Goal: Transaction & Acquisition: Purchase product/service

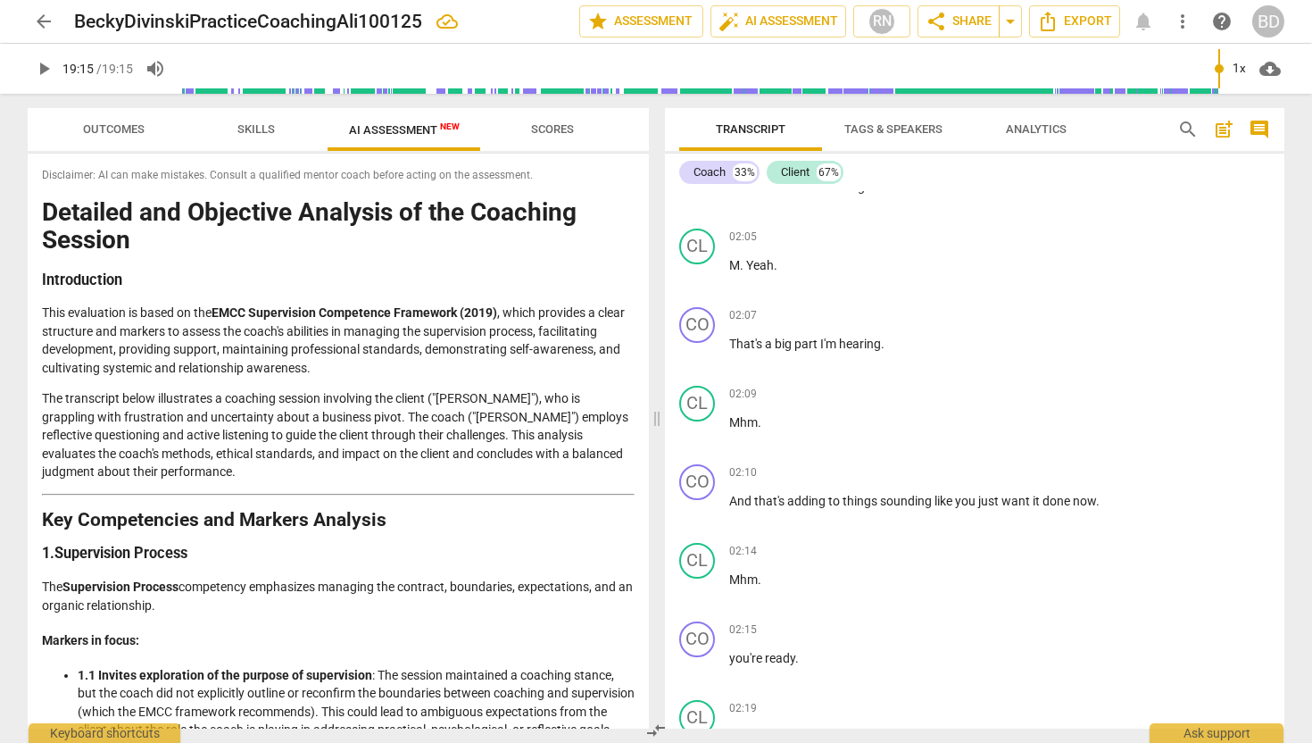
scroll to position [805, 0]
click at [425, 129] on span "AI Assessment New" at bounding box center [404, 129] width 111 height 13
click at [260, 126] on span "Skills" at bounding box center [255, 128] width 37 height 13
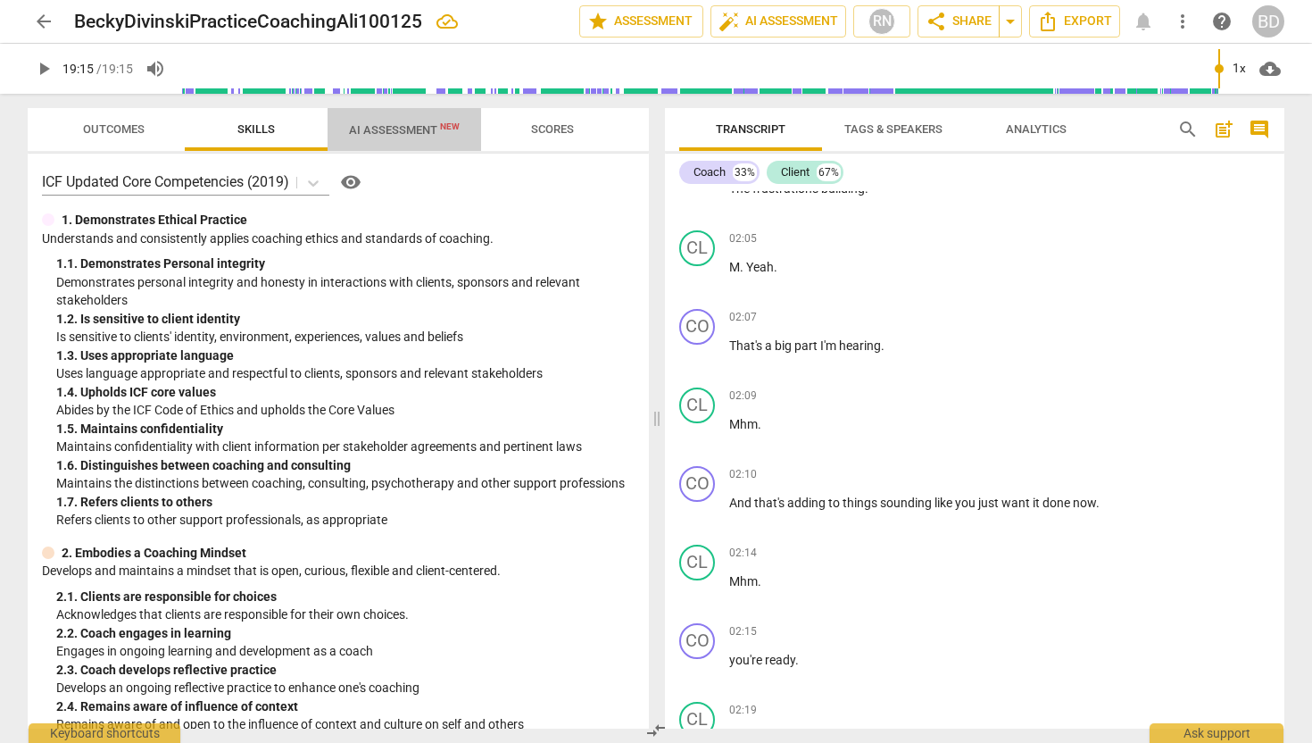
click at [391, 137] on span "AI Assessment New" at bounding box center [405, 129] width 154 height 27
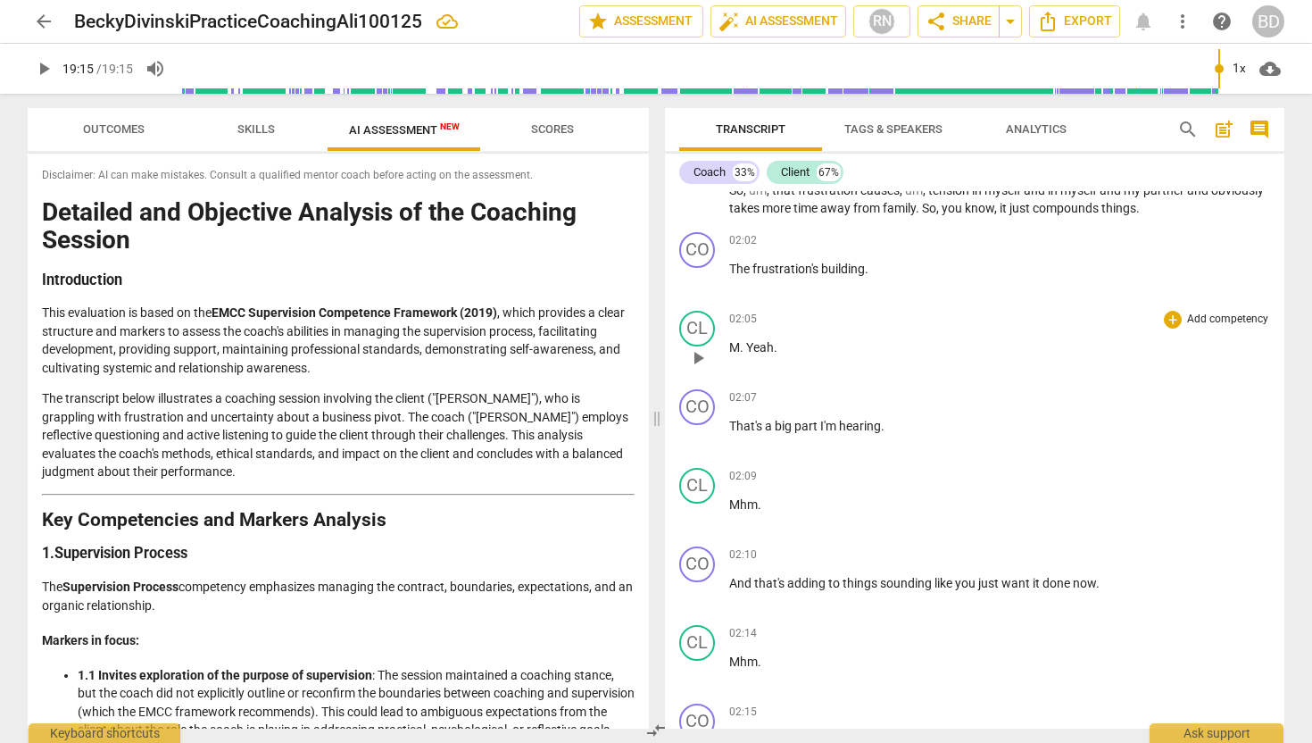
scroll to position [0, 0]
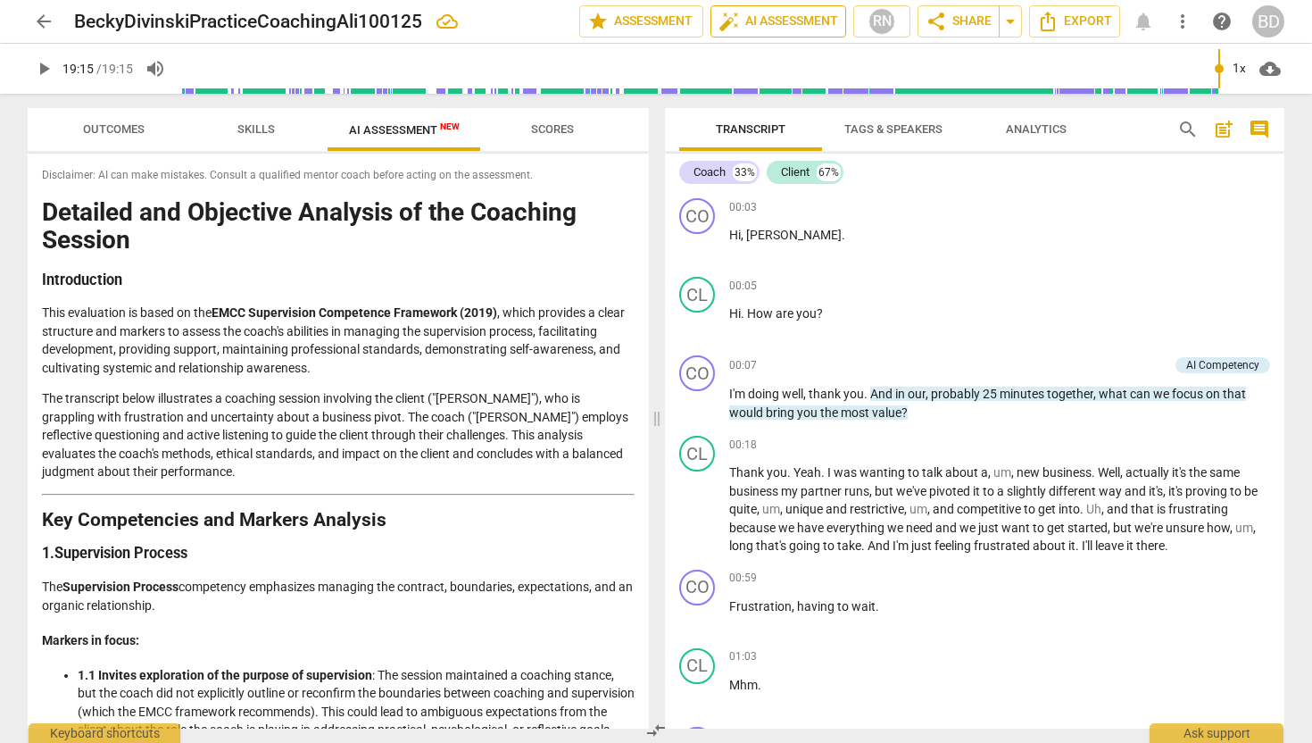
click at [798, 19] on span "auto_fix_high AI Assessment" at bounding box center [778, 21] width 120 height 21
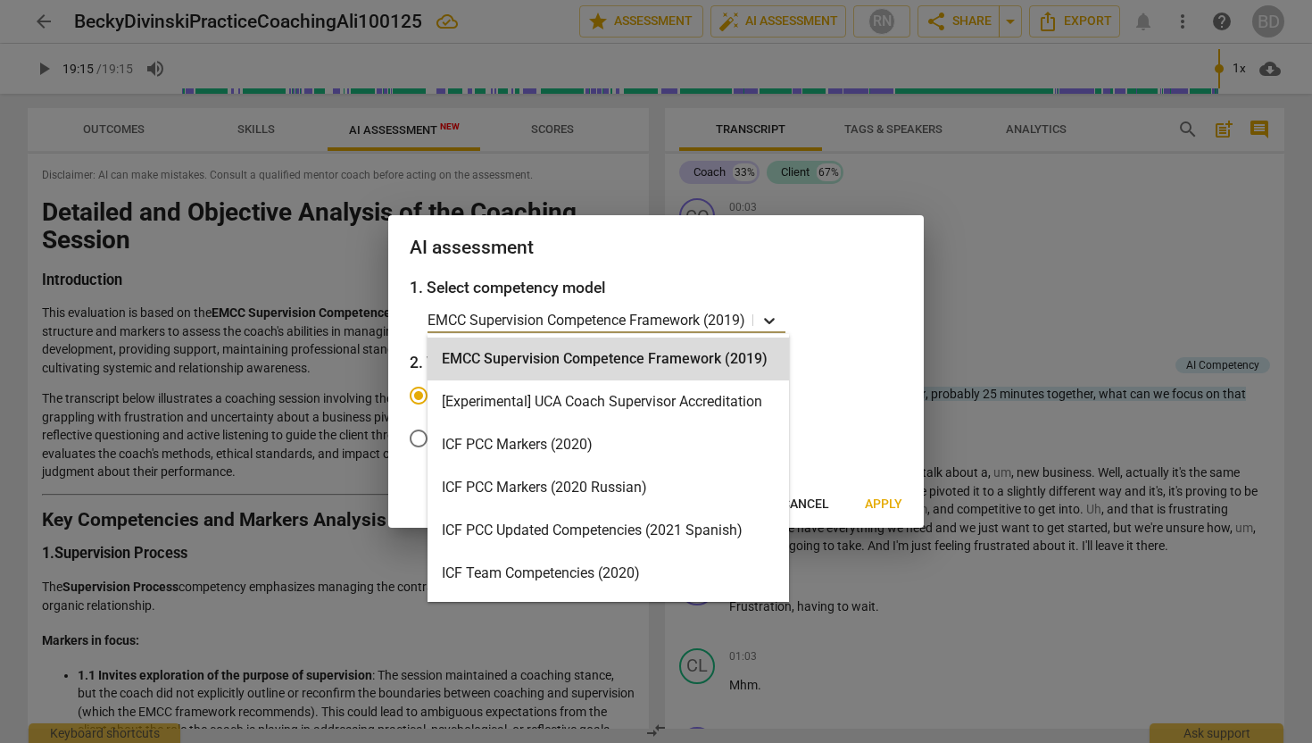
click at [771, 319] on icon at bounding box center [769, 320] width 18 height 18
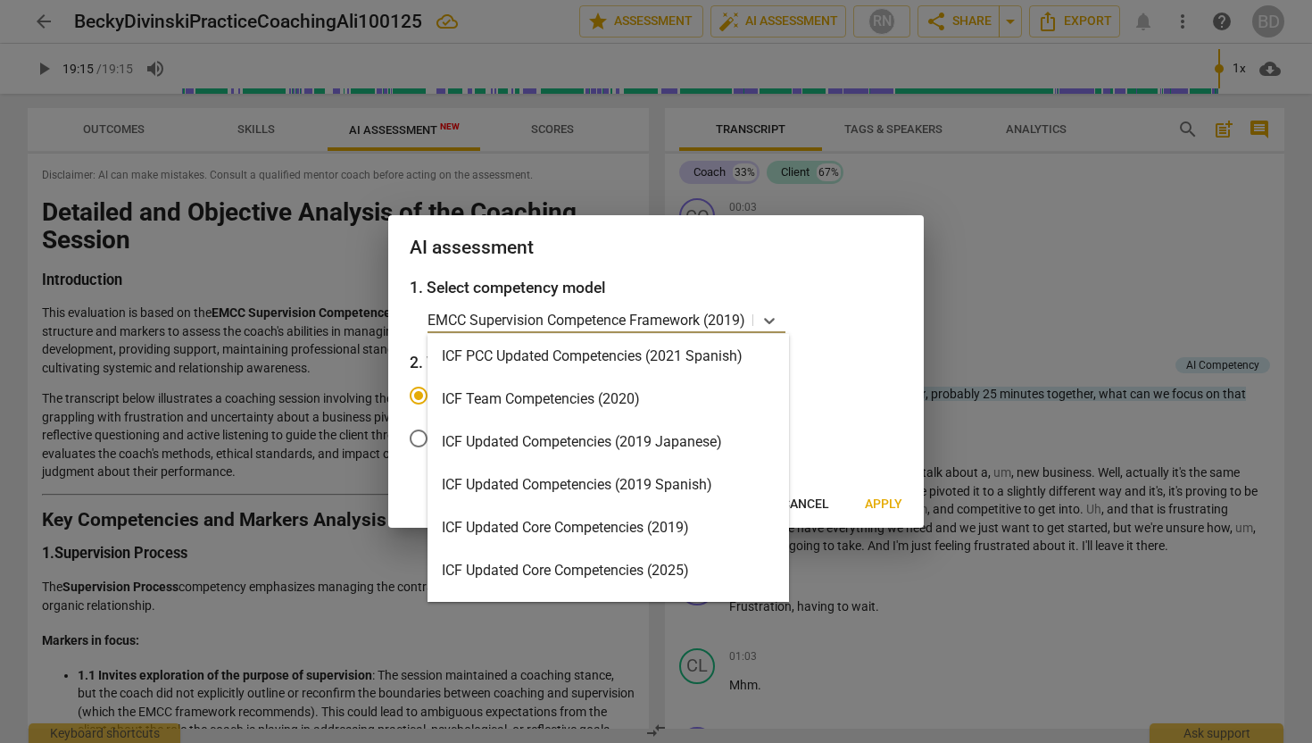
scroll to position [178, 0]
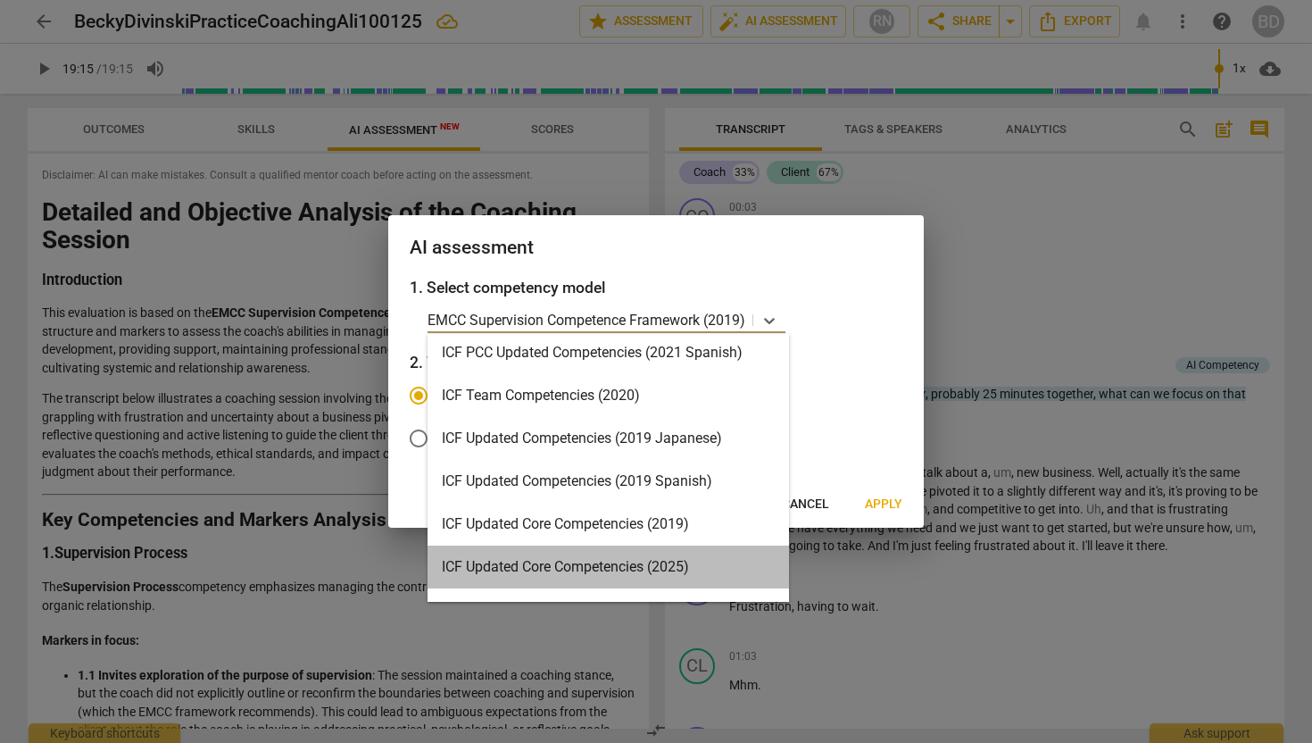
click at [627, 561] on div "ICF Updated Core Competencies (2025)" at bounding box center [607, 566] width 361 height 43
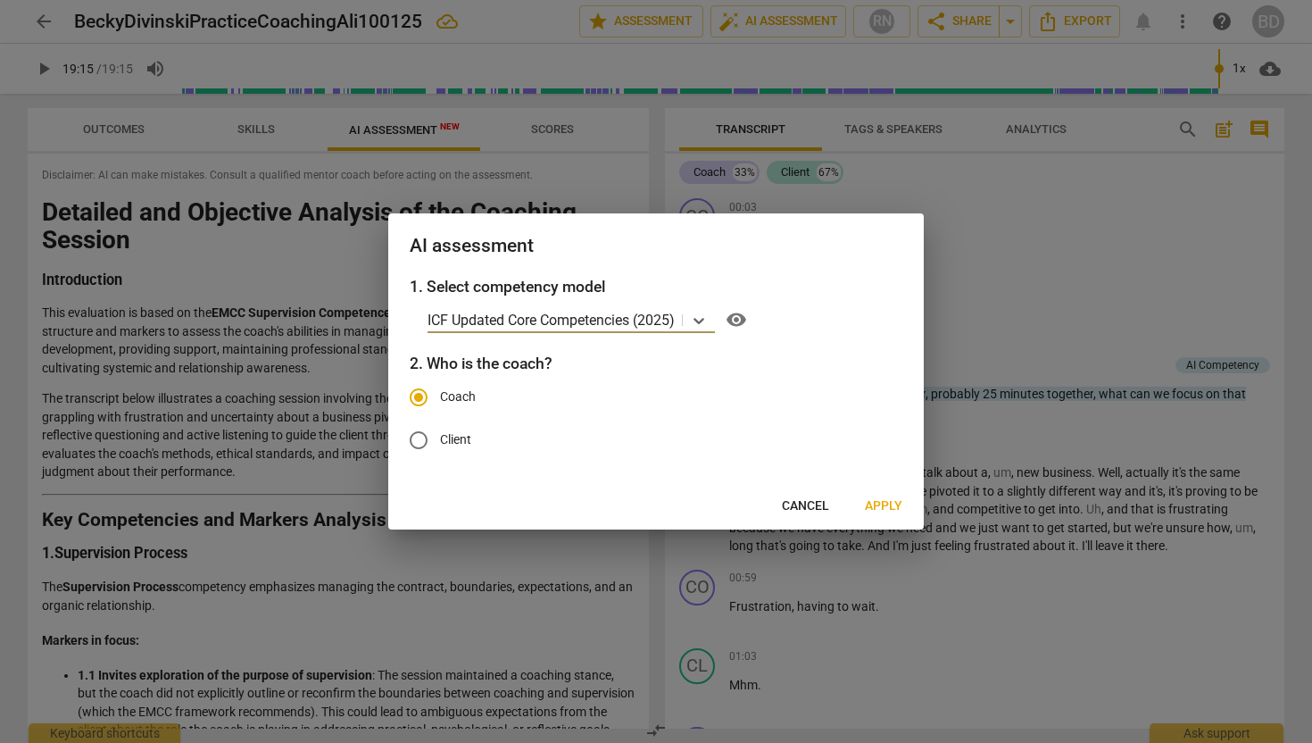
click at [884, 503] on span "Apply" at bounding box center [883, 506] width 37 height 18
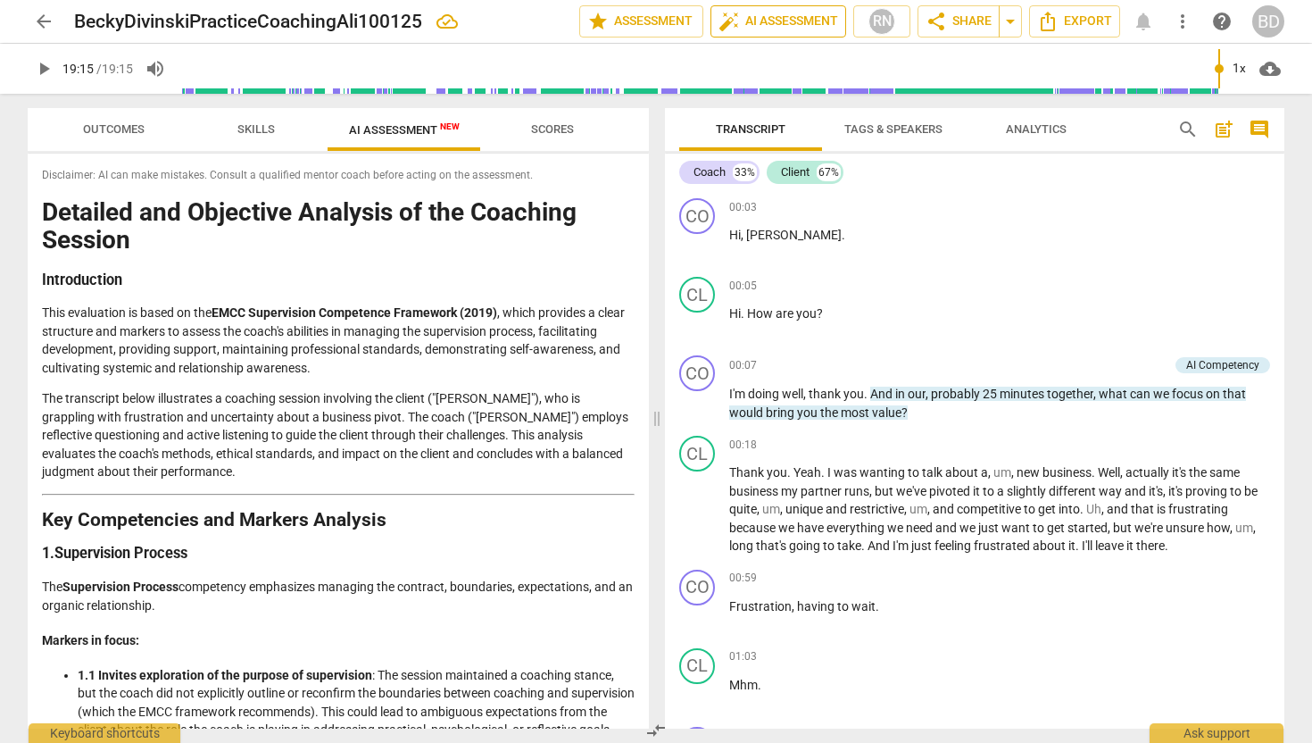
click at [791, 21] on span "auto_fix_high AI Assessment" at bounding box center [778, 21] width 120 height 21
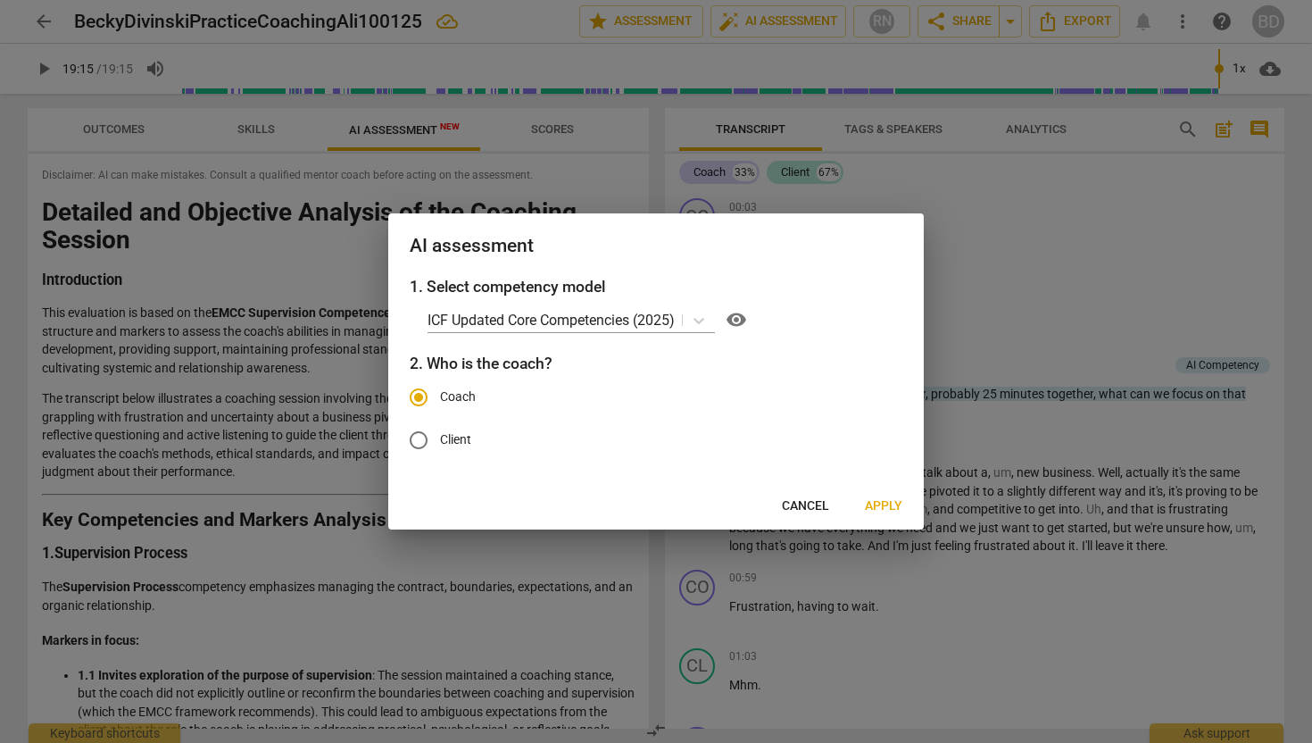
click at [880, 504] on span "Apply" at bounding box center [883, 506] width 37 height 18
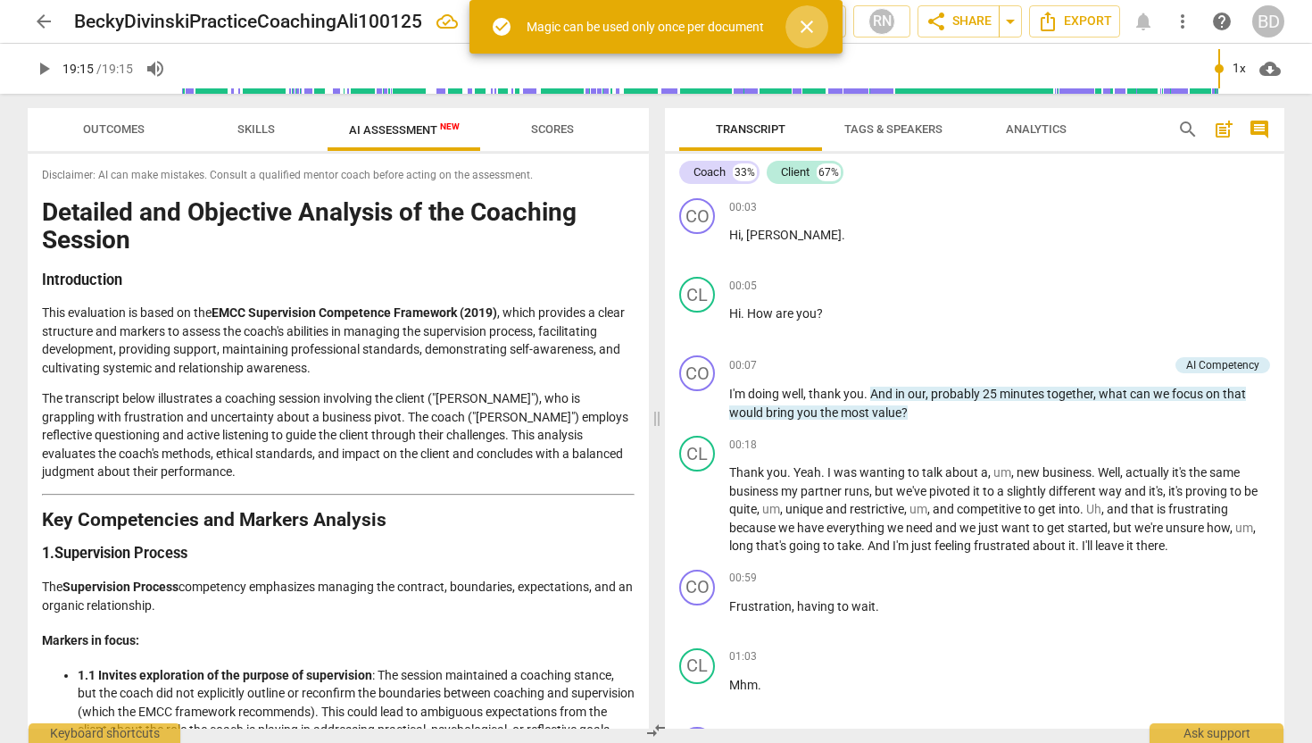
click at [807, 28] on span "close" at bounding box center [806, 26] width 21 height 21
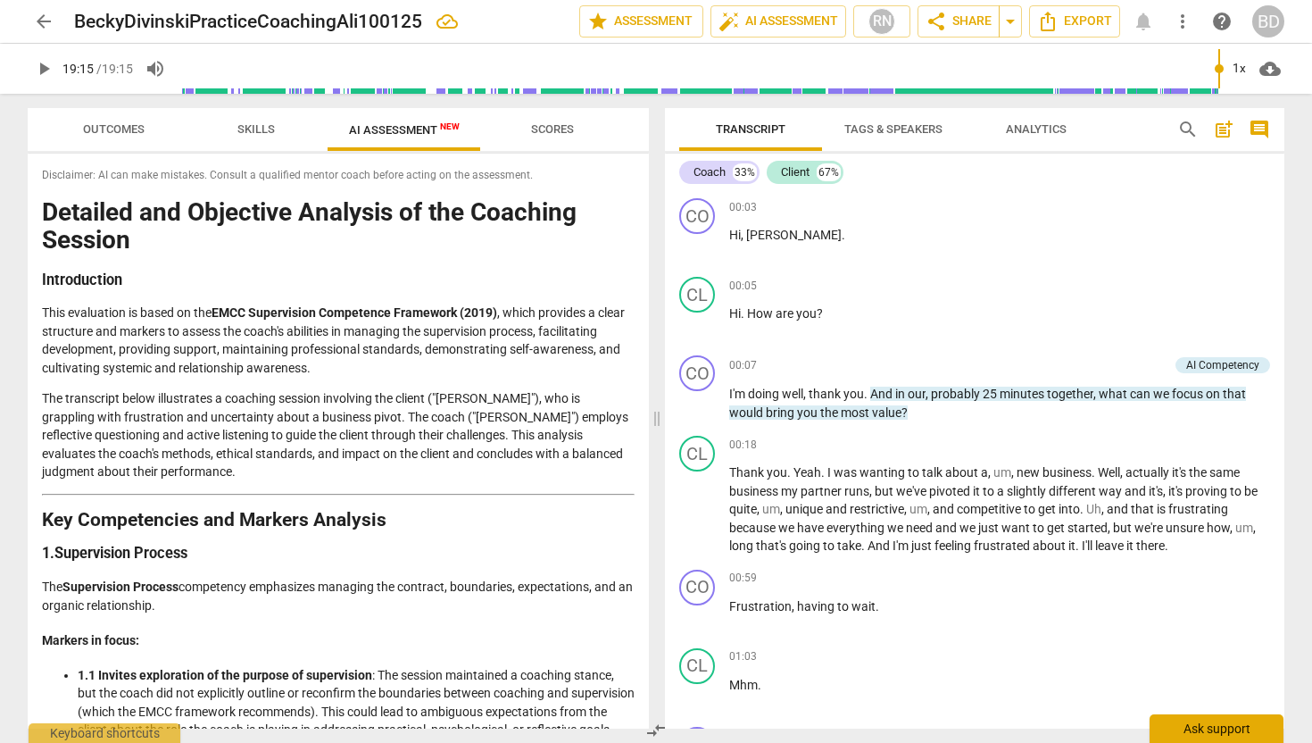
click at [1199, 727] on div "Ask support" at bounding box center [1216, 728] width 134 height 29
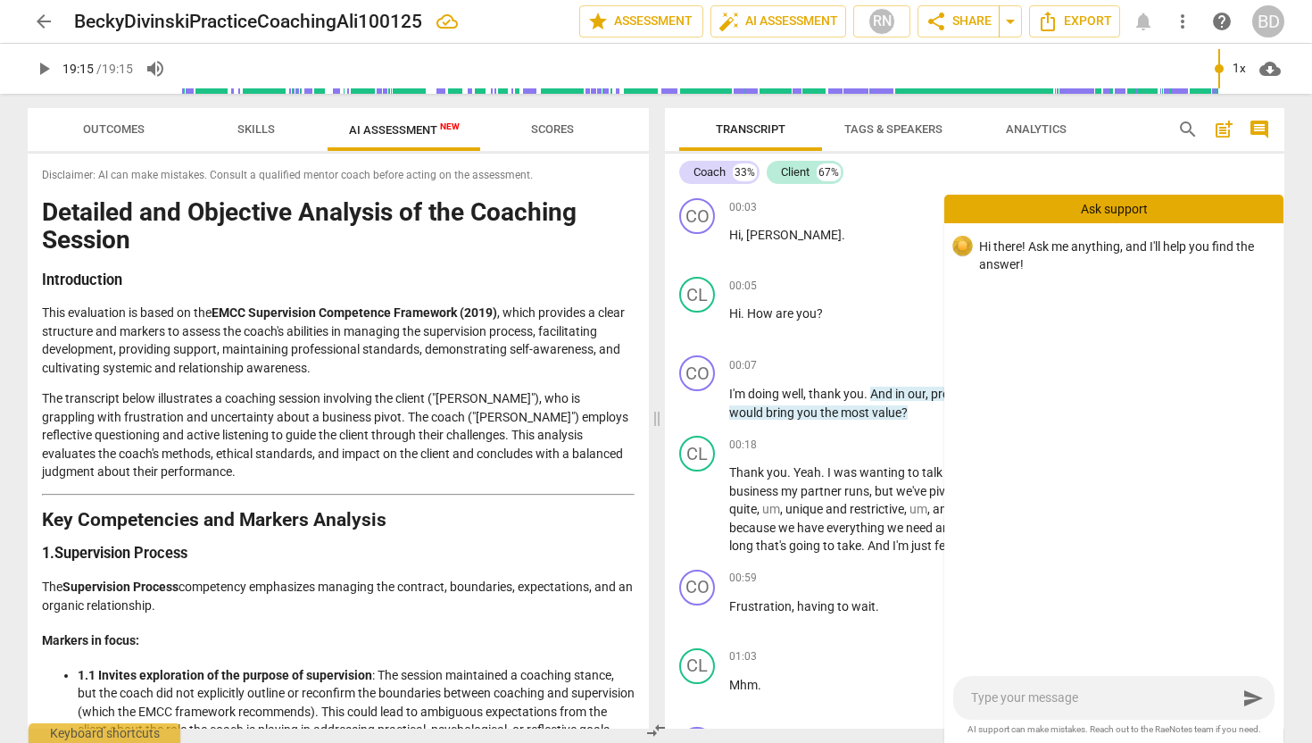
click at [1015, 695] on textarea at bounding box center [1104, 697] width 266 height 17
type textarea "I"
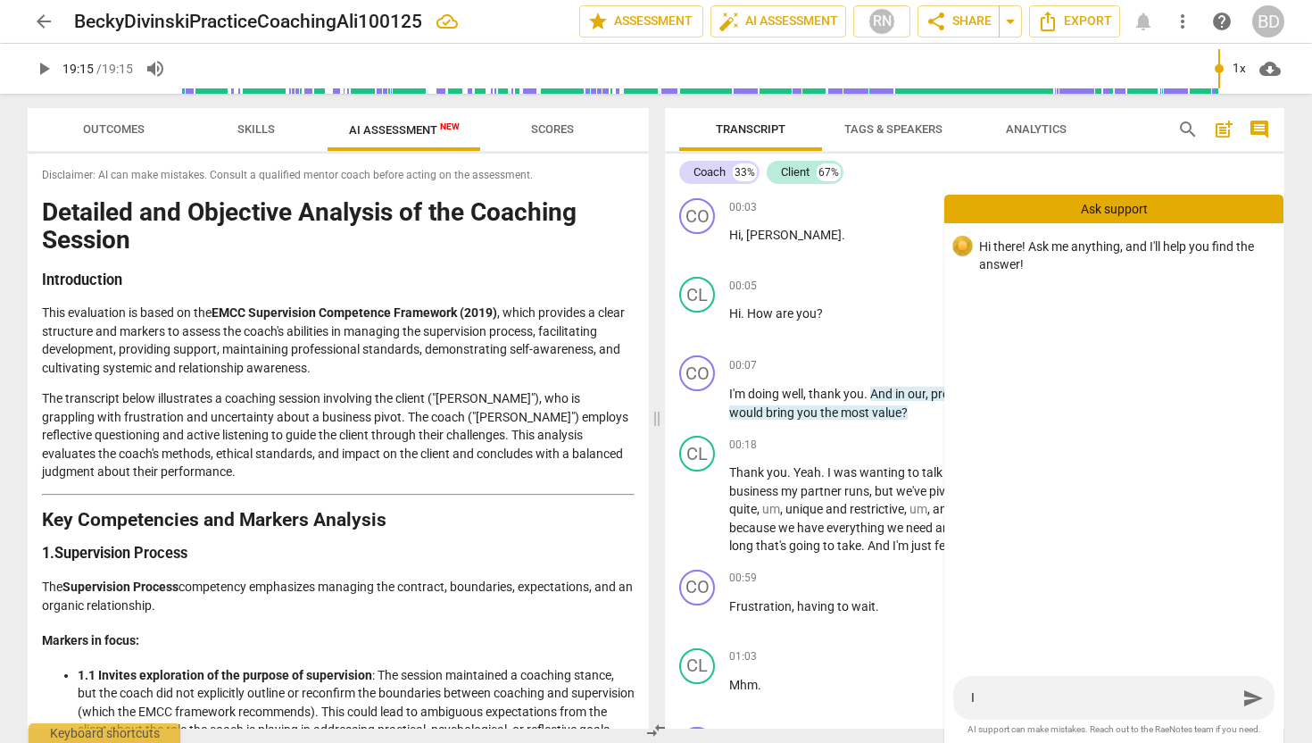
type textarea "I d"
type textarea "I di"
type textarea "I did"
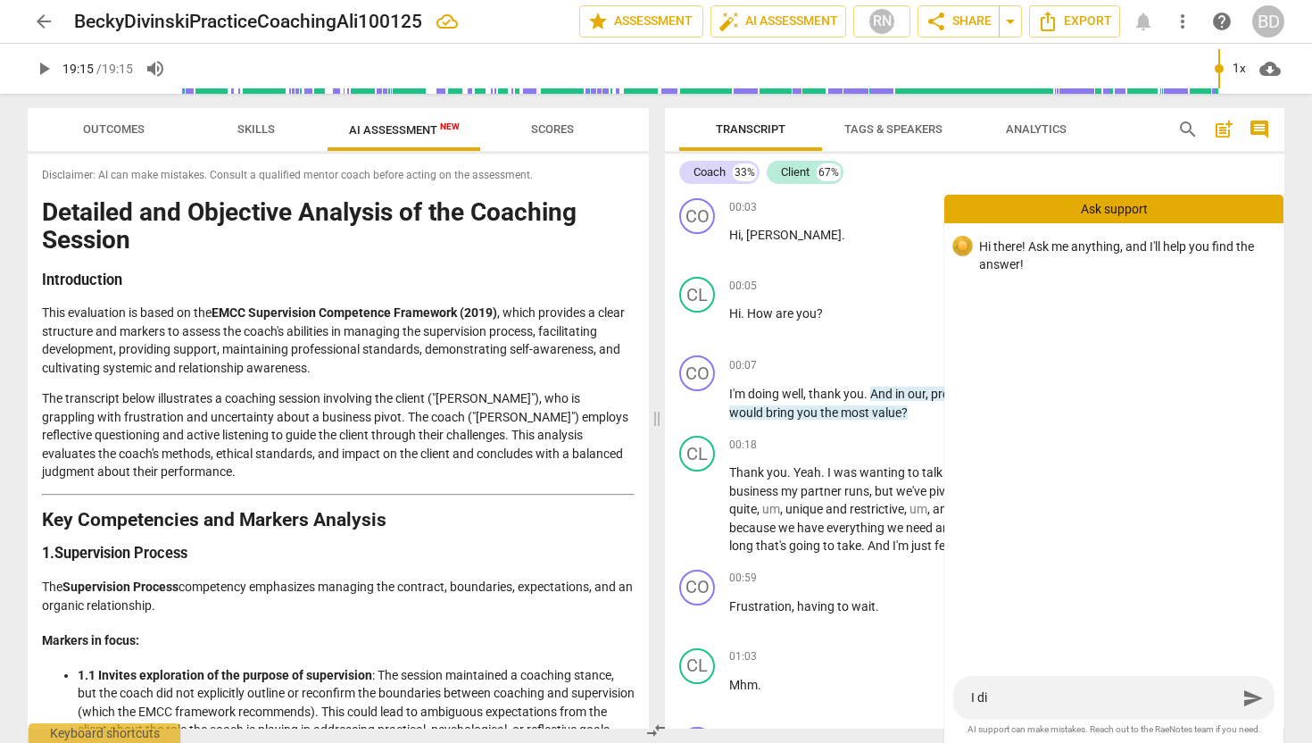
type textarea "I did"
type textarea "I didn"
type textarea "I didn'"
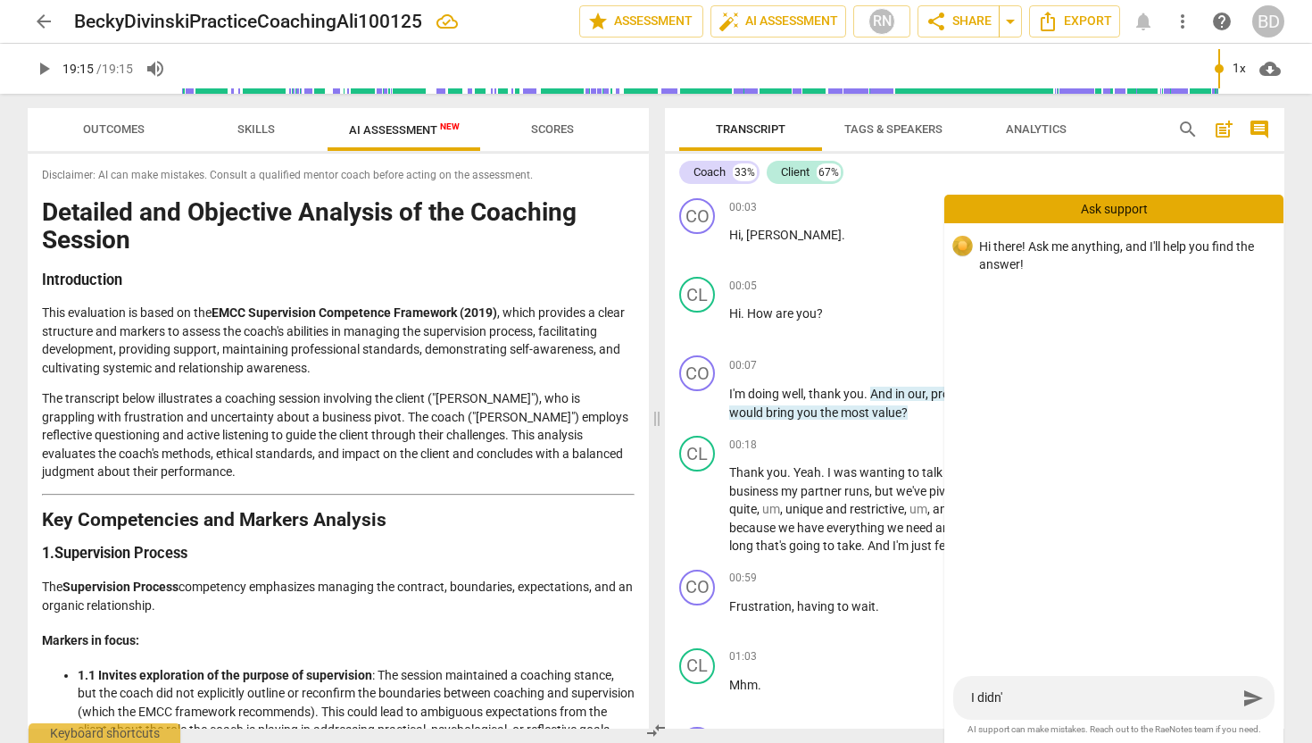
type textarea "I didn't"
type textarea "I didn't s"
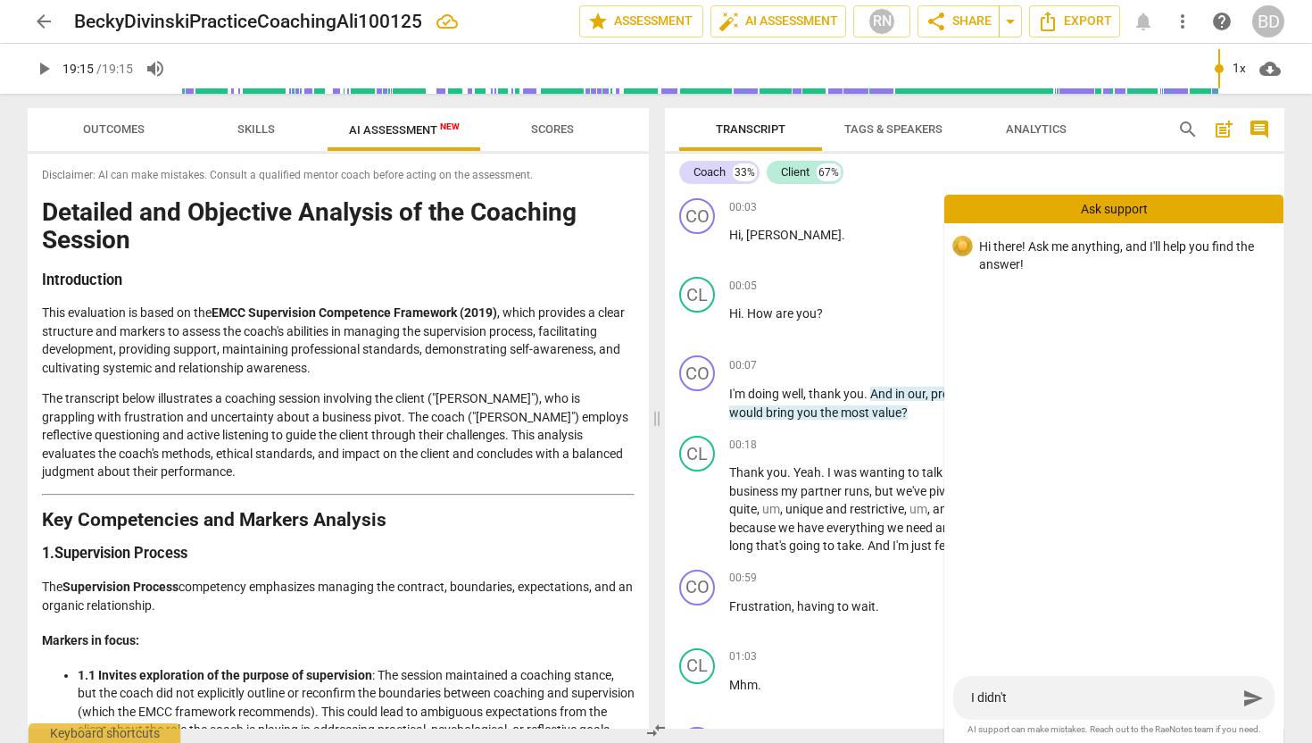
type textarea "I didn't s"
type textarea "I didn't se"
type textarea "I didn't see"
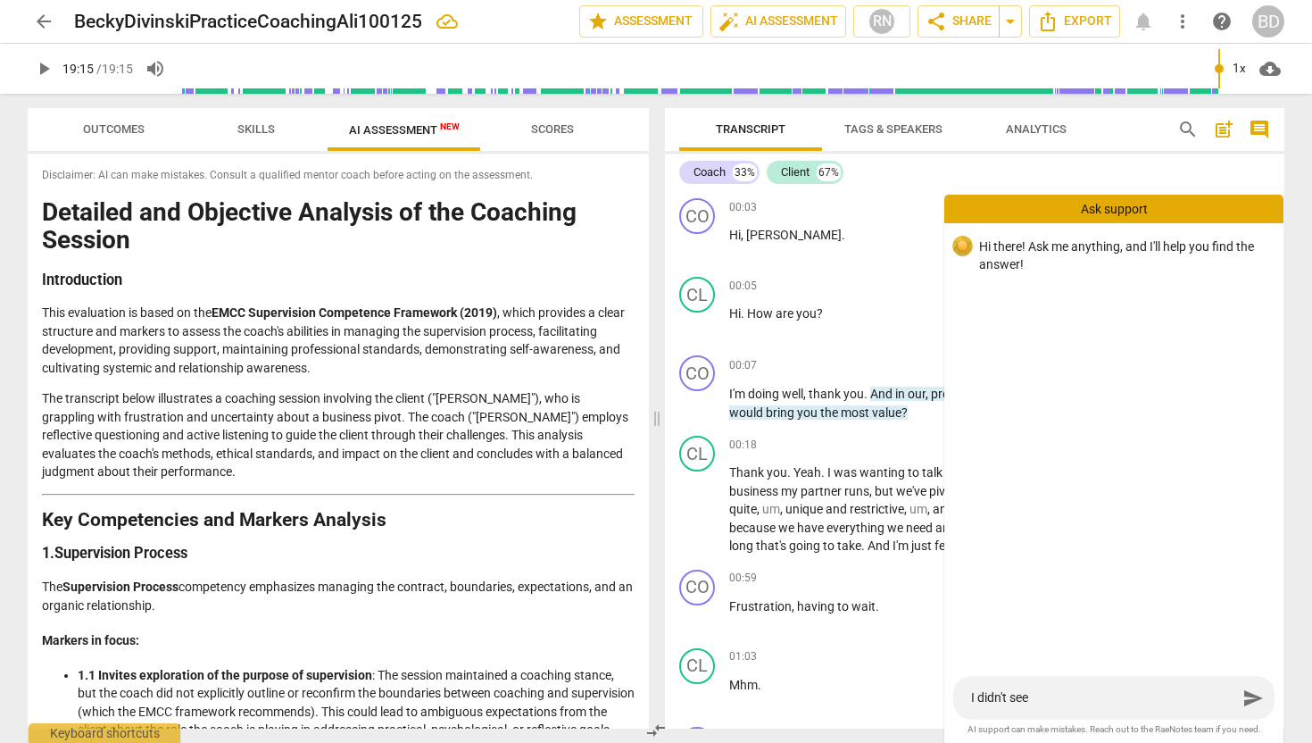
type textarea "I didn't see"
type textarea "I didn't see t"
type textarea "I didn't see th"
type textarea "I didn't see the"
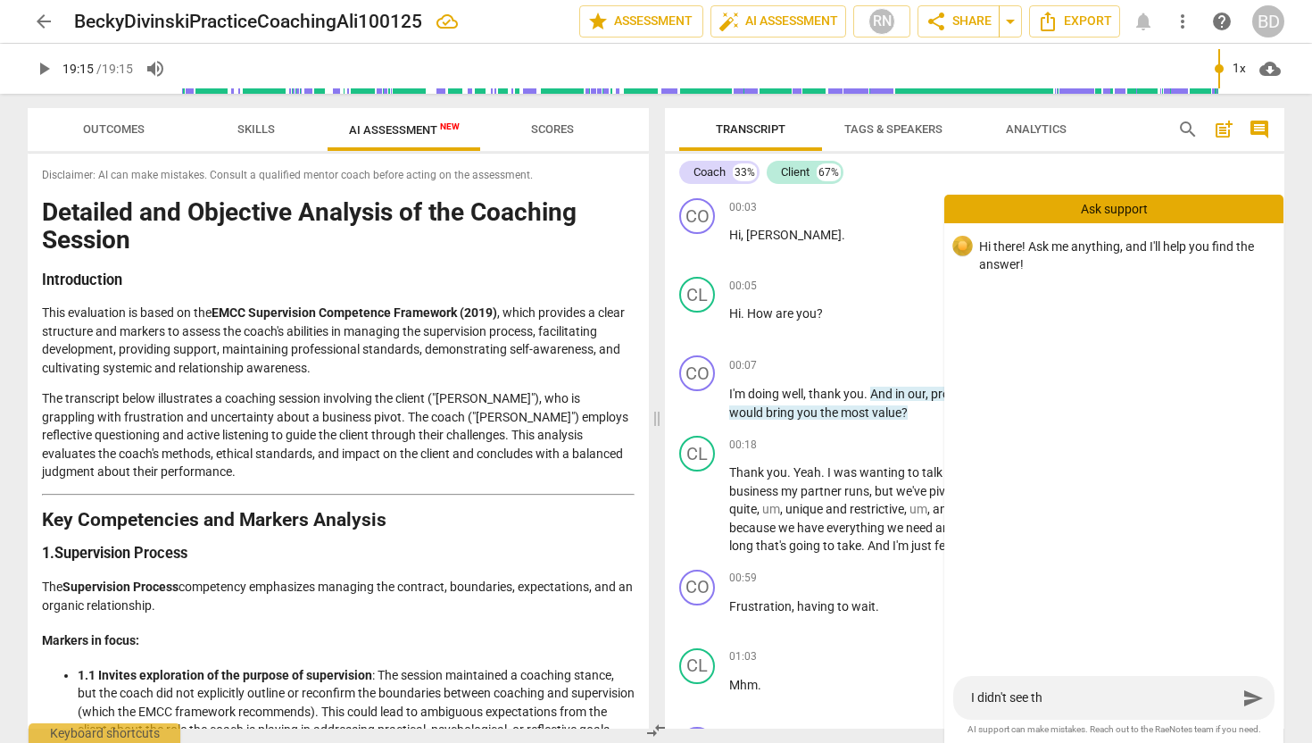
type textarea "I didn't see the"
type textarea "I didn't see the n"
type textarea "I didn't see the ne"
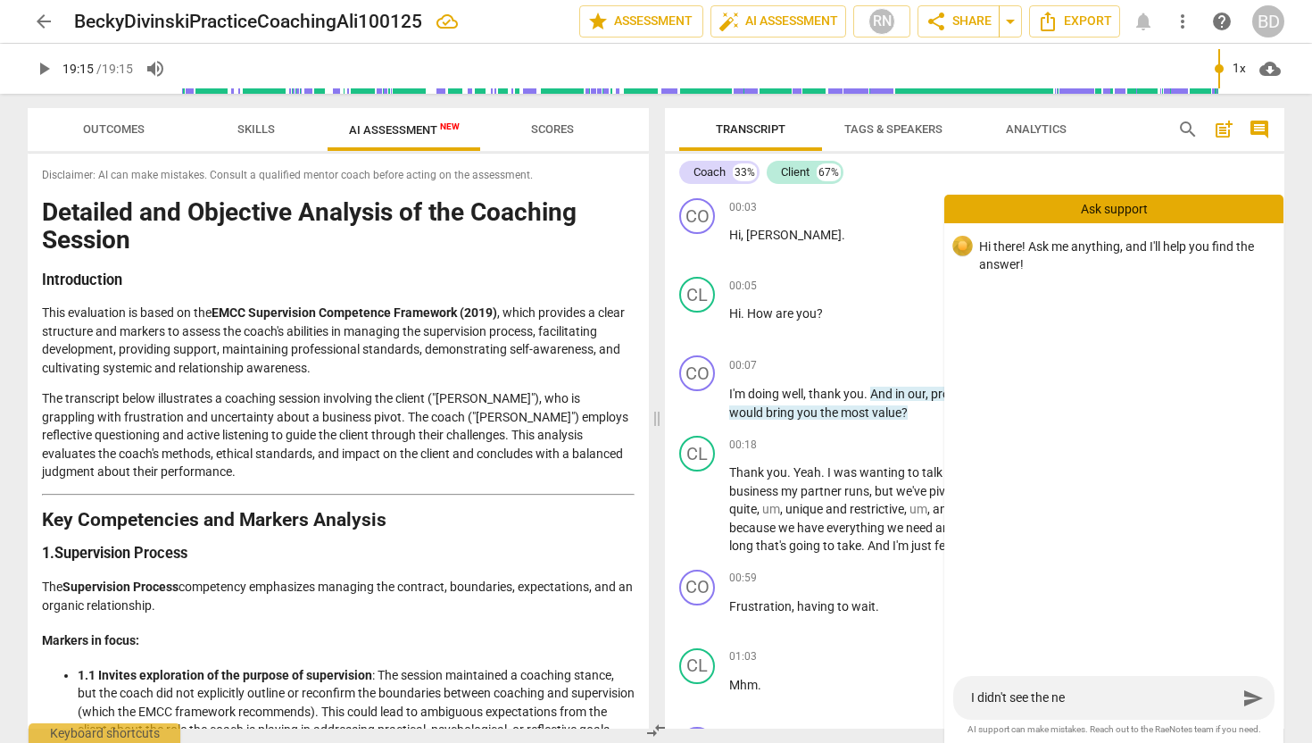
type textarea "I didn't see the new"
type textarea "I didn't see the new 2"
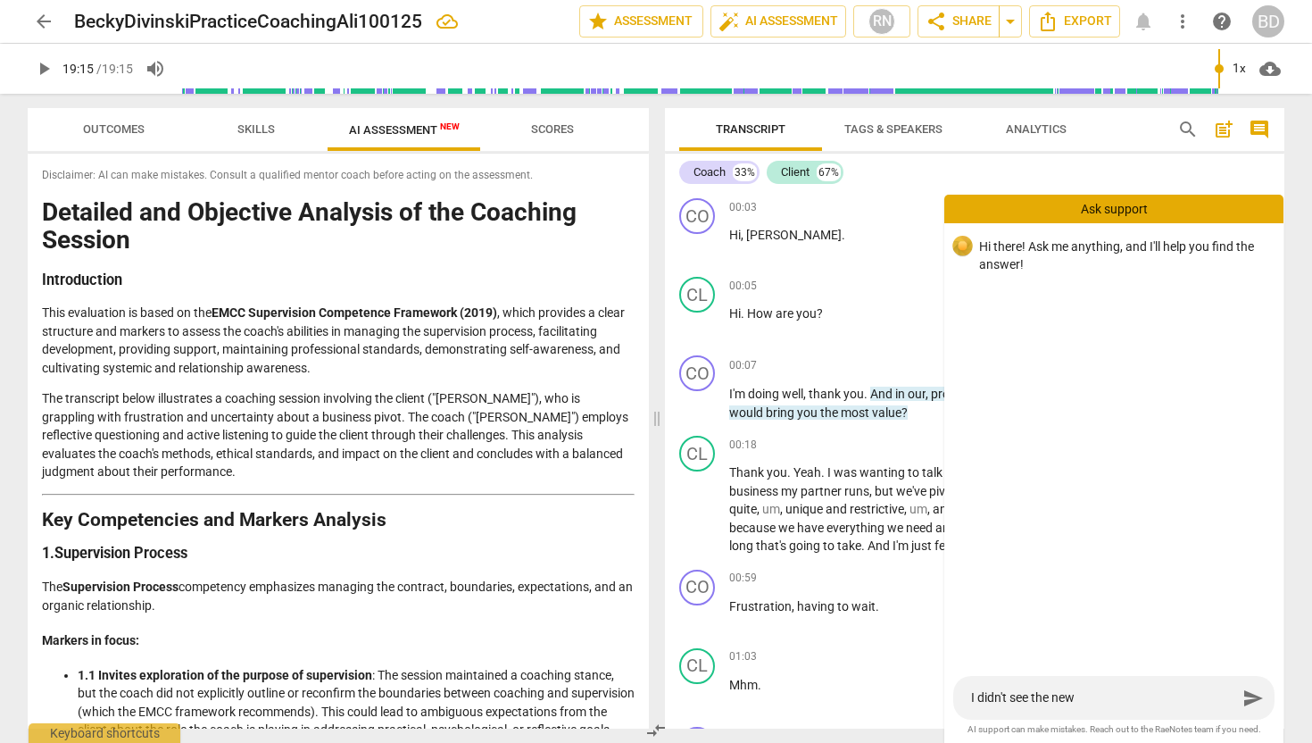
type textarea "I didn't see the new 2"
type textarea "I didn't see the new 20"
type textarea "I didn't see the new 202"
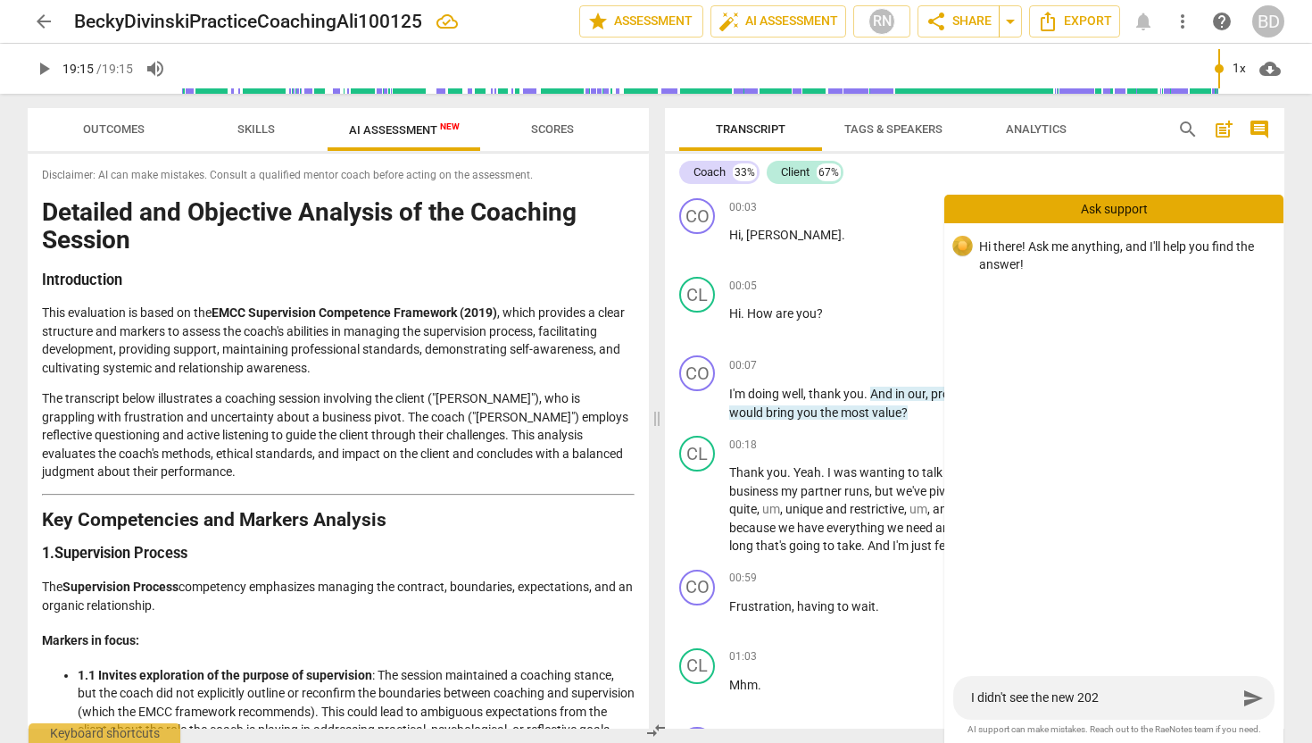
type textarea "I didn't see the new 2025"
type textarea "I didn't see the new 2025 c"
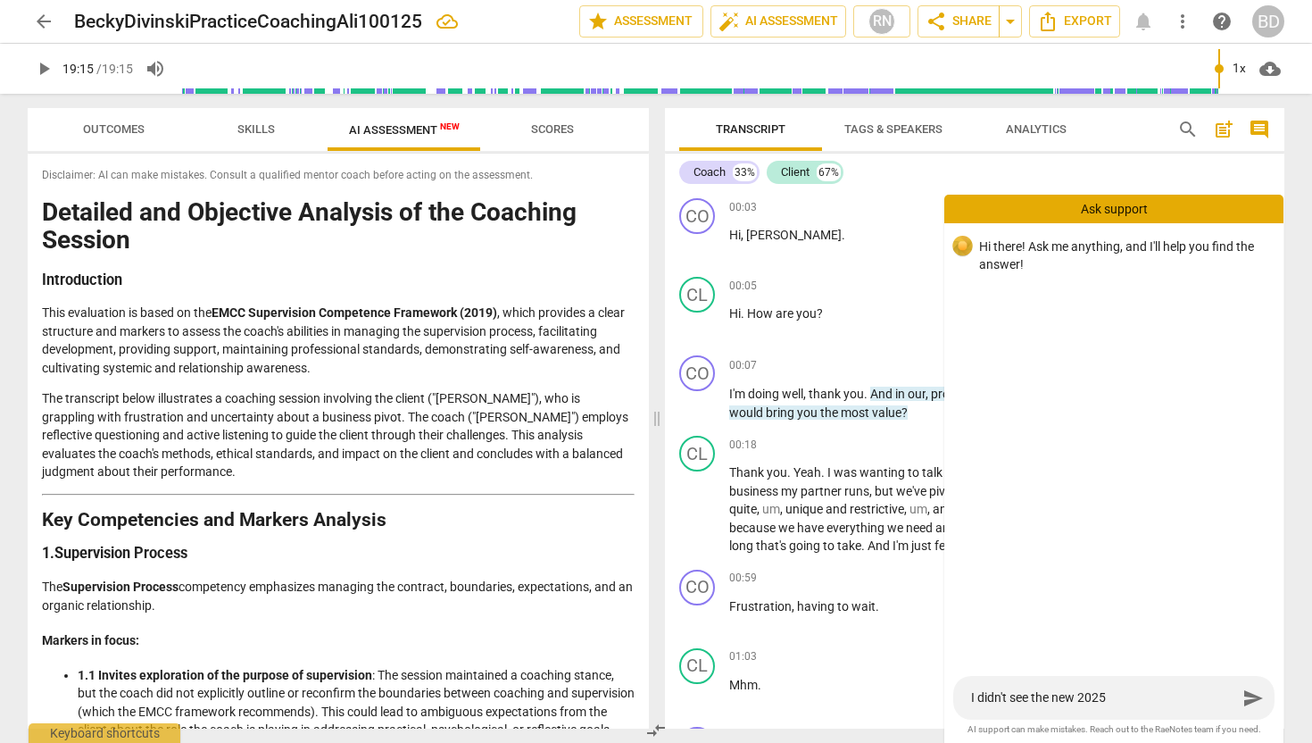
type textarea "I didn't see the new 2025 c"
type textarea "I didn't see the new 2025 co"
type textarea "I didn't see the new 2025 com"
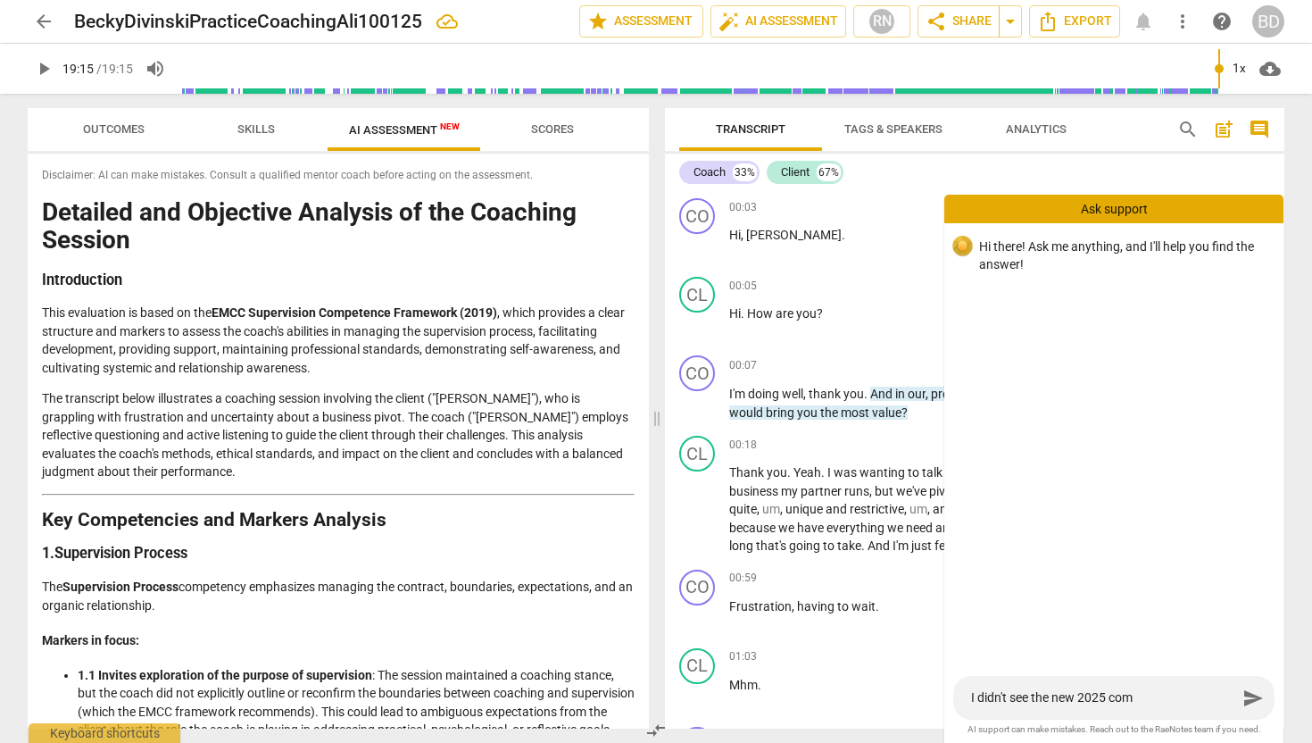
type textarea "I didn't see the new 2025 comp"
type textarea "I didn't see the new 2025 compe"
type textarea "I didn't see the new 2025 compet"
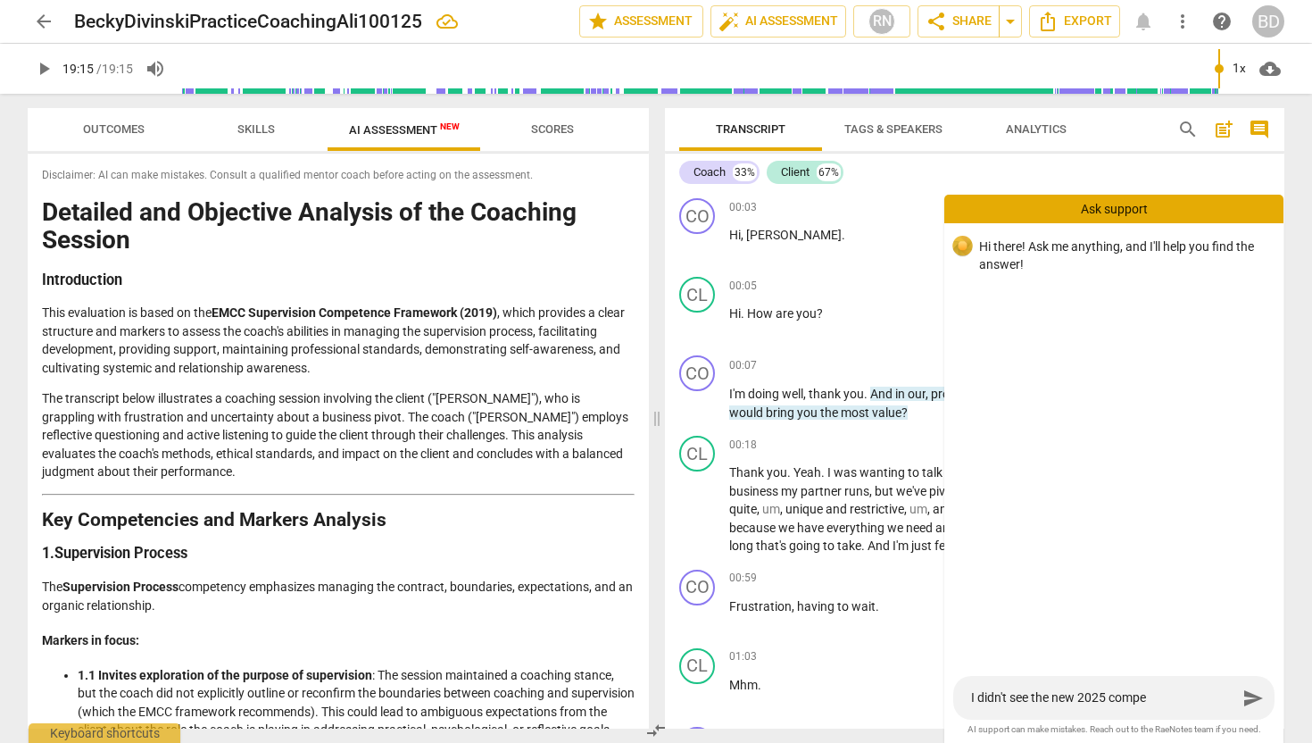
type textarea "I didn't see the new 2025 compet"
type textarea "I didn't see the new 2025 compete"
type textarea "I didn't see the new 2025 competen"
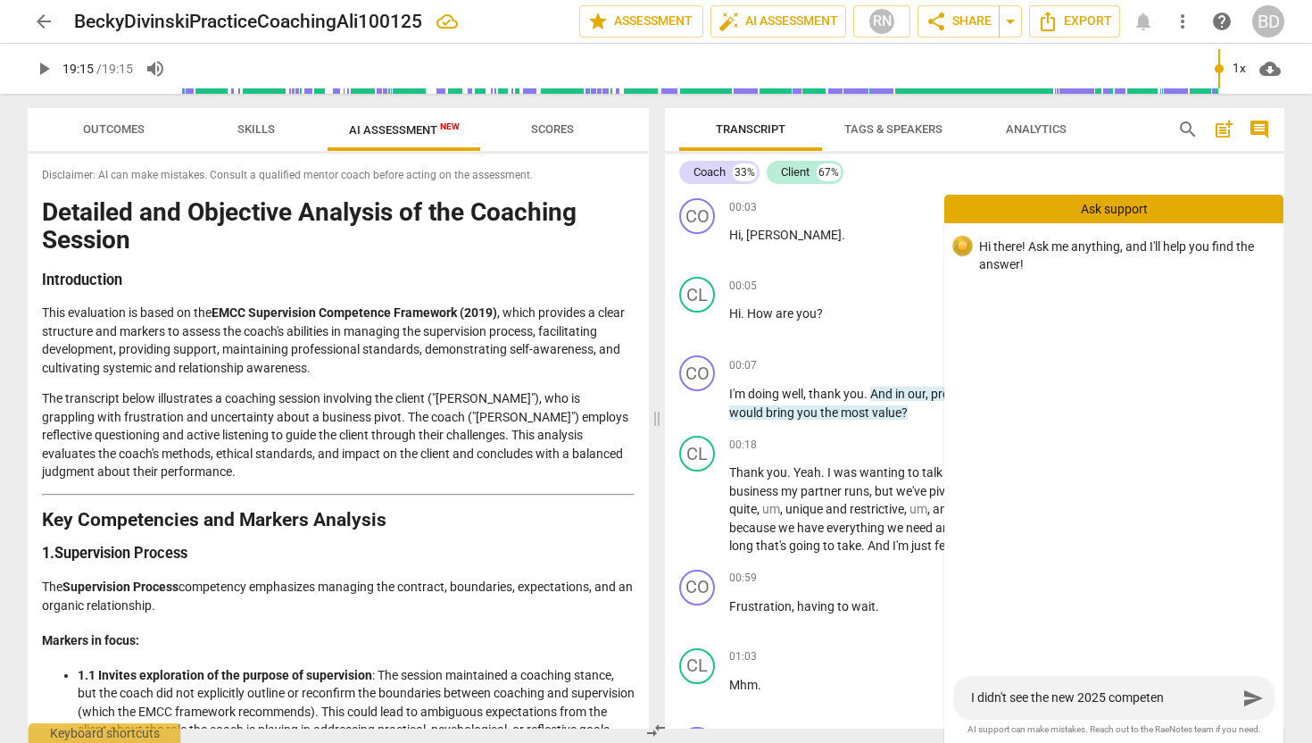
type textarea "I didn't see the new 2025 competenc"
type textarea "I didn't see the new 2025 competency"
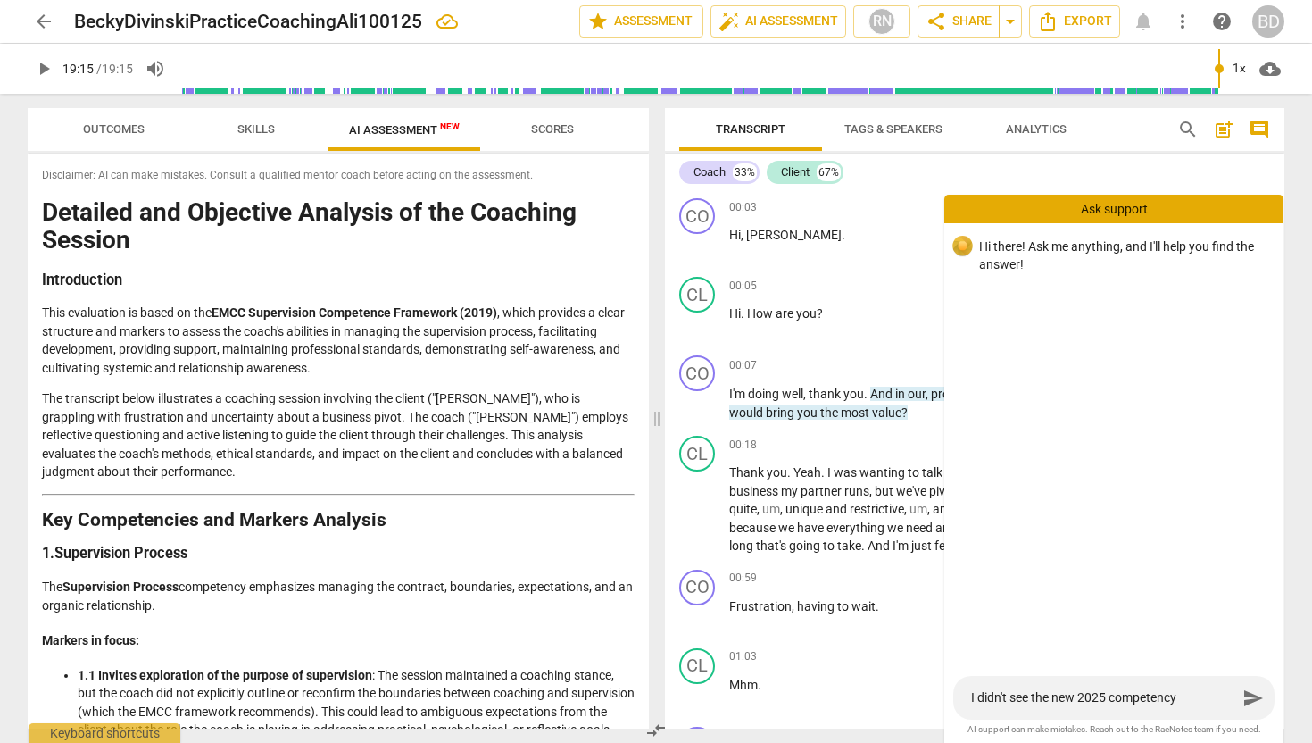
type textarea "I didn't see the new 2025 competency"
type textarea "I didn't see the new 2025 competency i"
type textarea "I didn't see the new 2025 competency in"
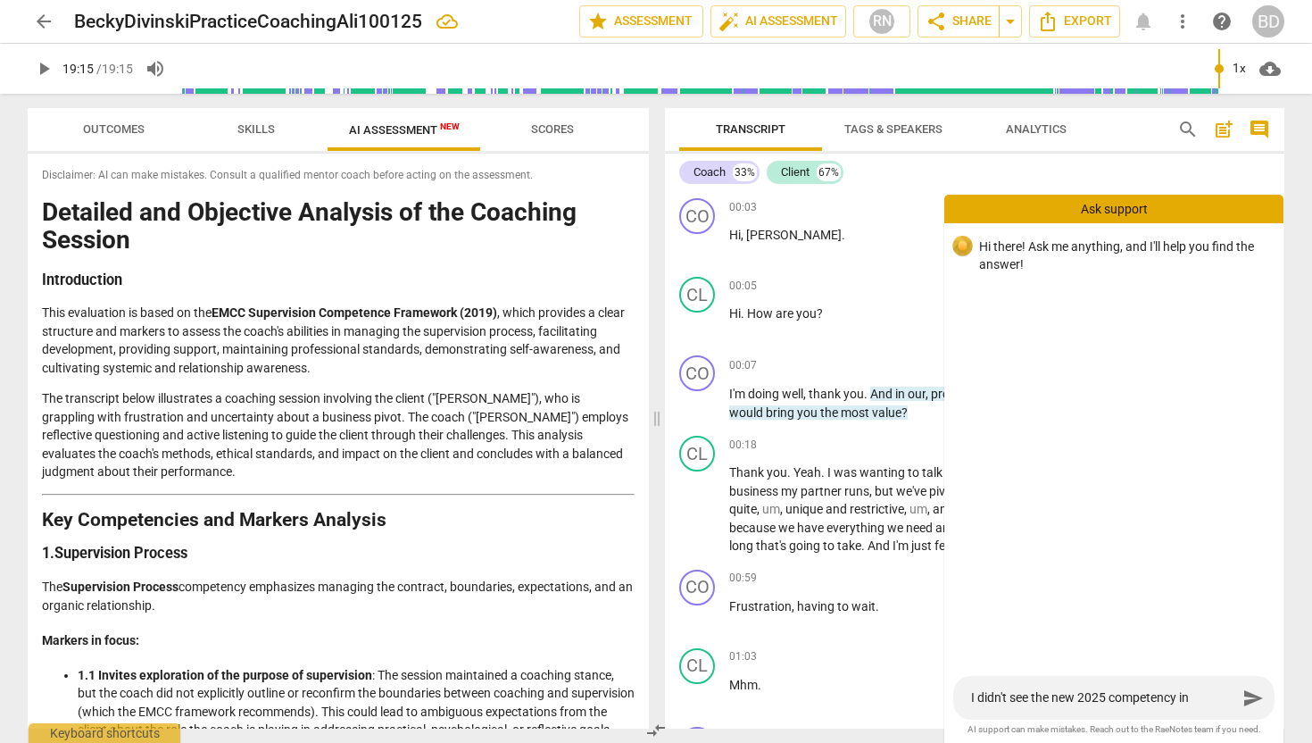
type textarea "I didn't see the new 2025 competency in"
type textarea "I didn't see the new 2025 competency in t"
type textarea "I didn't see the new 2025 competency in th"
type textarea "I didn't see the new 2025 competency in the"
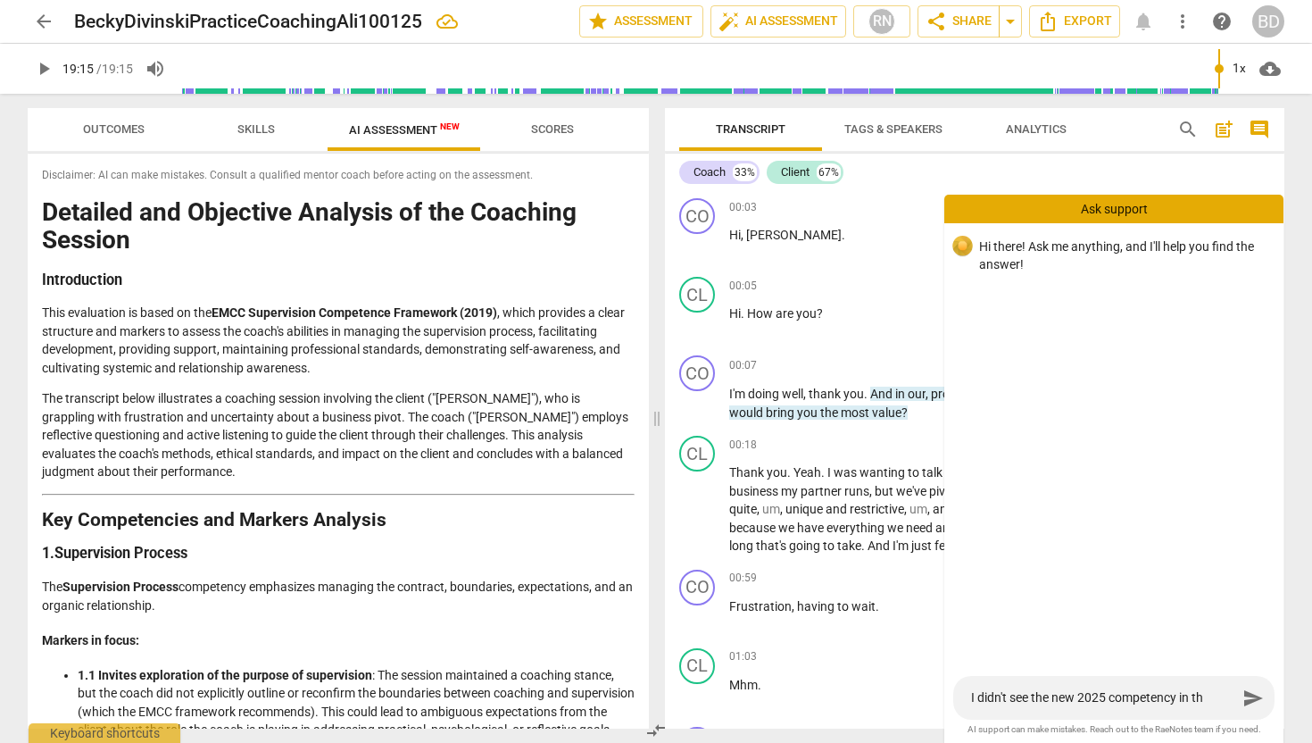
type textarea "I didn't see the new 2025 competency in the"
type textarea "I didn't see the new 2025 competency in the d"
type textarea "I didn't see the new 2025 competency in the do"
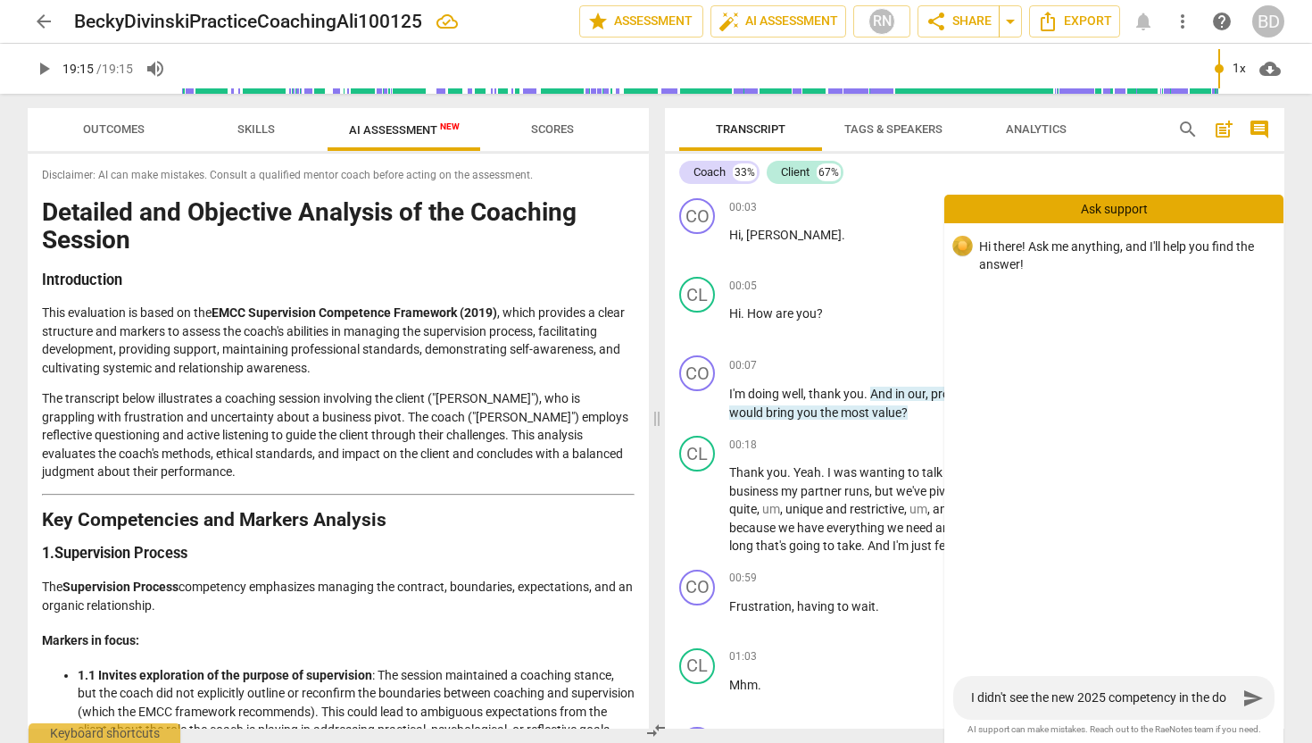
type textarea "I didn't see the new 2025 competency in the doc"
type textarea "I didn't see the new 2025 competency in the docu"
type textarea "I didn't see the new 2025 competency in the docum"
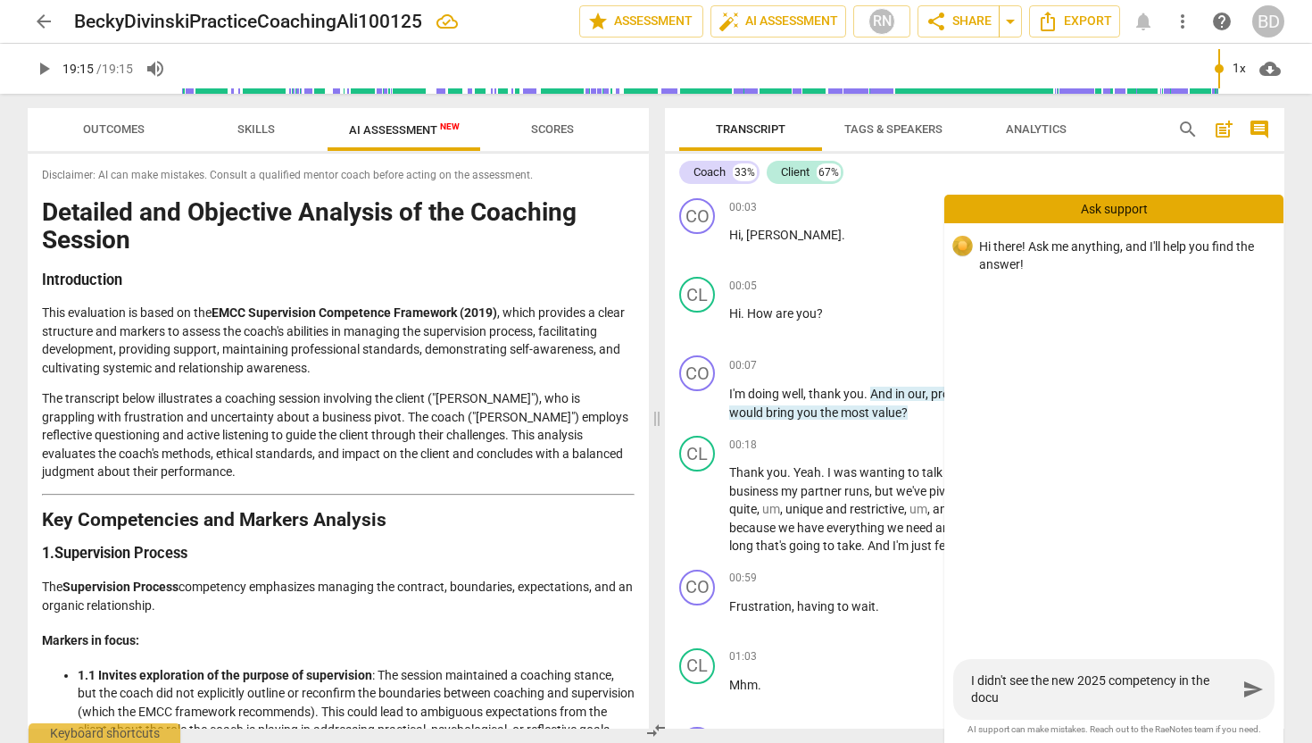
type textarea "I didn't see the new 2025 competency in the docum"
type textarea "I didn't see the new 2025 competency in the docume"
type textarea "I didn't see the new 2025 competency in the documen"
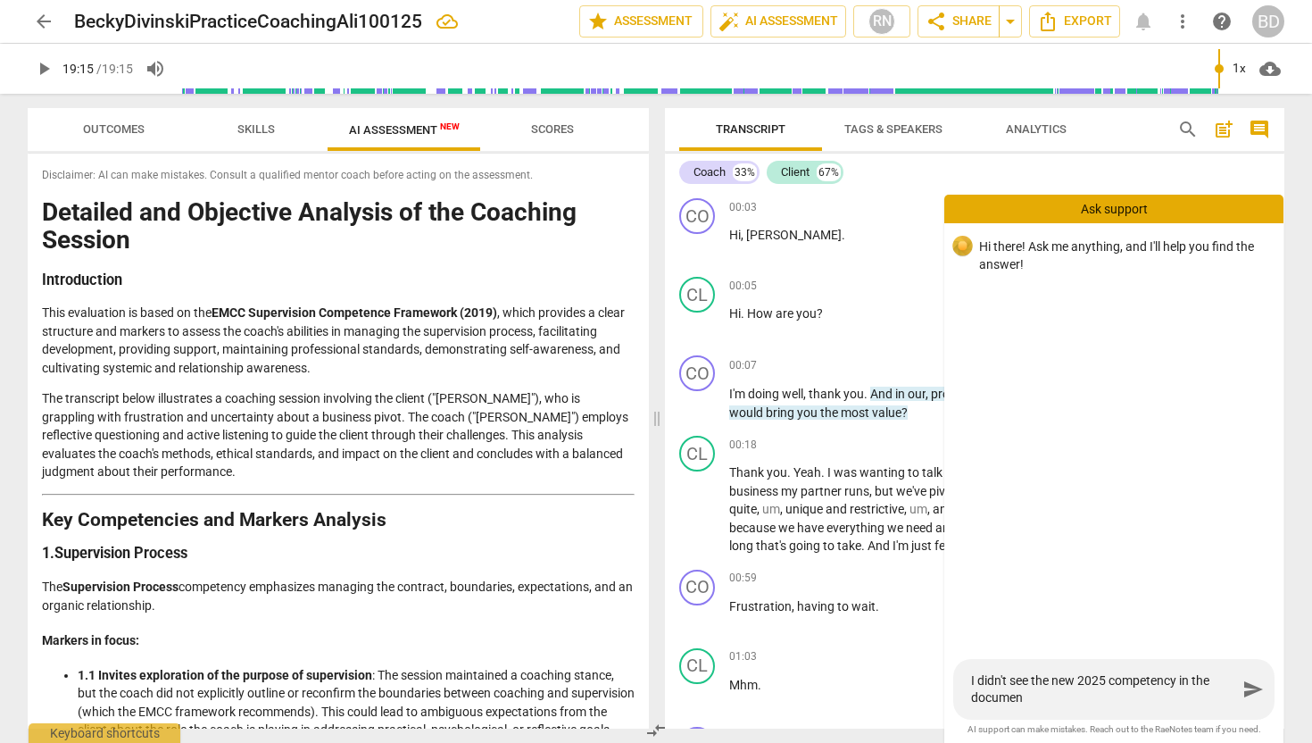
type textarea "I didn't see the new 2025 competency in the document"
type textarea "I didn't see the new 2025 competency in the documen"
type textarea "I didn't see the new 2025 competency in the docume"
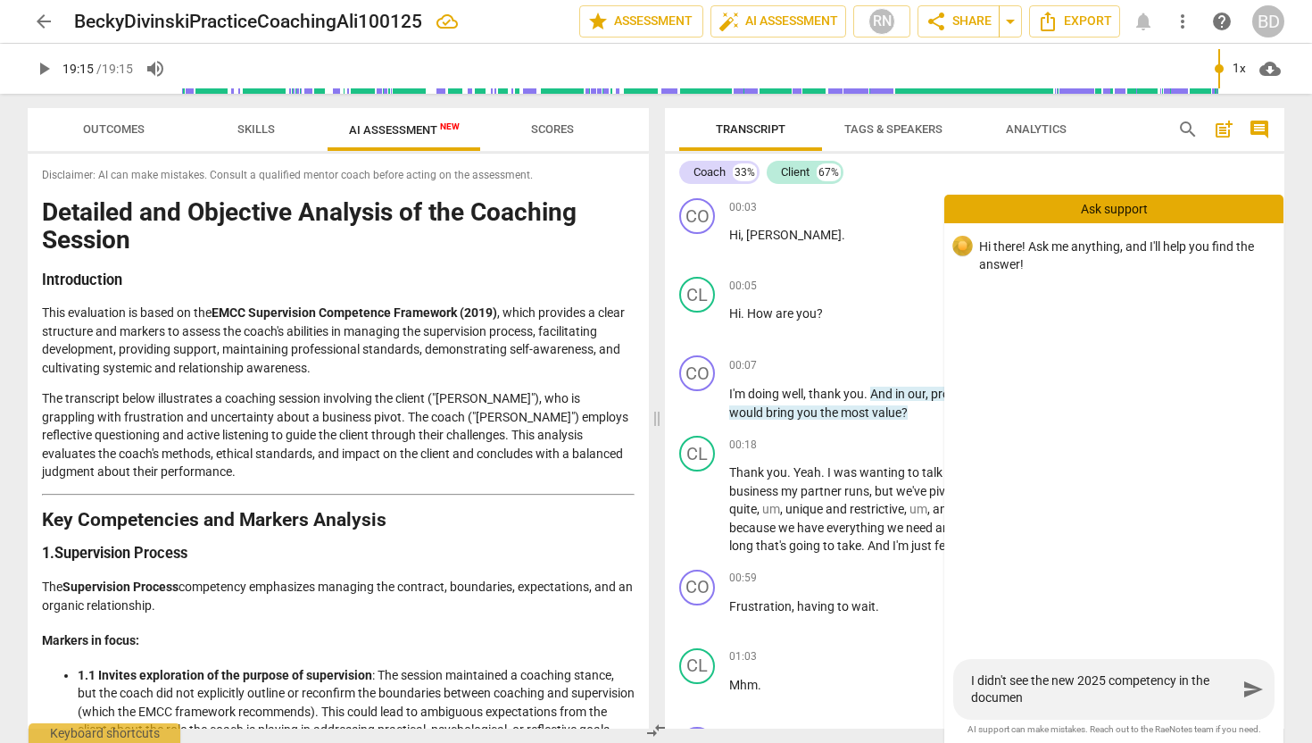
type textarea "I didn't see the new 2025 competency in the docume"
type textarea "I didn't see the new 2025 competency in the docum"
type textarea "I didn't see the new 2025 competency in the docu"
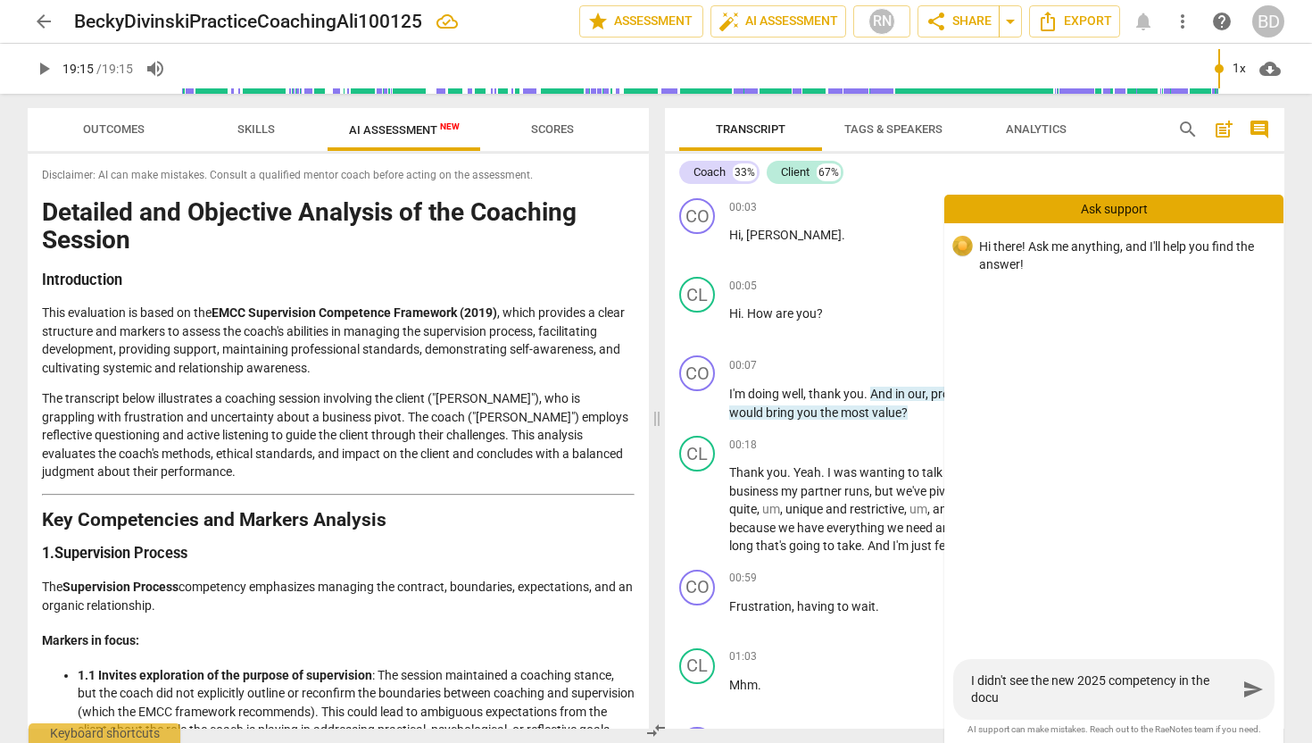
type textarea "I didn't see the new 2025 competency in the doc"
type textarea "I didn't see the new 2025 competency in the do"
type textarea "I didn't see the new 2025 competency in the d"
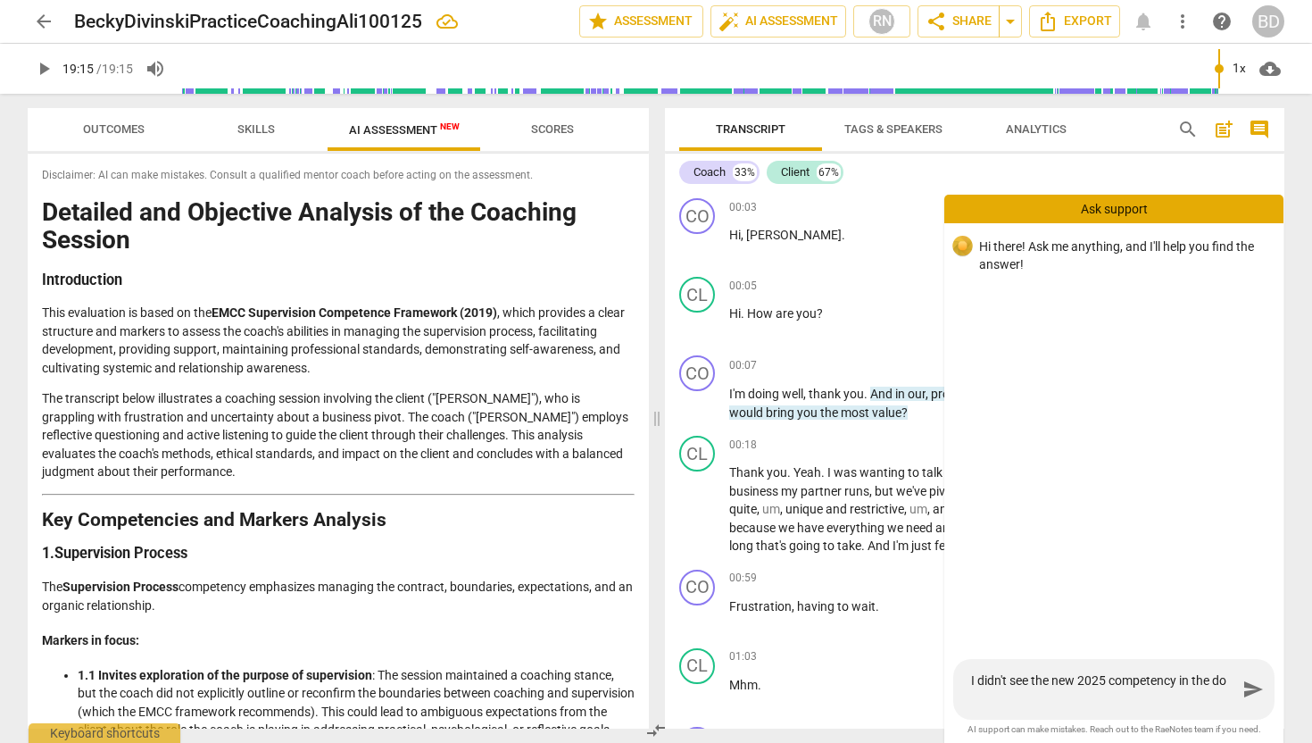
type textarea "I didn't see the new 2025 competency in the d"
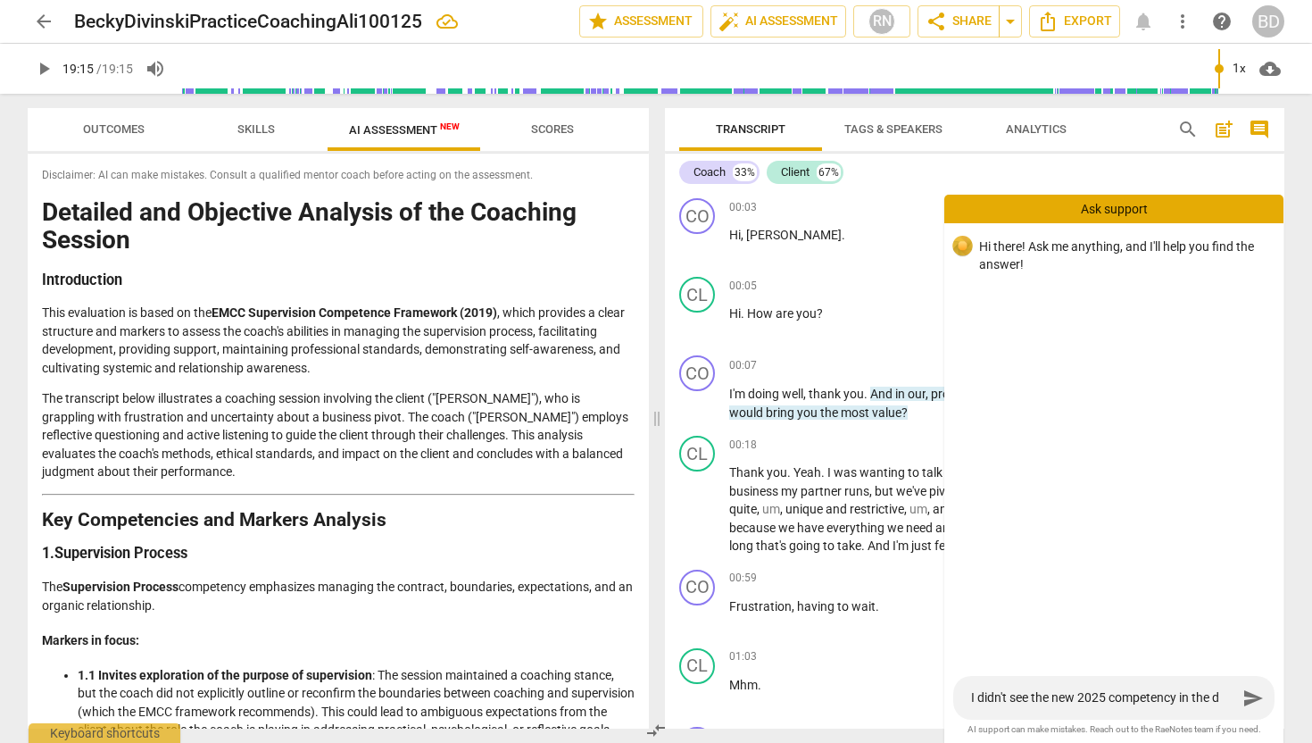
type textarea "I didn't see the new 2025 competency in the"
type textarea "I didn't see the new 2025 competency in th"
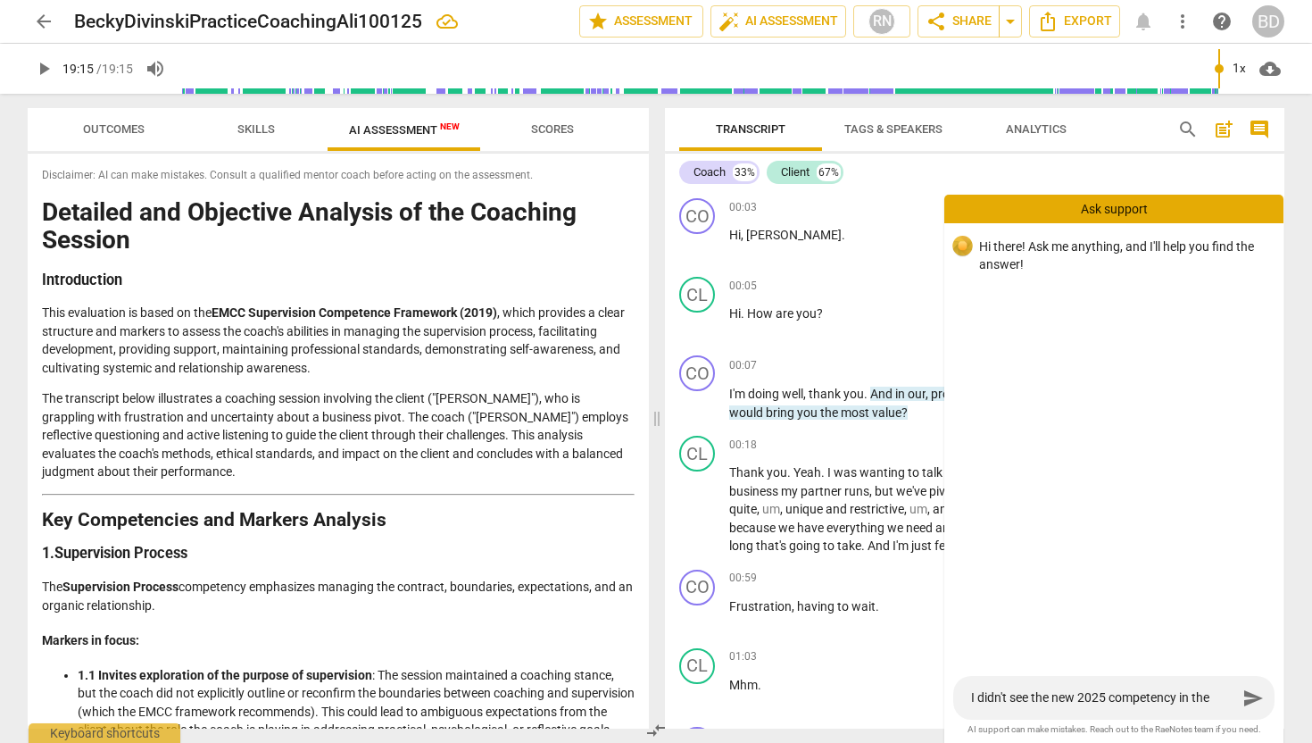
type textarea "I didn't see the new 2025 competency in th"
type textarea "I didn't see the new 2025 competency in t"
type textarea "I didn't see the new 2025 competency in"
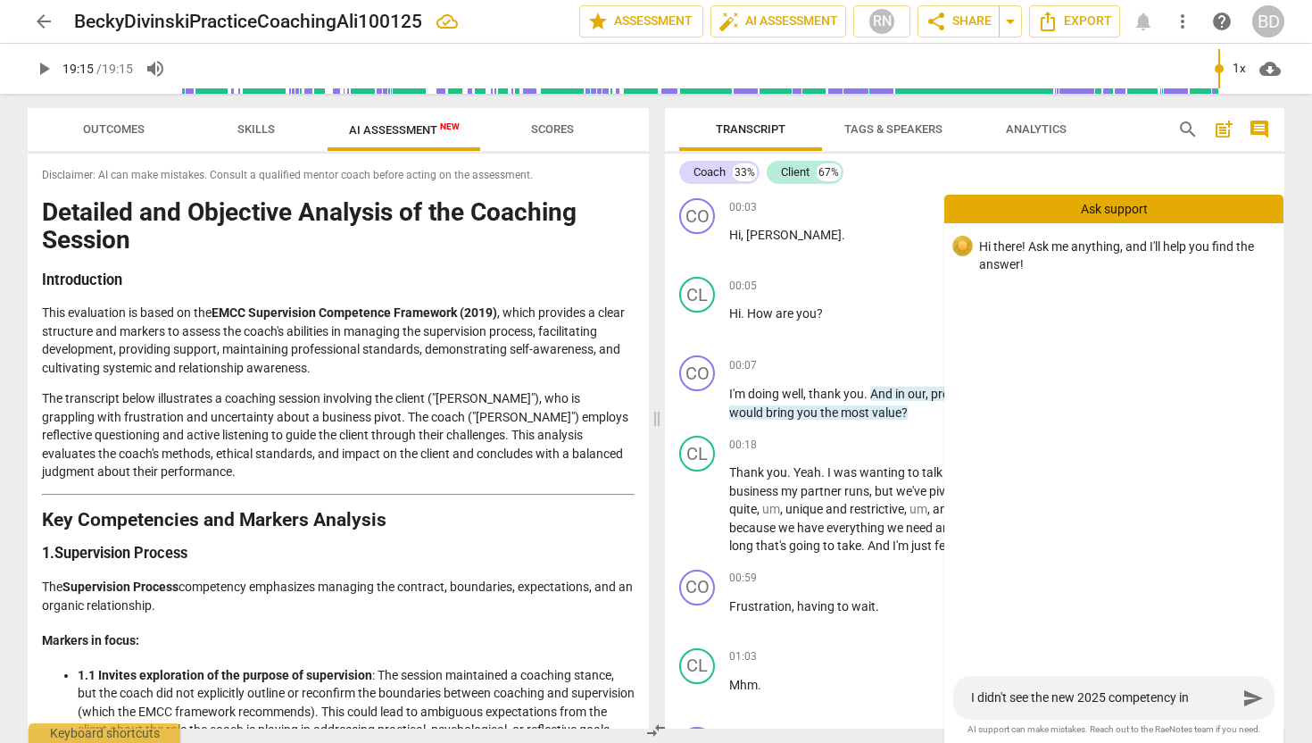
type textarea "I didn't see the new 2025 competency in t"
type textarea "I didn't see the new 2025 competency in th"
type textarea "I didn't see the new 2025 competency in the"
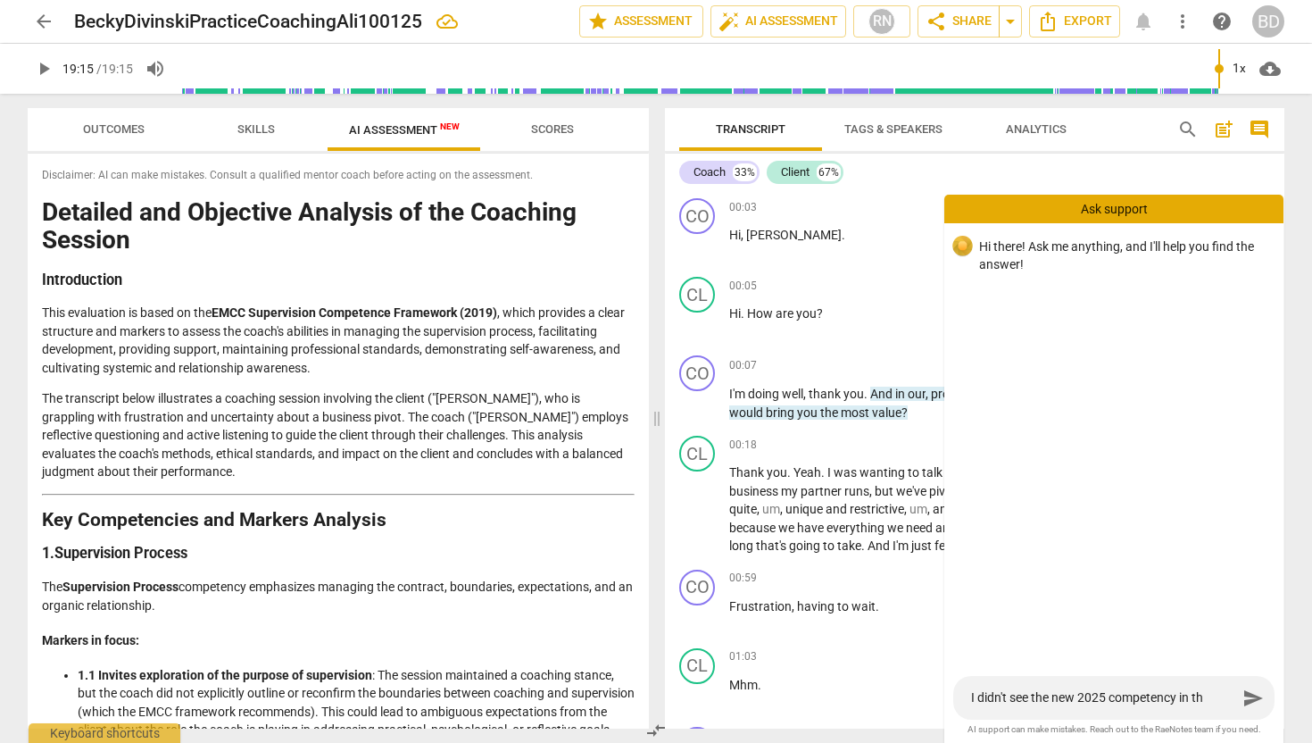
type textarea "I didn't see the new 2025 competency in the"
type textarea "I didn't see the new 2025 competency in the A"
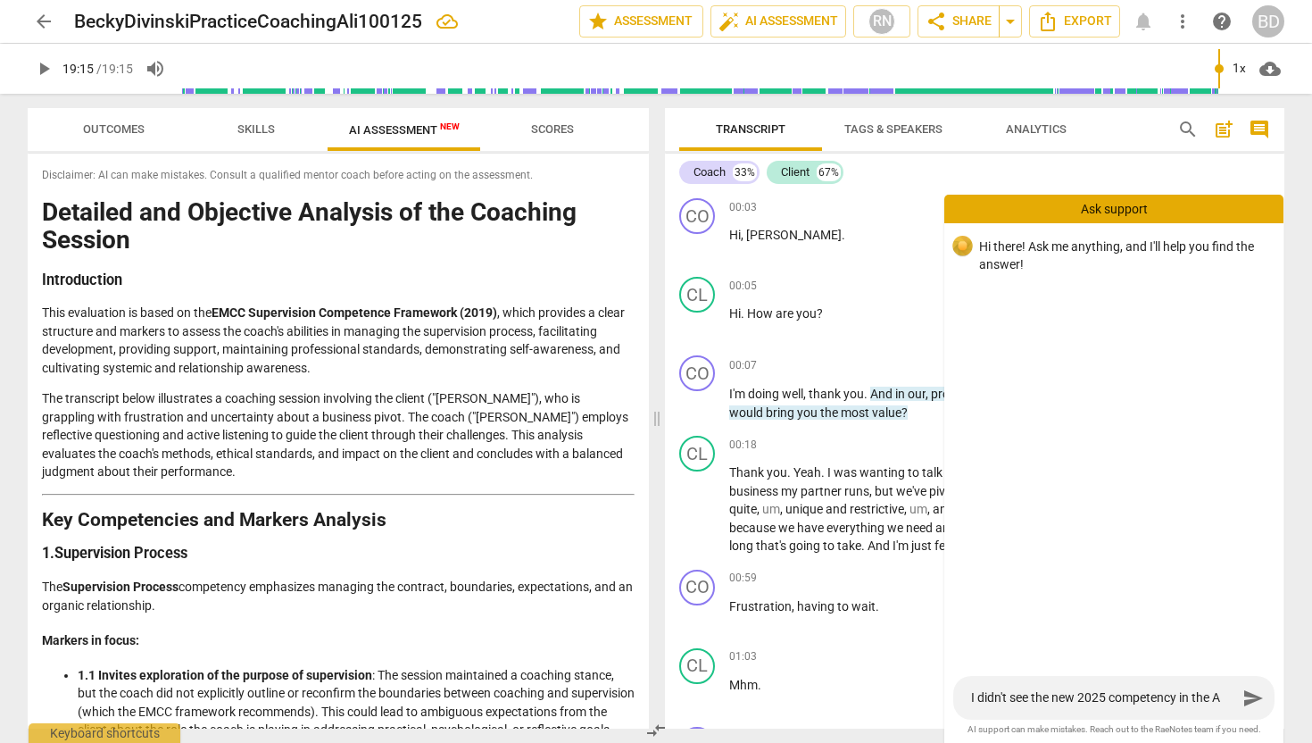
type textarea "I didn't see the new 2025 competency in the AI"
type textarea "I didn't see the new 2025 competency in the AI A"
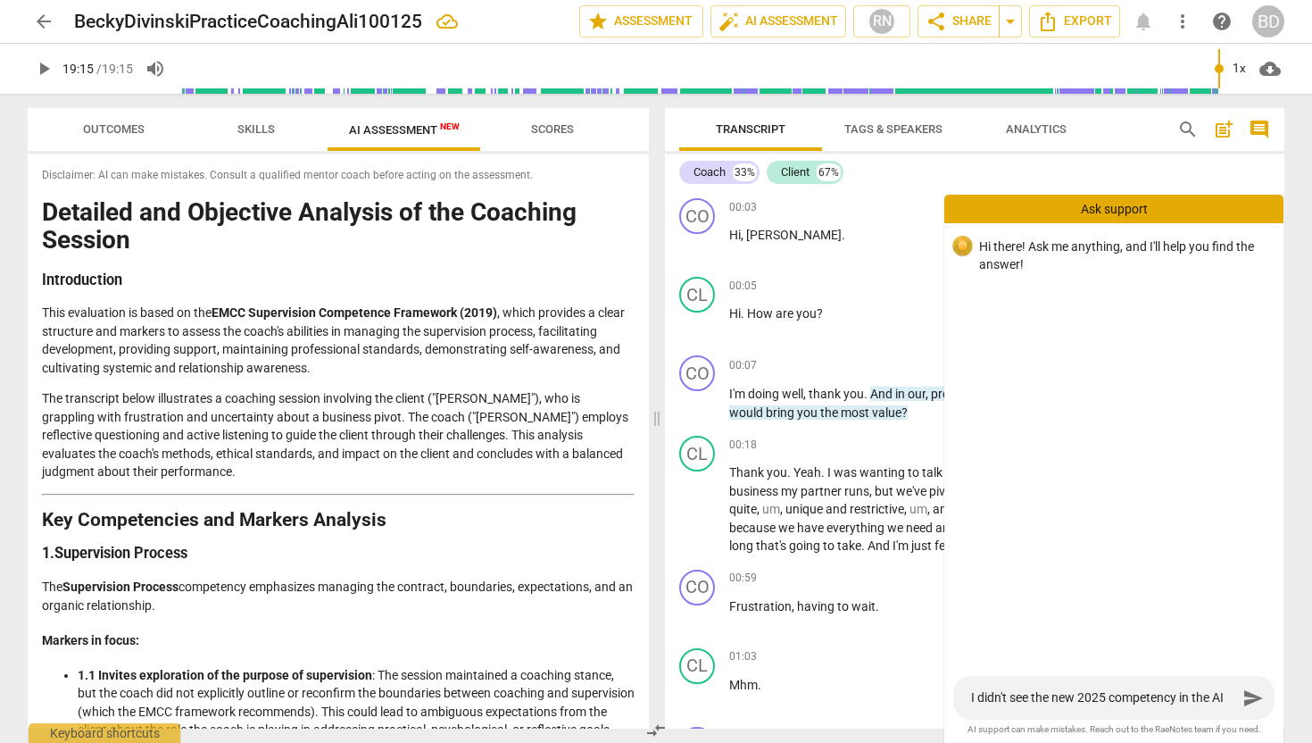
type textarea "I didn't see the new 2025 competency in the AI A"
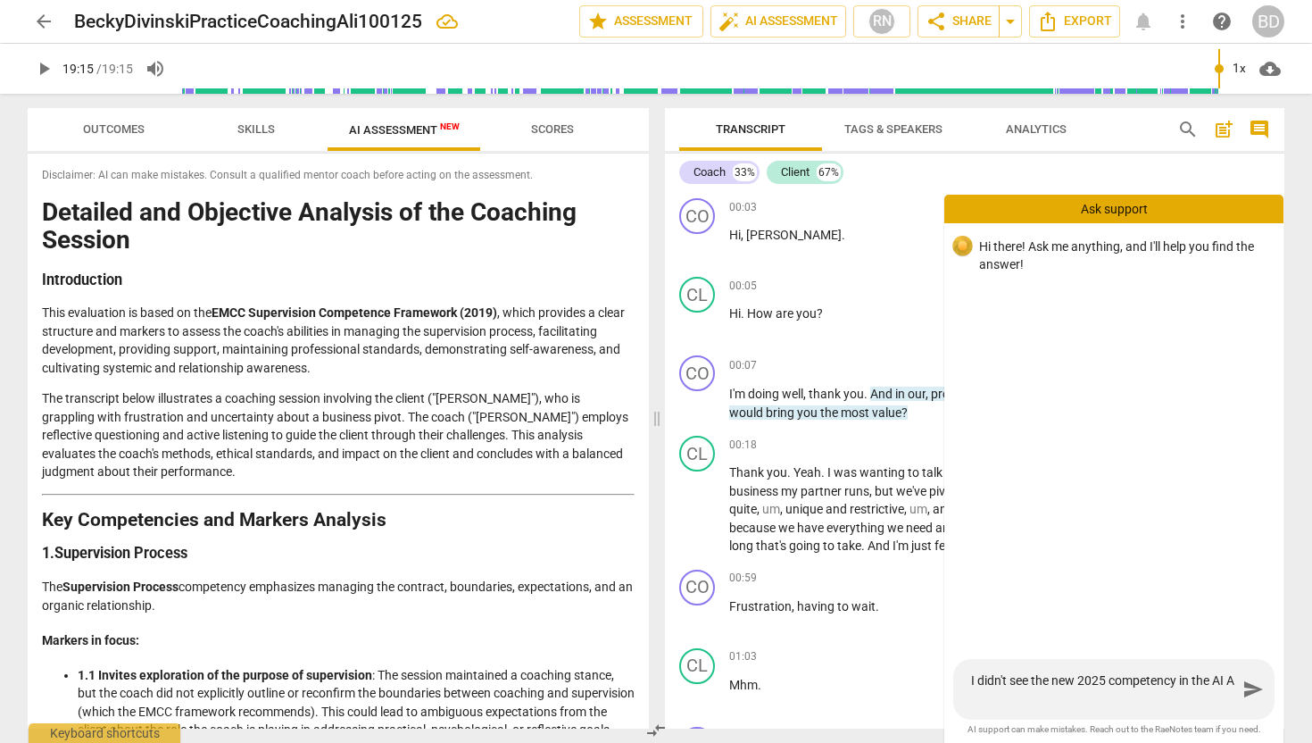
type textarea "I didn't see the new 2025 competency in the AI As"
type textarea "I didn't see the new 2025 competency in the AI Ass"
type textarea "I didn't see the new 2025 competency in the AI Asse"
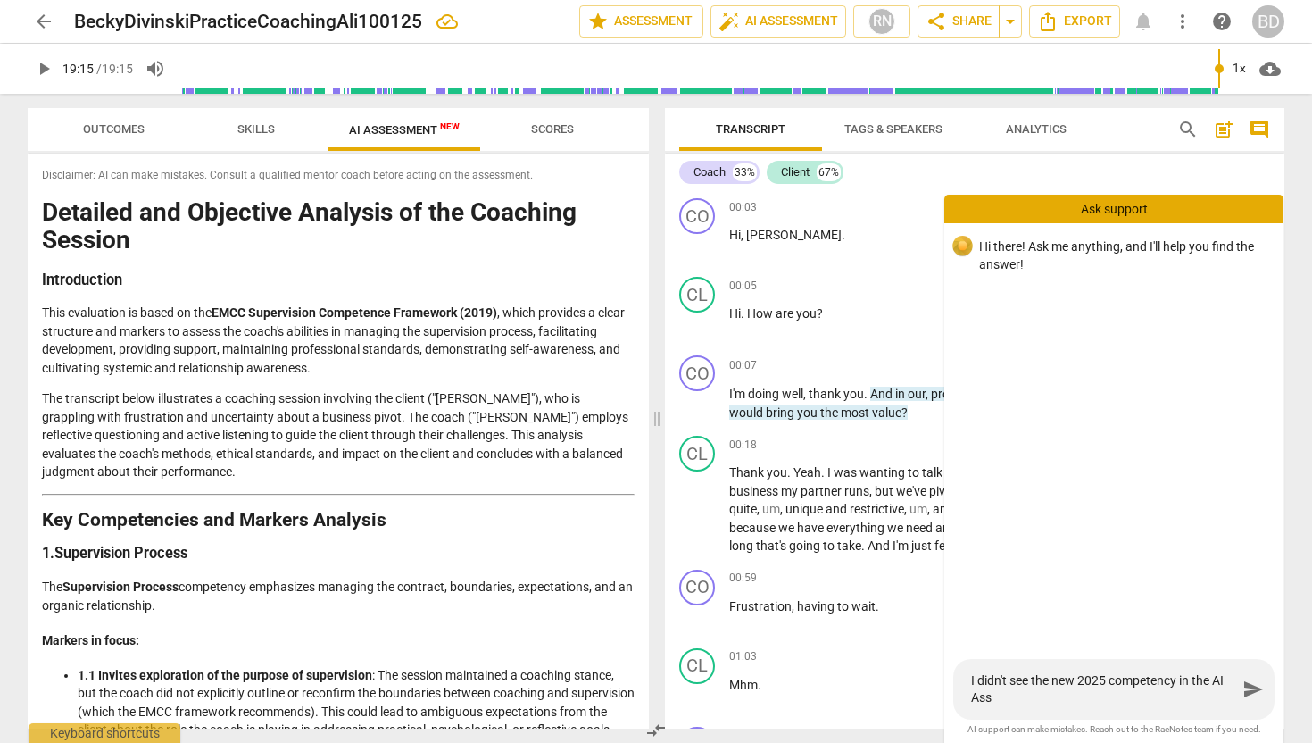
type textarea "I didn't see the new 2025 competency in the AI Asse"
type textarea "I didn't see the new 2025 competency in the AI Asses"
type textarea "I didn't see the new 2025 competency in the AI Assess"
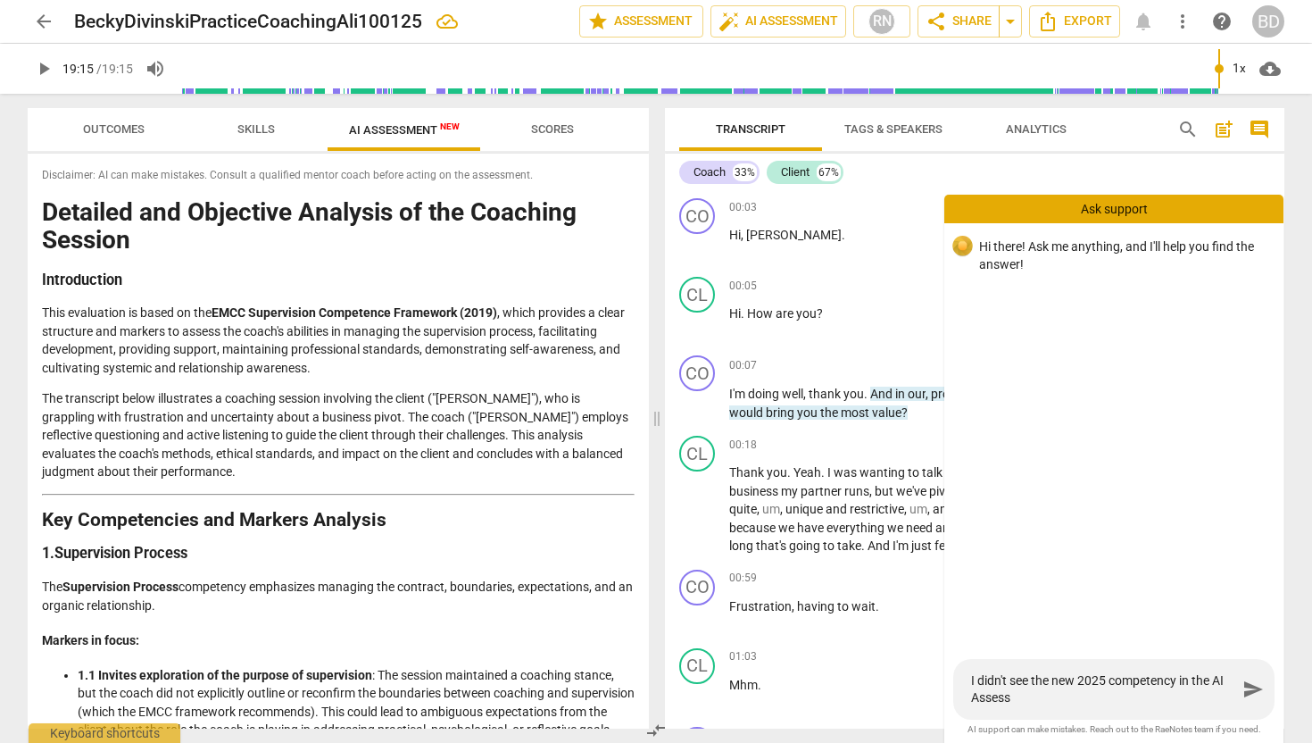
type textarea "I didn't see the new 2025 competency in the AI Assessm"
type textarea "I didn't see the new 2025 competency in the AI Assessme"
type textarea "I didn't see the new 2025 competency in the AI Assessmen"
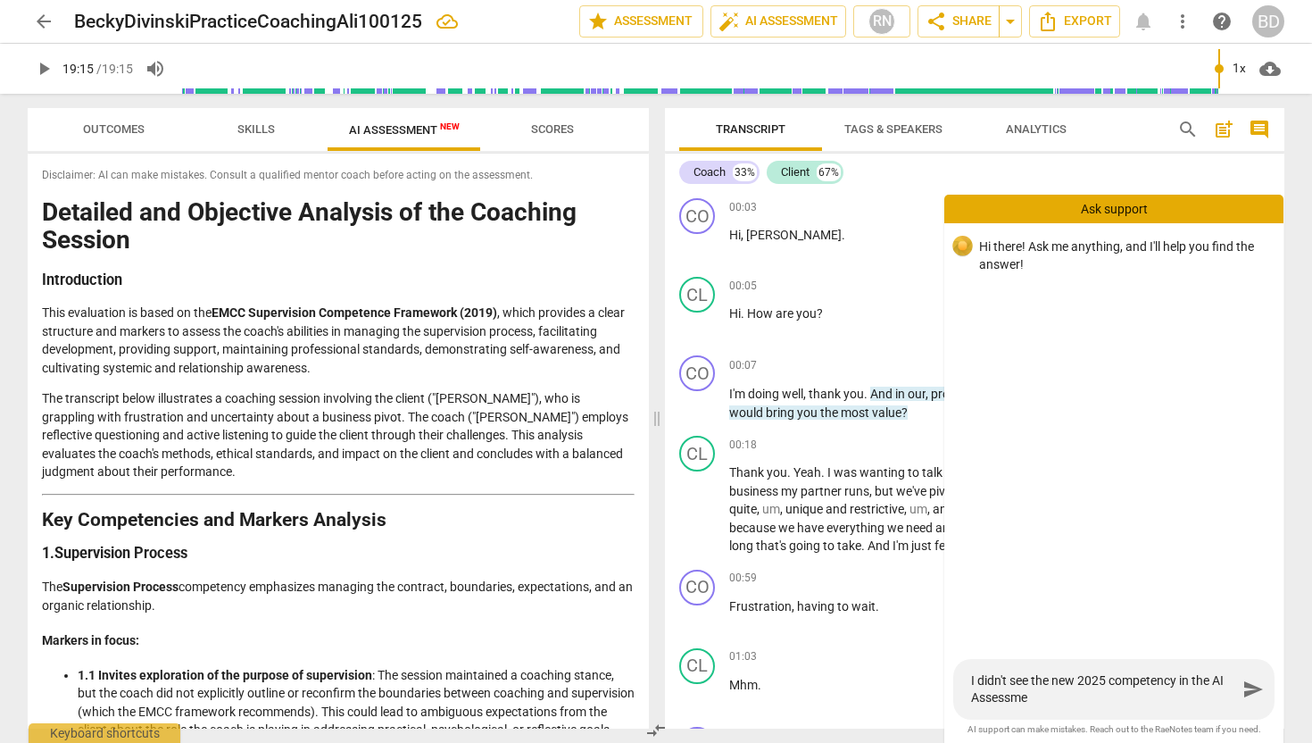
type textarea "I didn't see the new 2025 competency in the AI Assessmen"
type textarea "I didn't see the new 2025 competency in the AI Assessment"
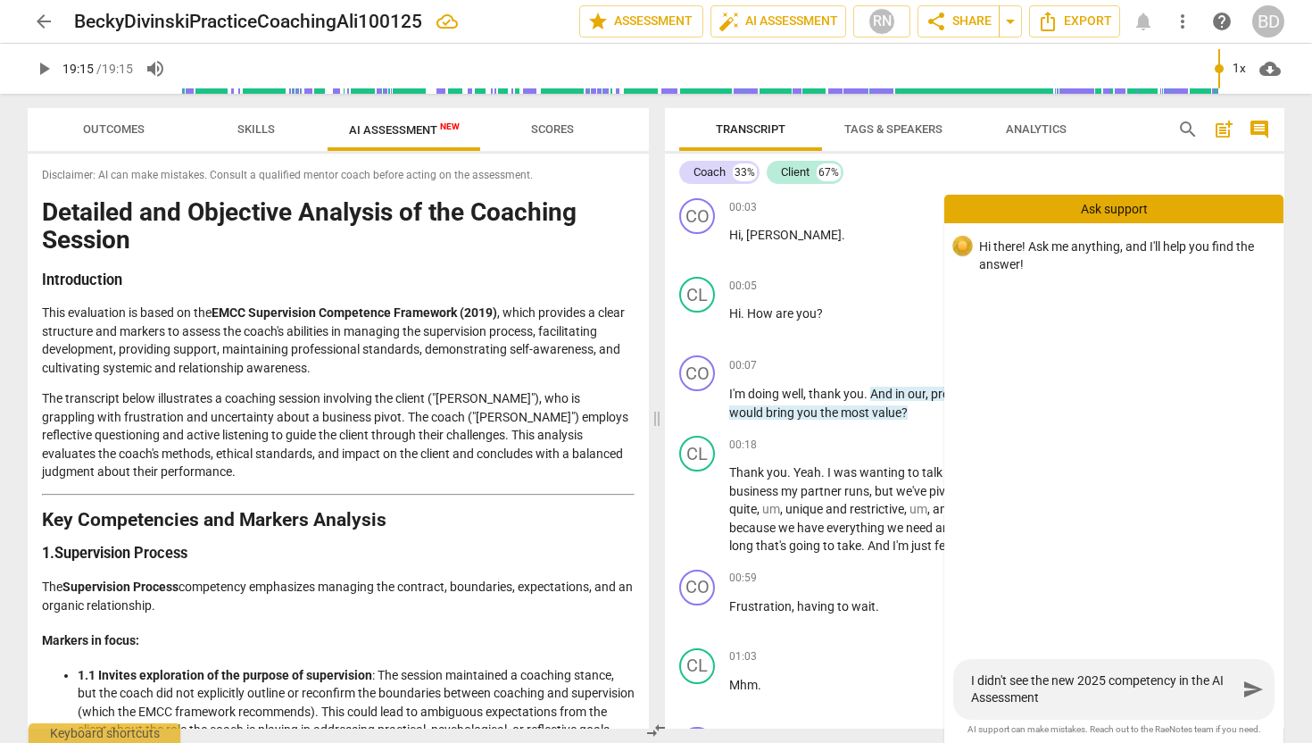
type textarea "I didn't see the new 2025 competency in the AI Assessment c"
type textarea "I didn't see the new 2025 competency in the AI Assessment ch"
type textarea "I didn't see the new 2025 competency in the AI Assessment cho"
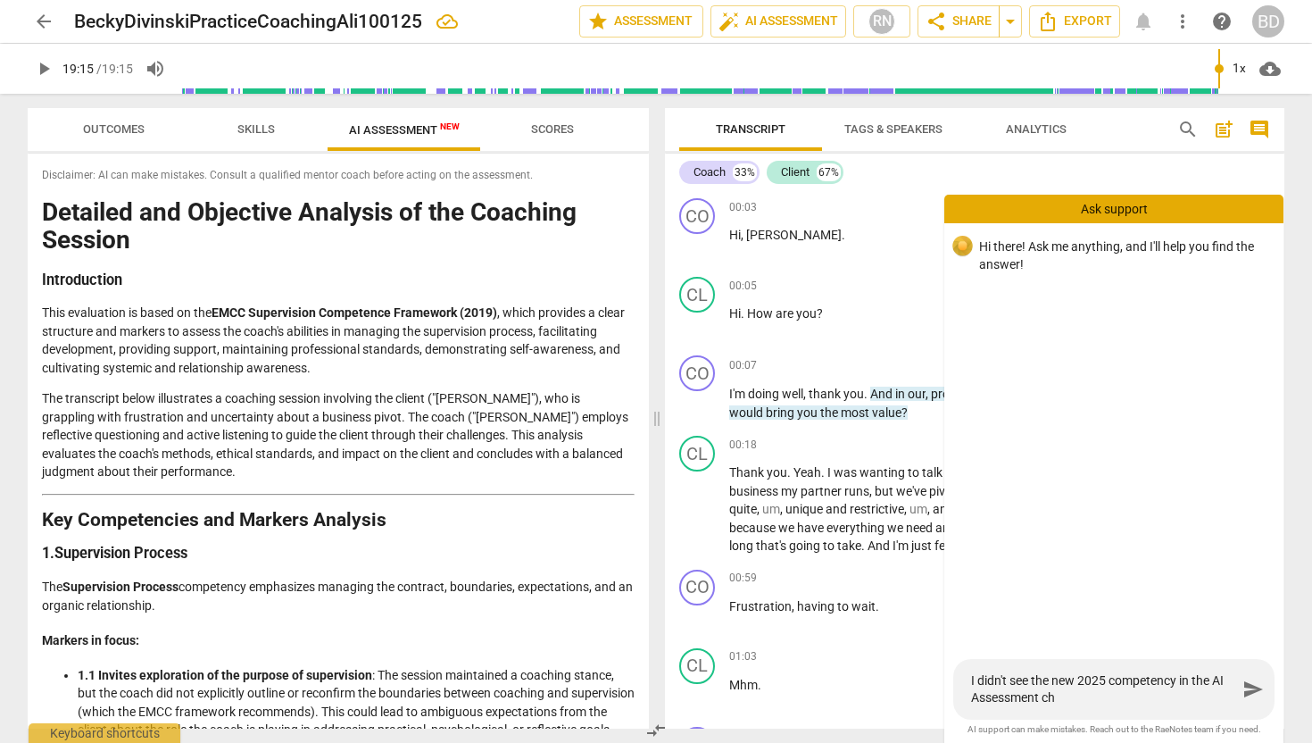
type textarea "I didn't see the new 2025 competency in the AI Assessment cho"
type textarea "I didn't see the new 2025 competency in the AI Assessment [PERSON_NAME]"
type textarea "I didn't see the new 2025 competency in the AI Assessment choic"
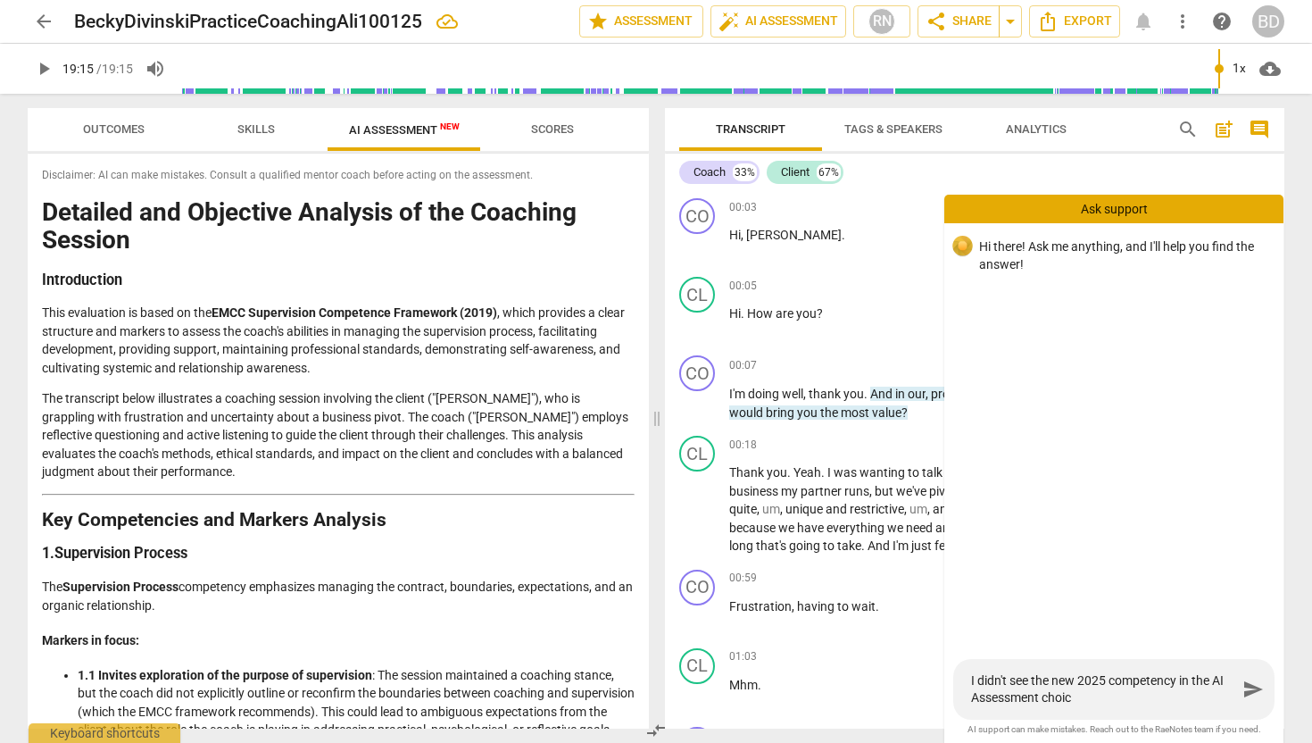
type textarea "I didn't see the new 2025 competency in the AI Assessment choice"
type textarea "I didn't see the new 2025 competency in the AI Assessment choices"
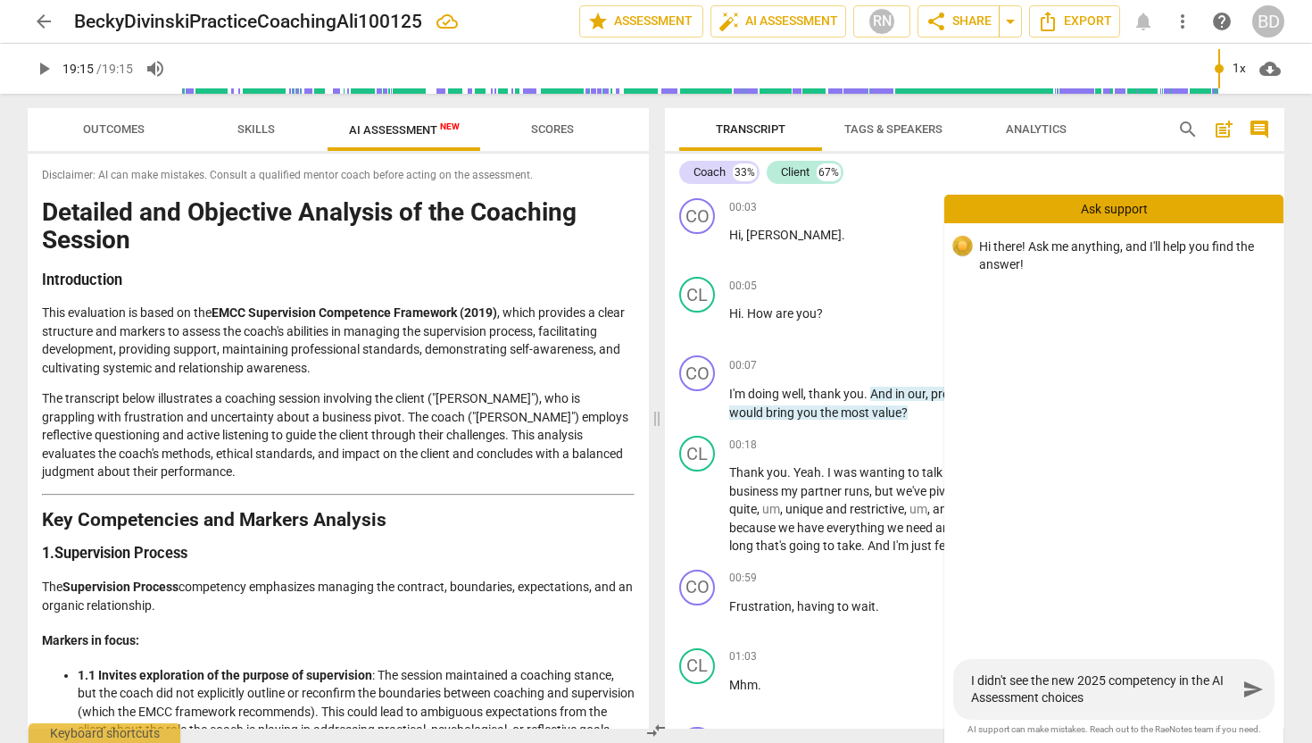
type textarea "I didn't see the new 2025 competency in the AI Assessment choices"
type textarea "I didn't see the new 2025 competency in the AI Assessment choices o"
type textarea "I didn't see the new 2025 competency in the AI Assessment choices or"
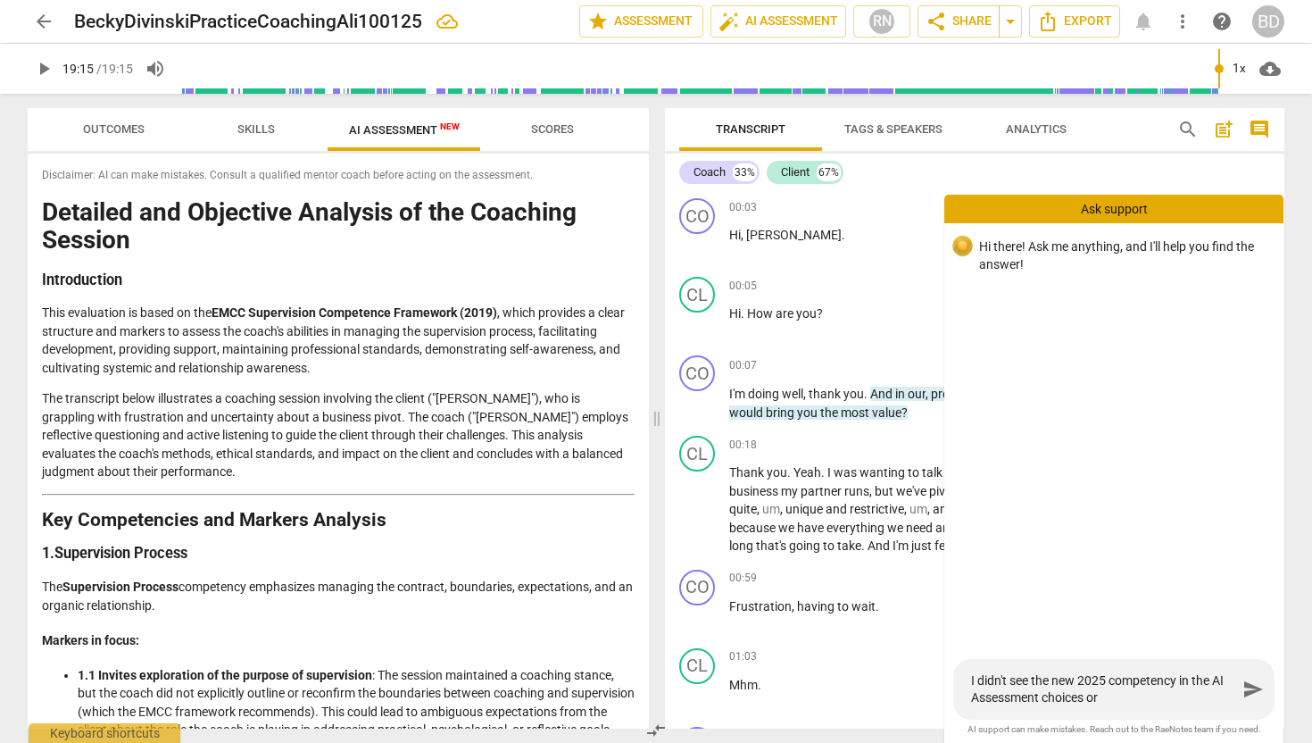
type textarea "I didn't see the new 2025 competency in the AI Assessment choices or"
type textarea "I didn't see the new 2025 competency in the AI Assessment choices or I"
type textarea "I didn't see the new 2025 competency in the AI Assessment choices or I w"
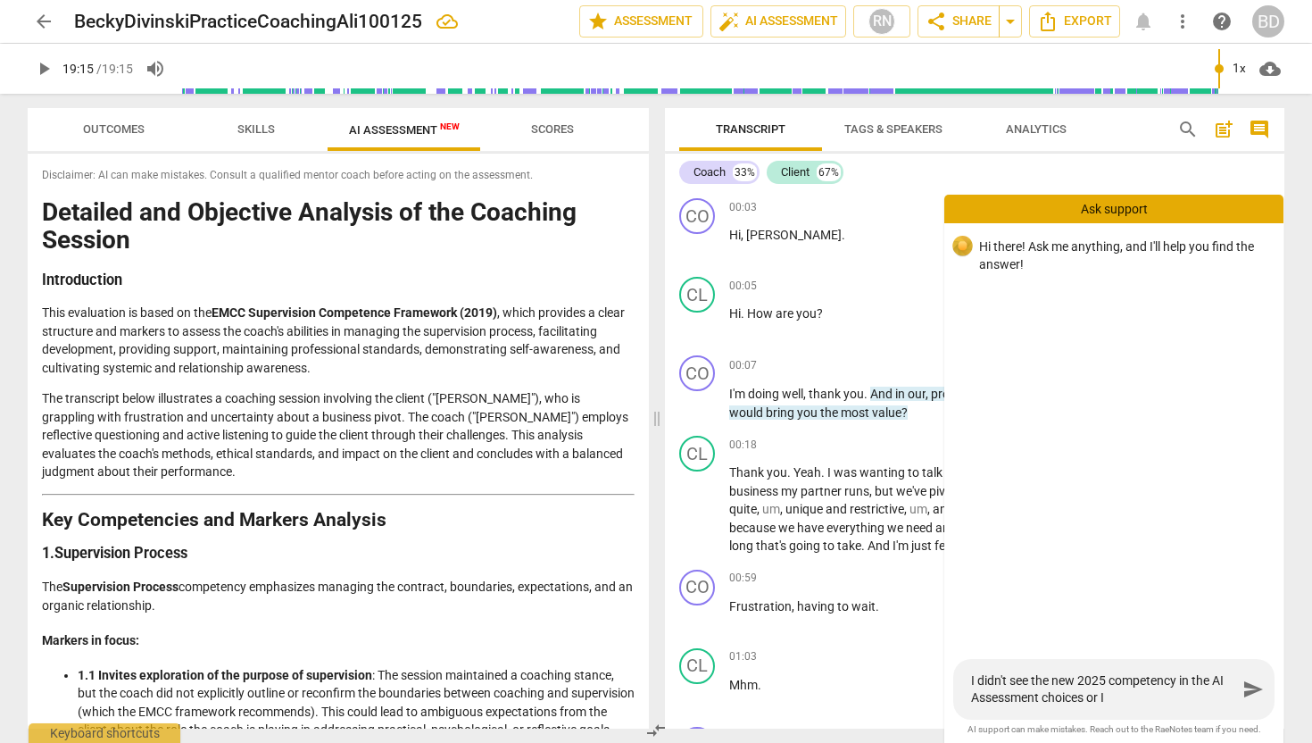
type textarea "I didn't see the new 2025 competency in the AI Assessment choices or I w"
type textarea "I didn't see the new 2025 competency in the AI Assessment choices or I wo"
type textarea "I didn't see the new 2025 competency in the AI Assessment choices or I wou"
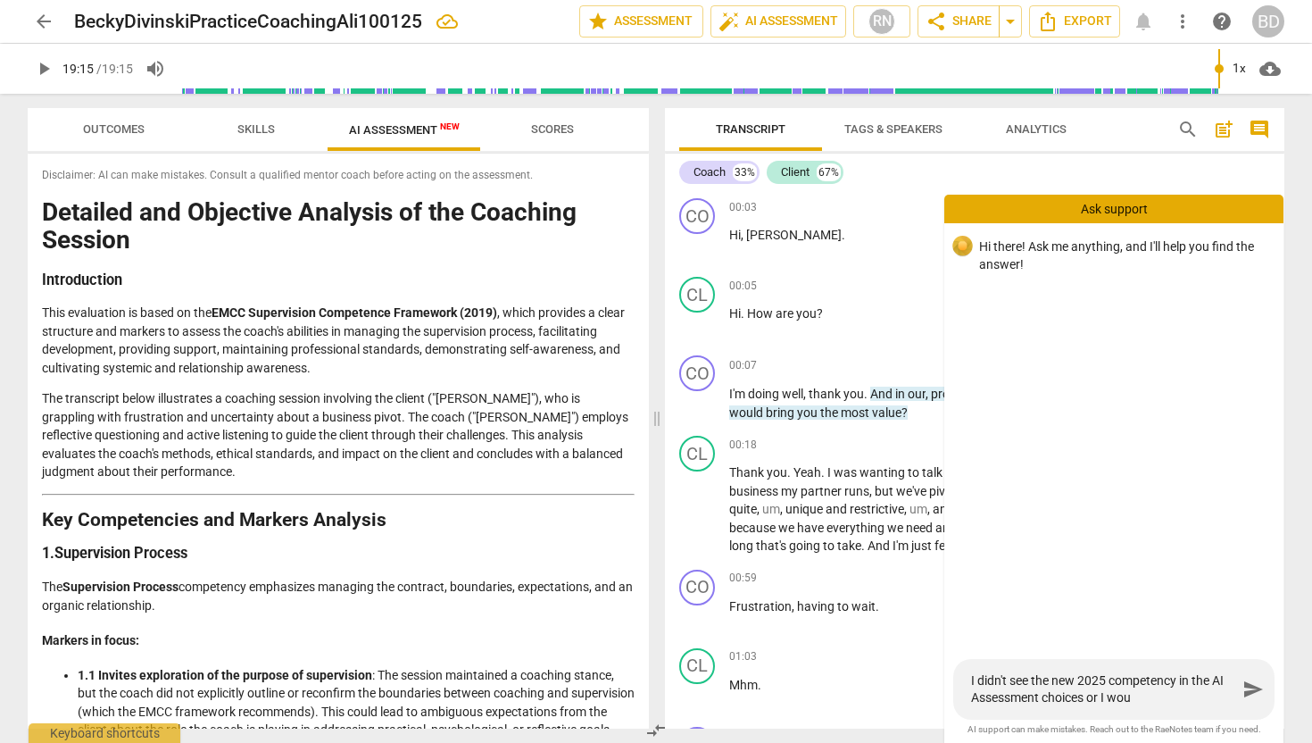
type textarea "I didn't see the new 2025 competency in the AI Assessment choices or I woul"
type textarea "I didn't see the new 2025 competency in the AI Assessment choices or I would"
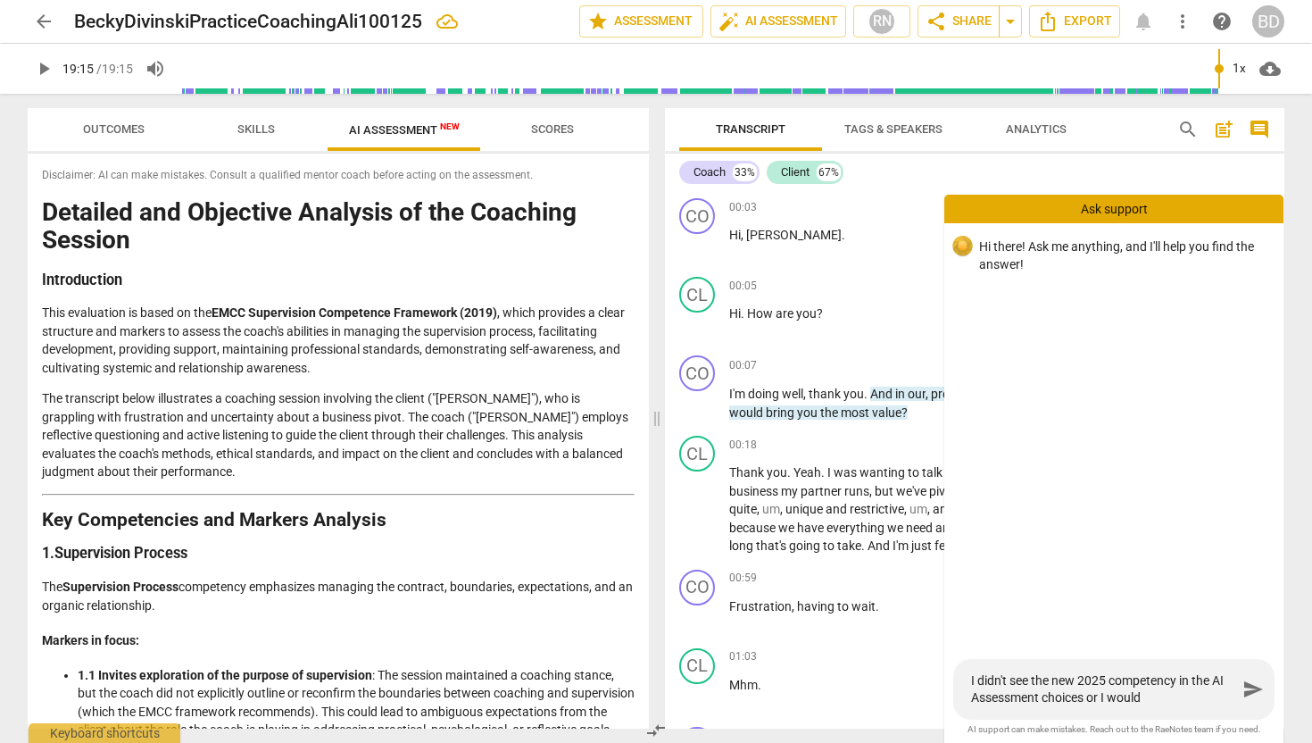
type textarea "I didn't see the new 2025 competency in the AI Assessment choices or I would"
type textarea "I didn't see the new 2025 competency in the AI Assessment choices or I would h"
type textarea "I didn't see the new 2025 competency in the AI Assessment choices or I would ha"
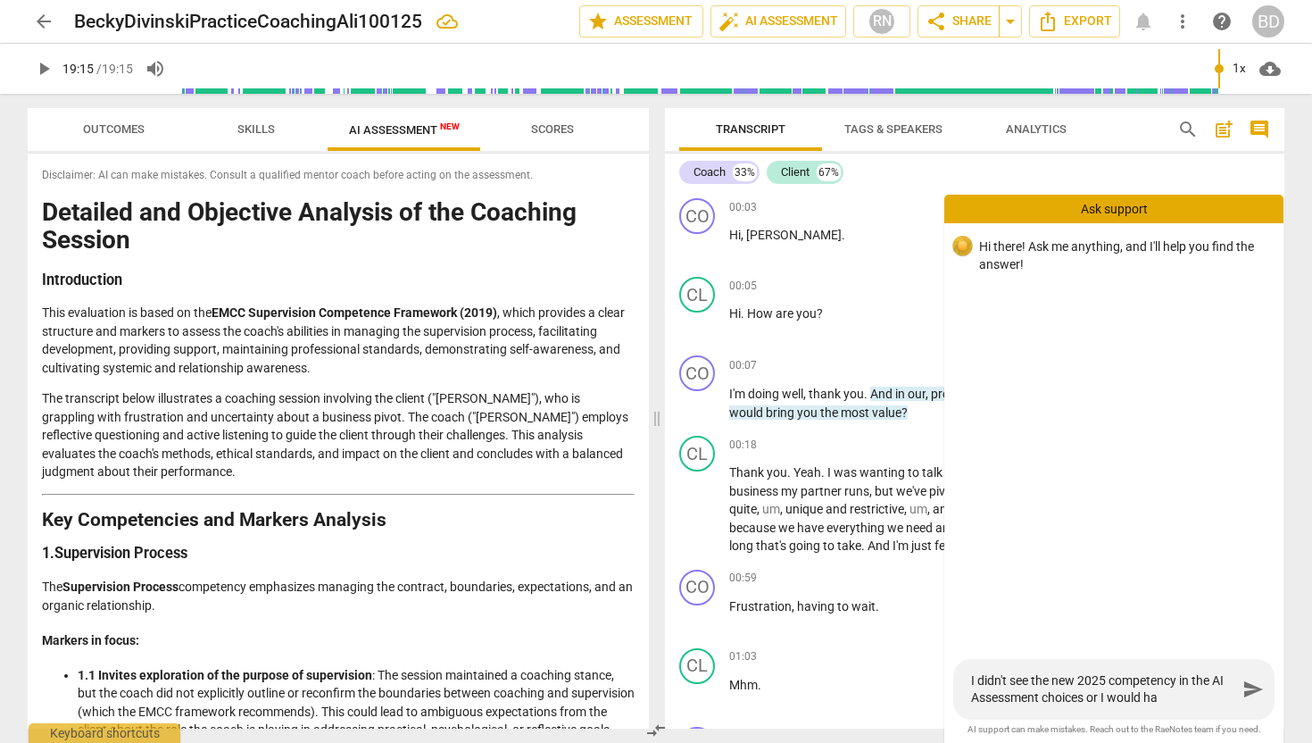
type textarea "I didn't see the new 2025 competency in the AI Assessment choices or I would hav"
type textarea "I didn't see the new 2025 competency in the AI Assessment choices or I would ha…"
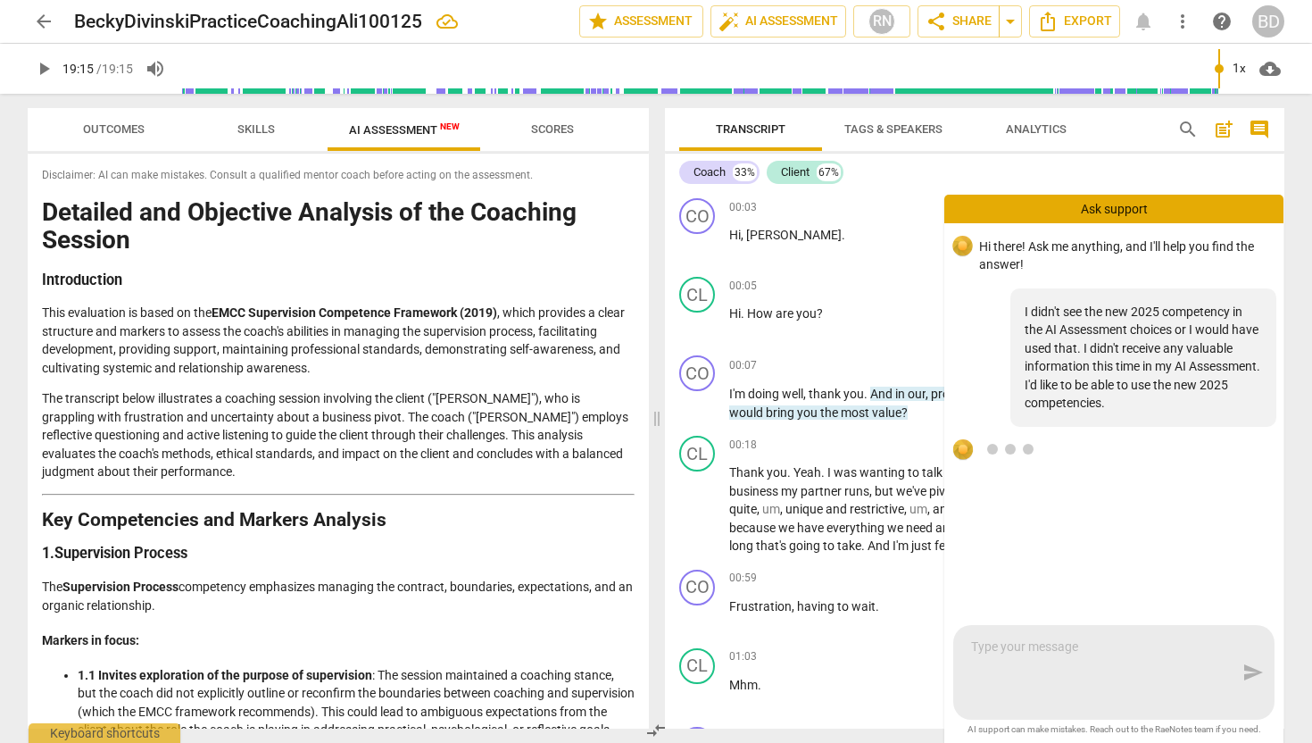
scroll to position [0, 0]
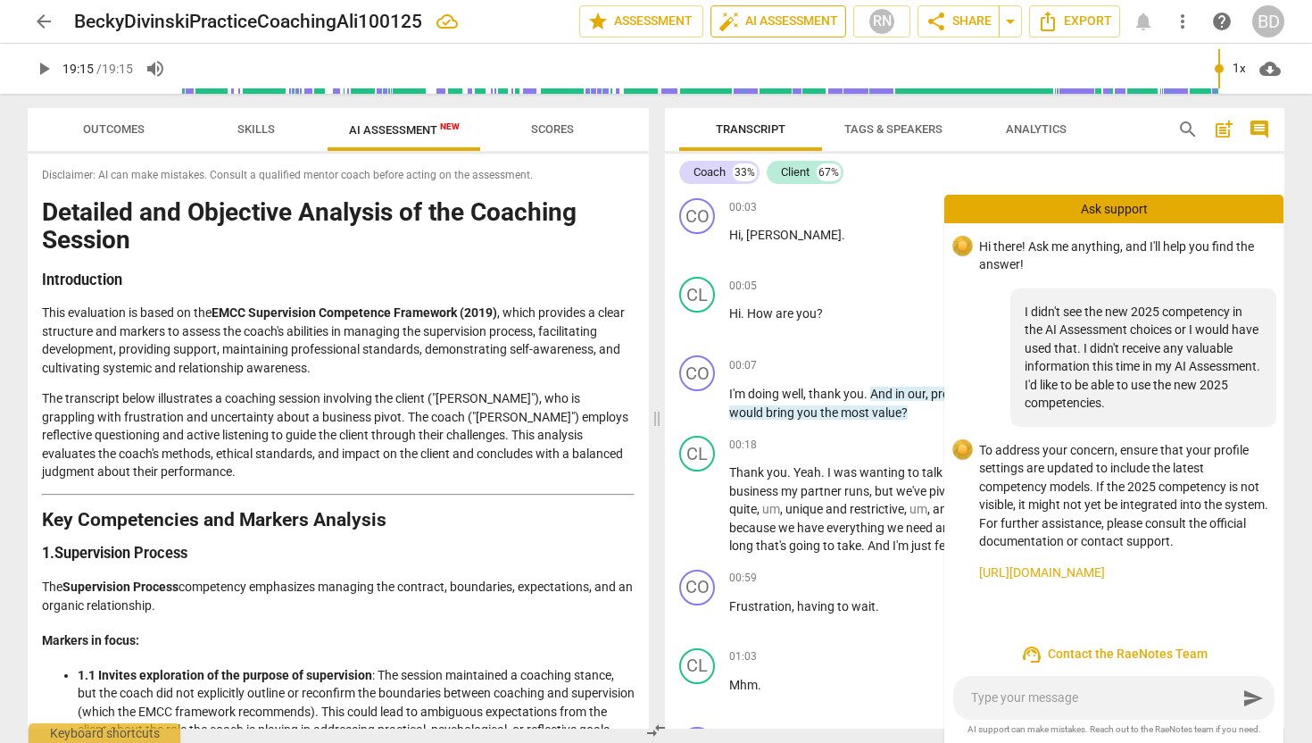
click at [802, 22] on span "auto_fix_high AI Assessment" at bounding box center [778, 21] width 120 height 21
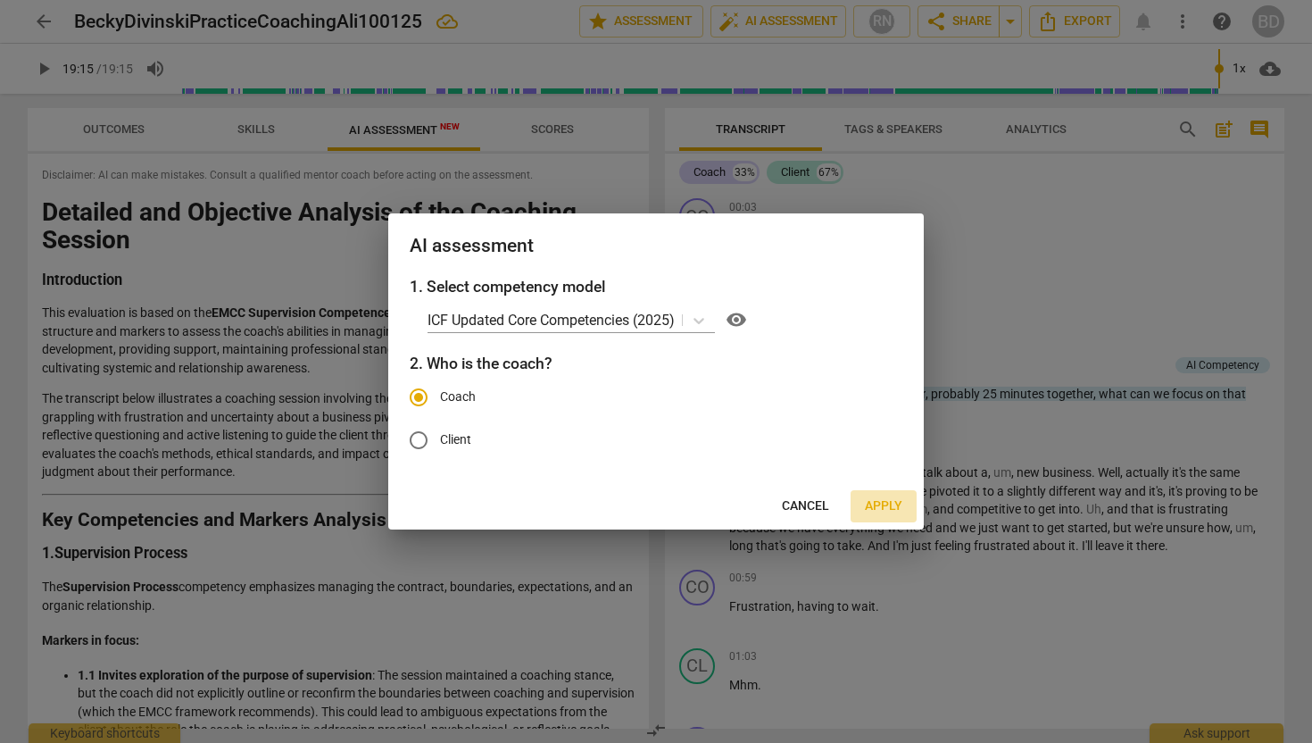
click at [875, 504] on span "Apply" at bounding box center [883, 506] width 37 height 18
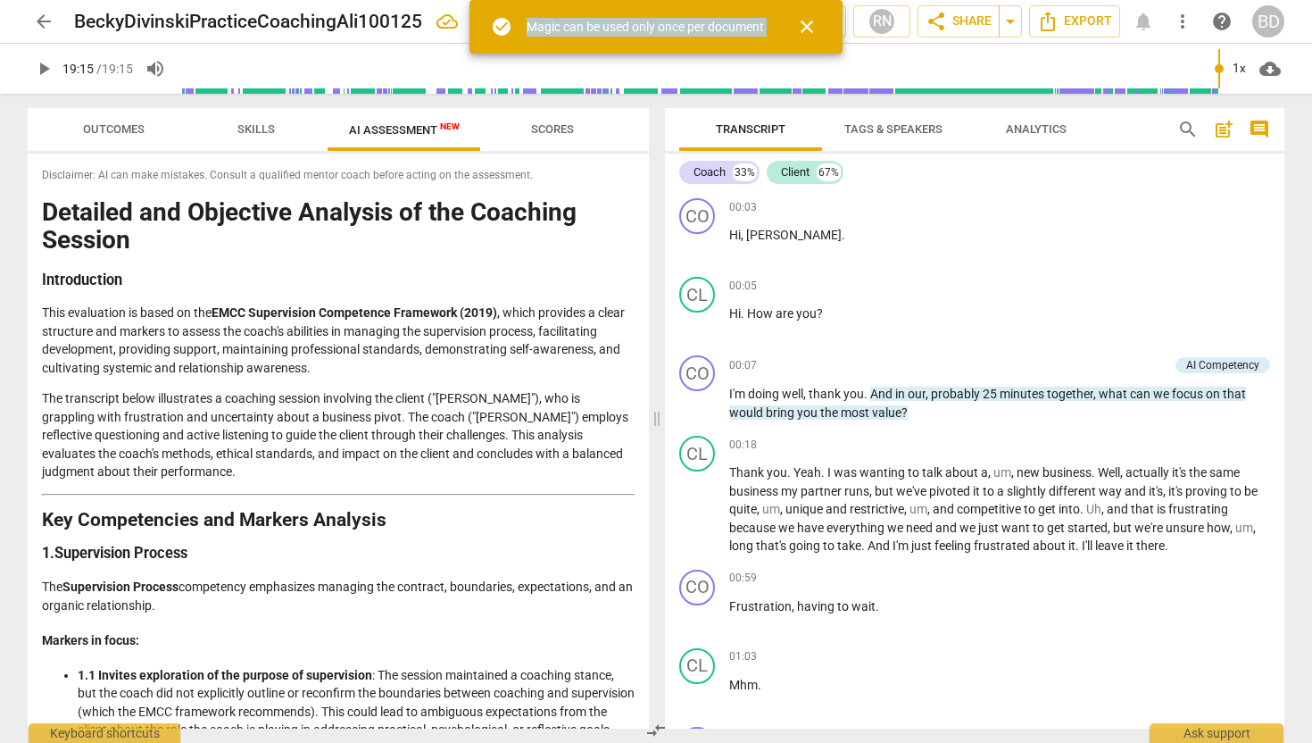
drag, startPoint x: 525, startPoint y: 24, endPoint x: 774, endPoint y: 29, distance: 249.0
click at [774, 29] on div "check_circle Magic can be used only once per document close" at bounding box center [655, 27] width 373 height 54
click at [807, 26] on span "close" at bounding box center [806, 26] width 21 height 21
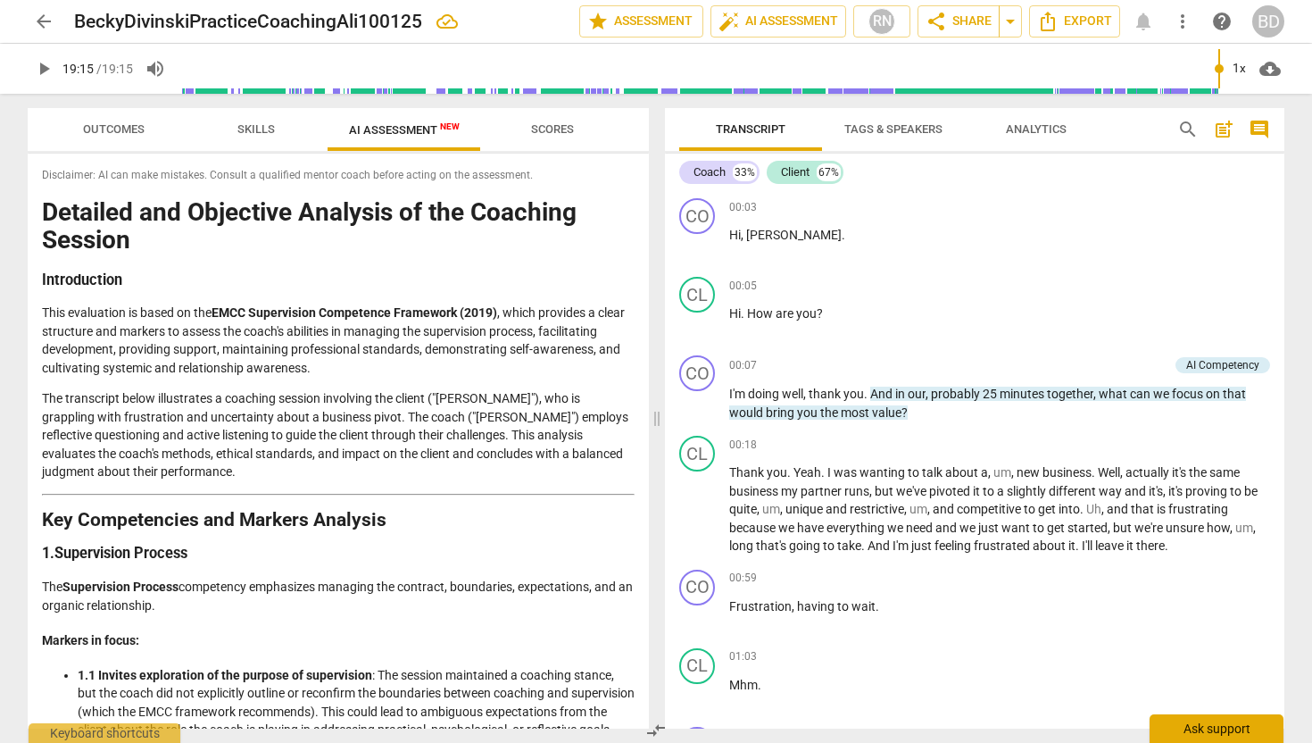
click at [1195, 727] on div "Ask support" at bounding box center [1216, 728] width 134 height 29
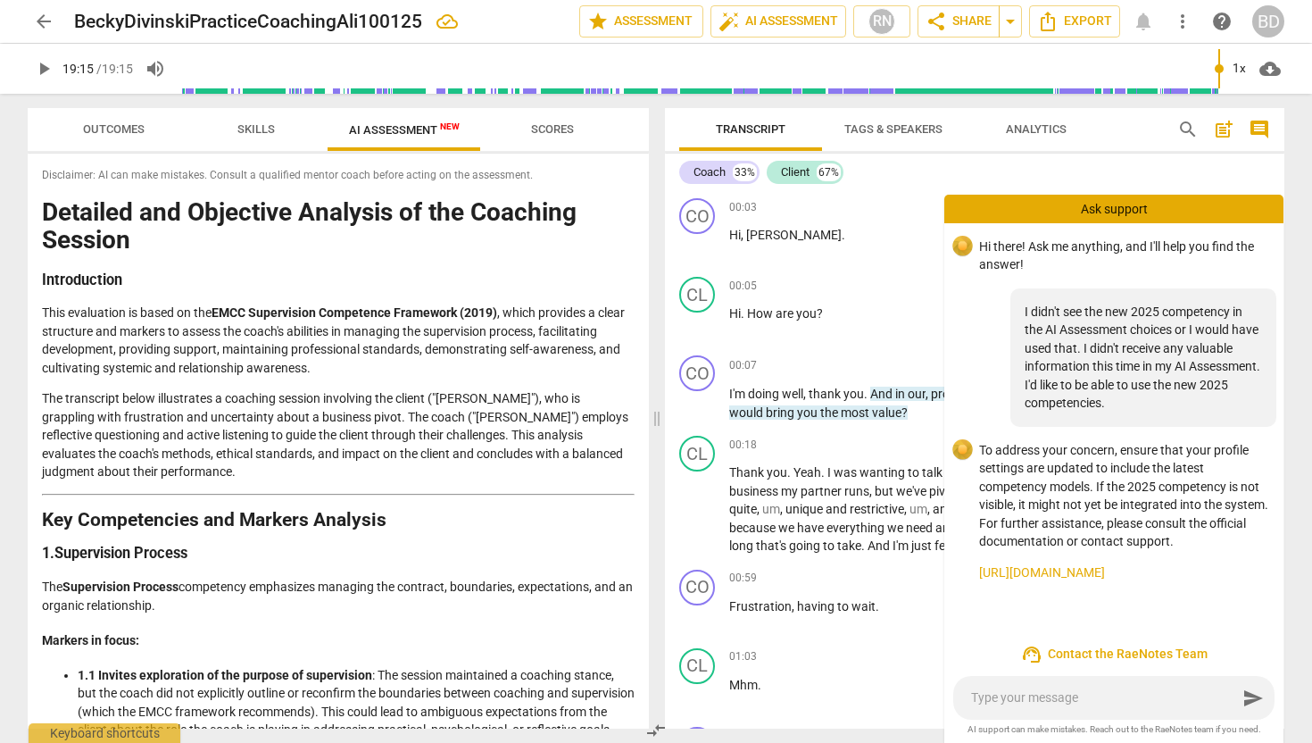
click at [1125, 656] on span "support_agent Contact the RaeNotes Team" at bounding box center [1114, 653] width 311 height 21
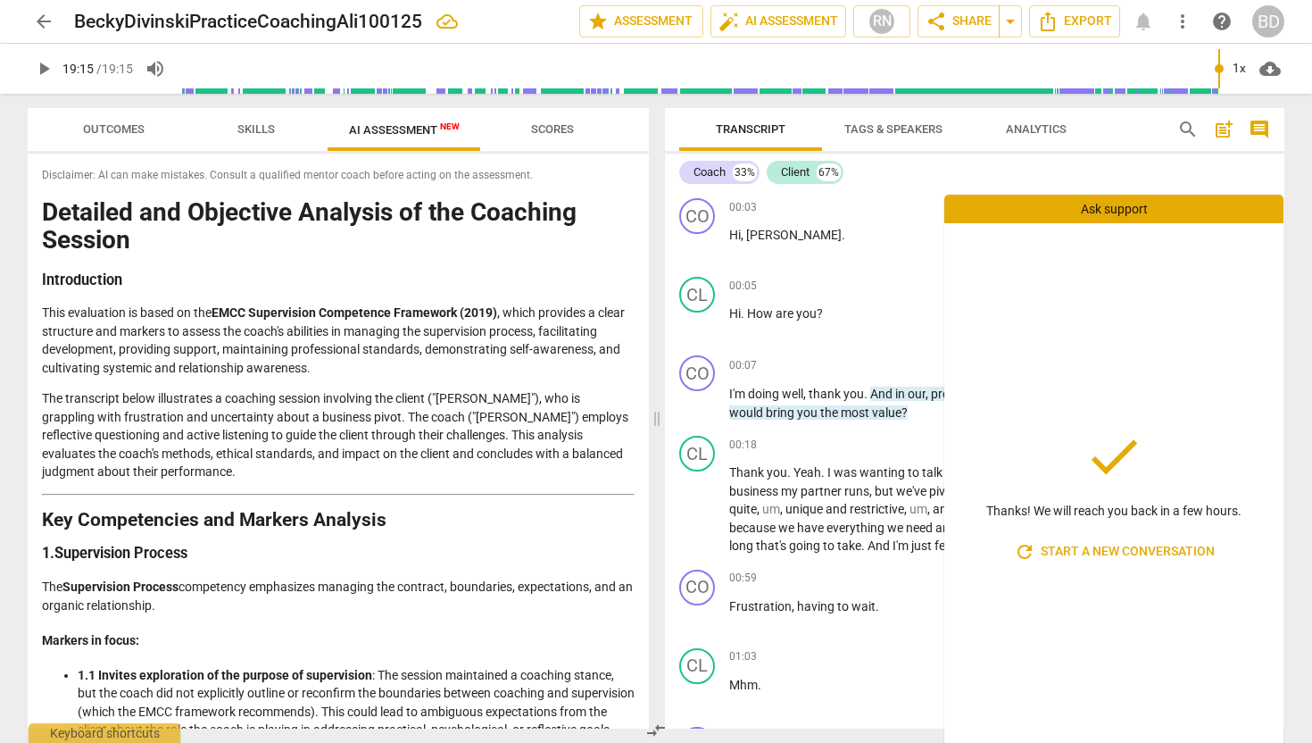
click at [913, 159] on div "Coach 33% Client 67%" at bounding box center [974, 172] width 591 height 30
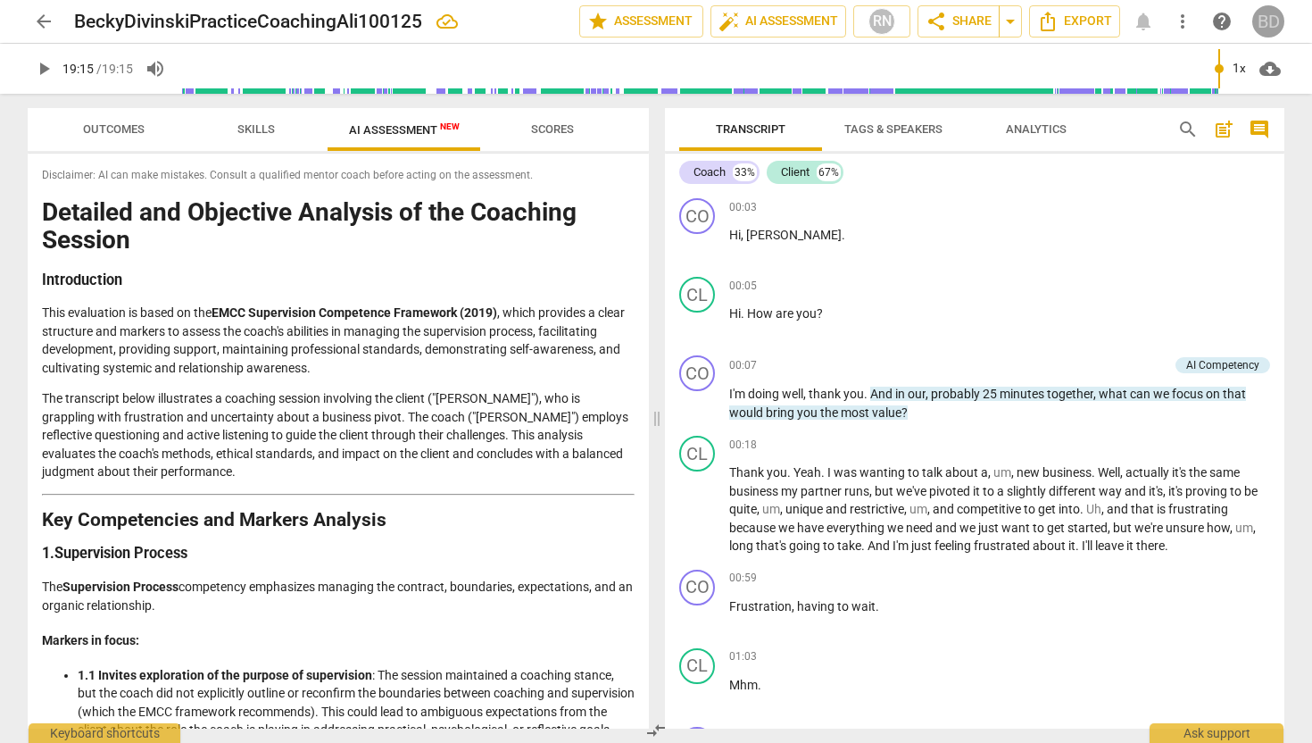
click at [1264, 19] on div "BD" at bounding box center [1268, 21] width 32 height 32
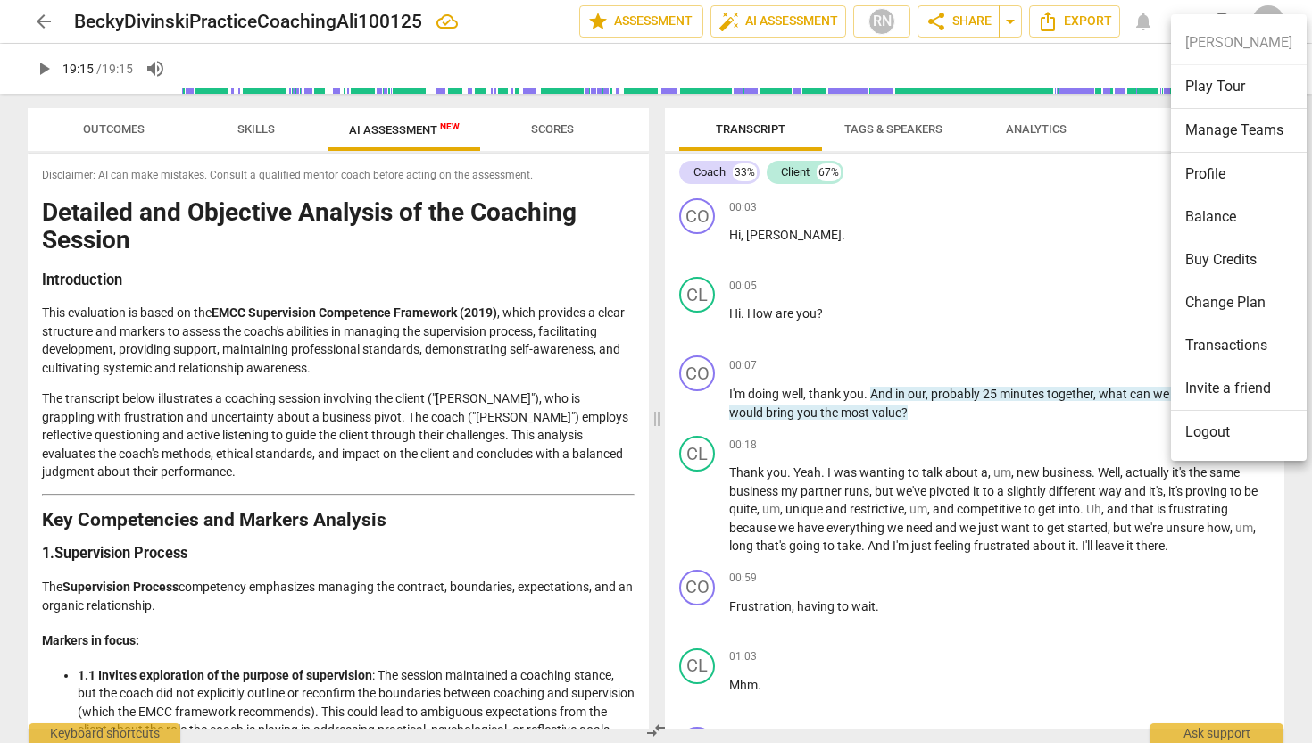
click at [1207, 173] on li "Profile" at bounding box center [1239, 174] width 136 height 43
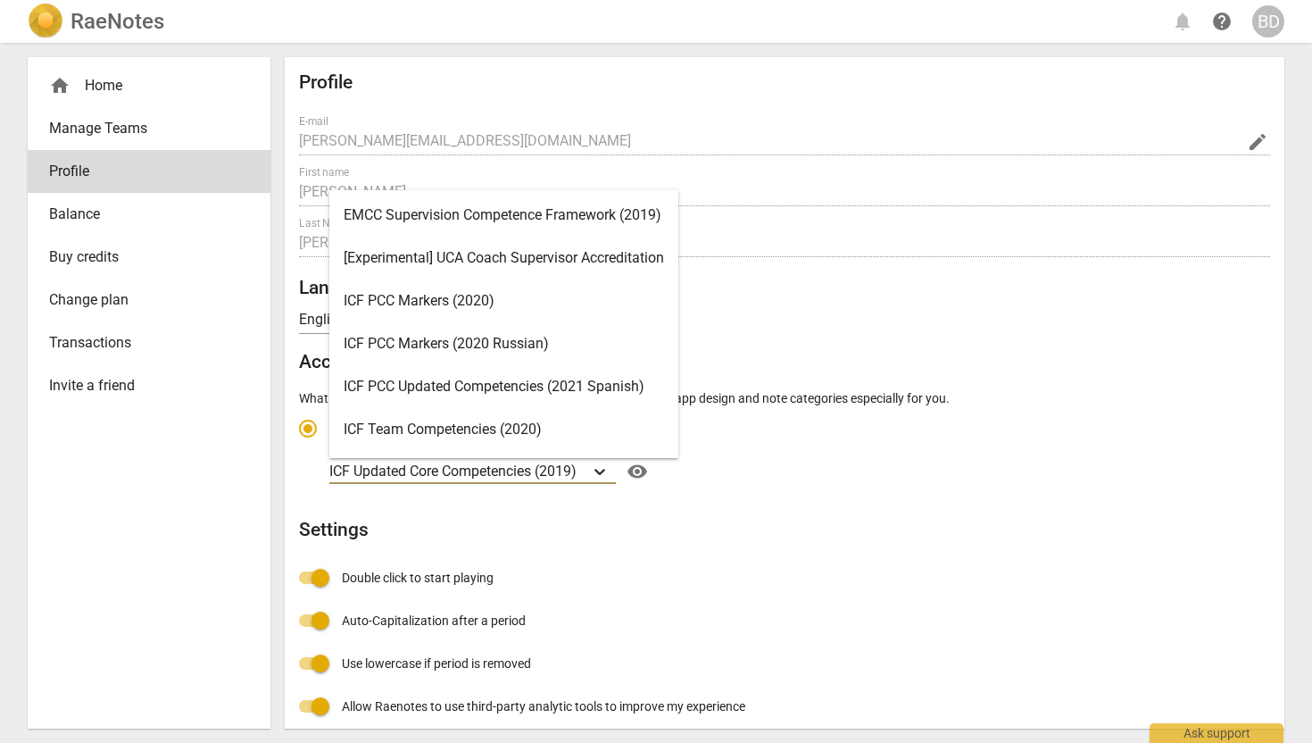
click at [602, 469] on icon "Account type" at bounding box center [600, 471] width 18 height 18
click at [0, 0] on input "Ideal for transcribing and assessing coaching sessions ICF Updated Core Compete…" at bounding box center [0, 0] width 0 height 0
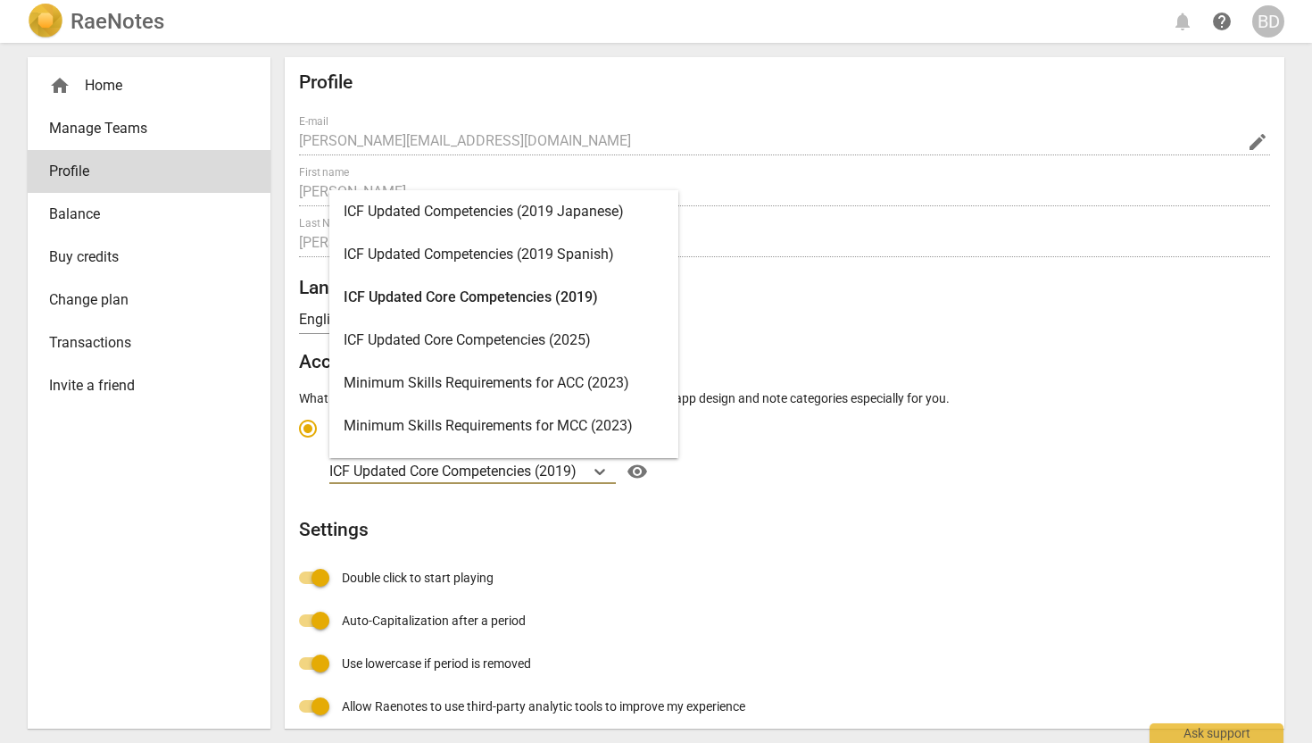
scroll to position [260, 0]
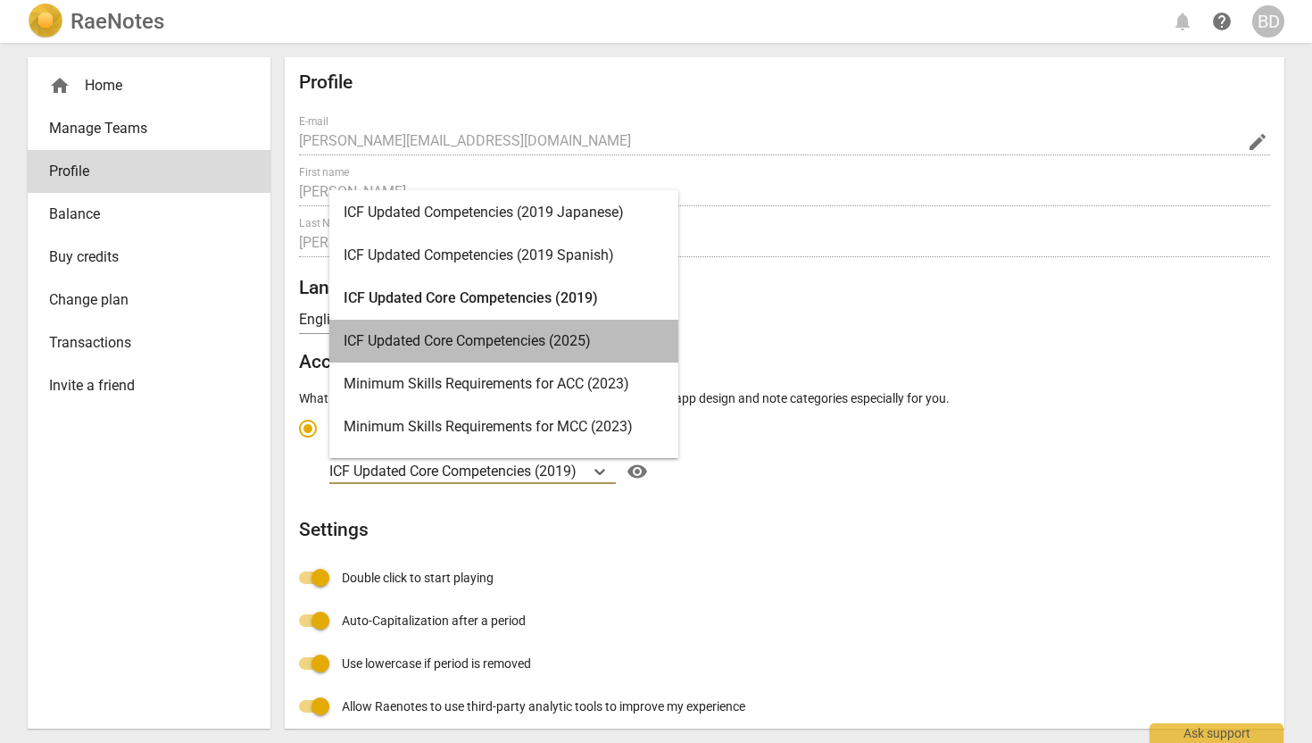
click at [577, 339] on div "ICF Updated Core Competencies (2025)" at bounding box center [503, 341] width 349 height 43
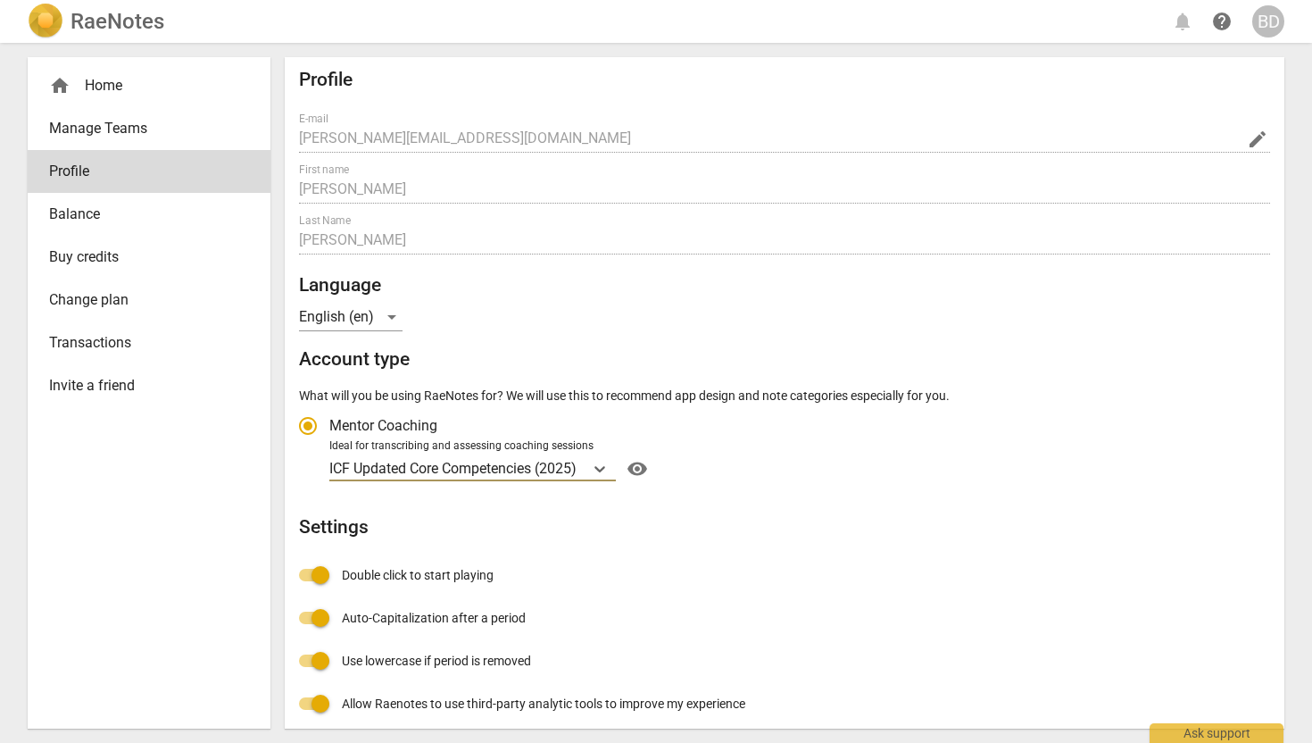
scroll to position [0, 0]
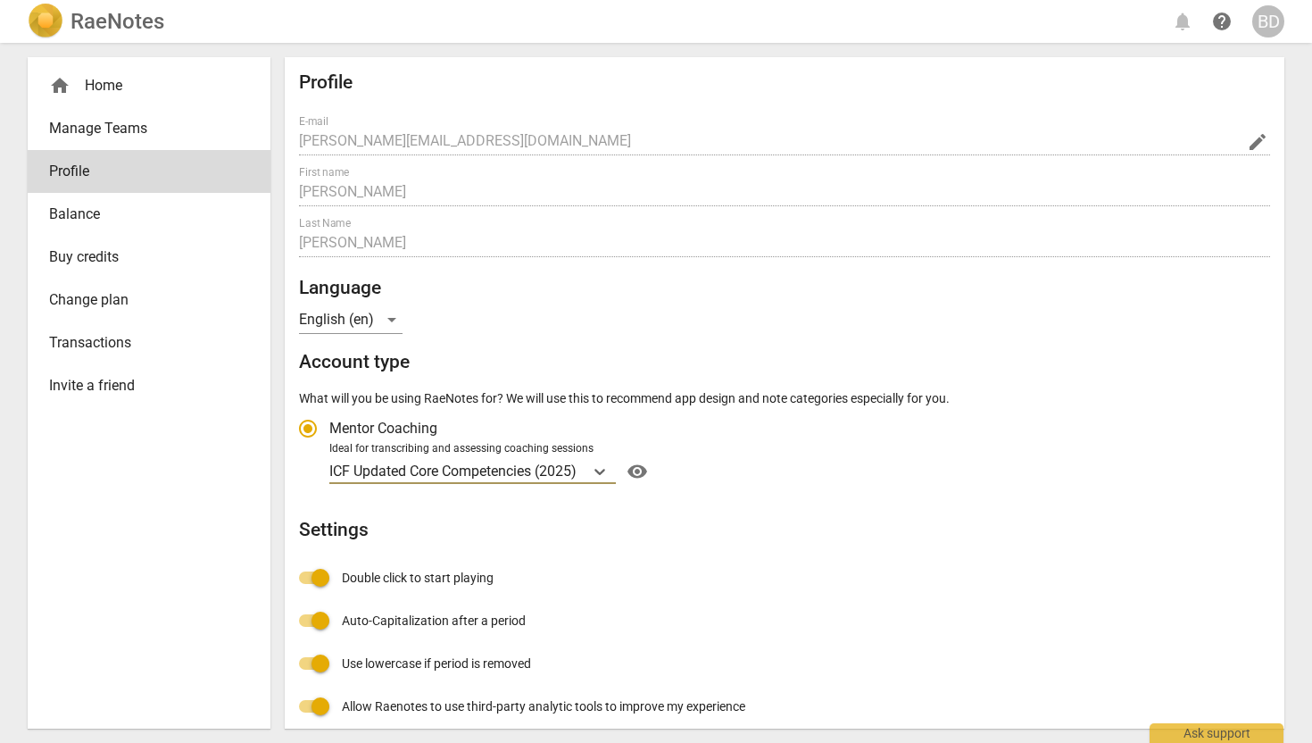
click at [112, 81] on div "home Home" at bounding box center [142, 85] width 186 height 21
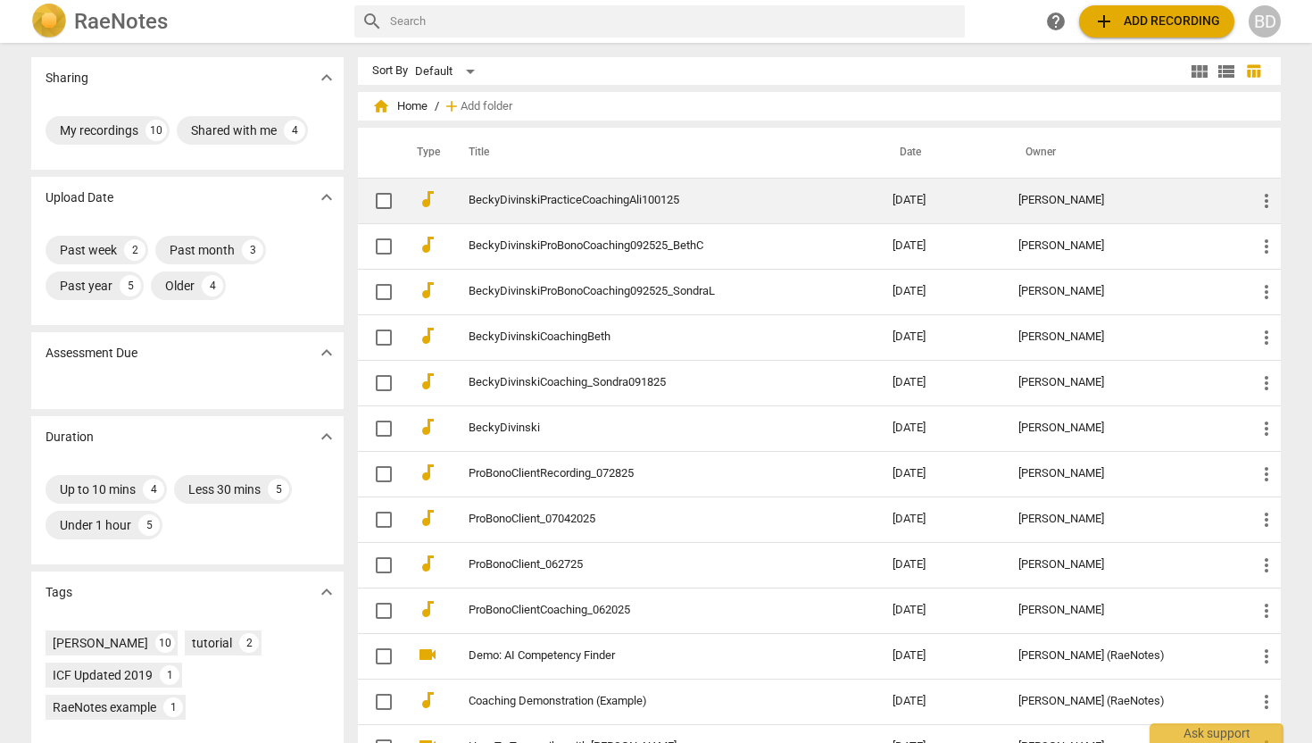
click at [558, 195] on link "BeckyDivinskiPracticeCoachingAli100125" at bounding box center [649, 200] width 360 height 13
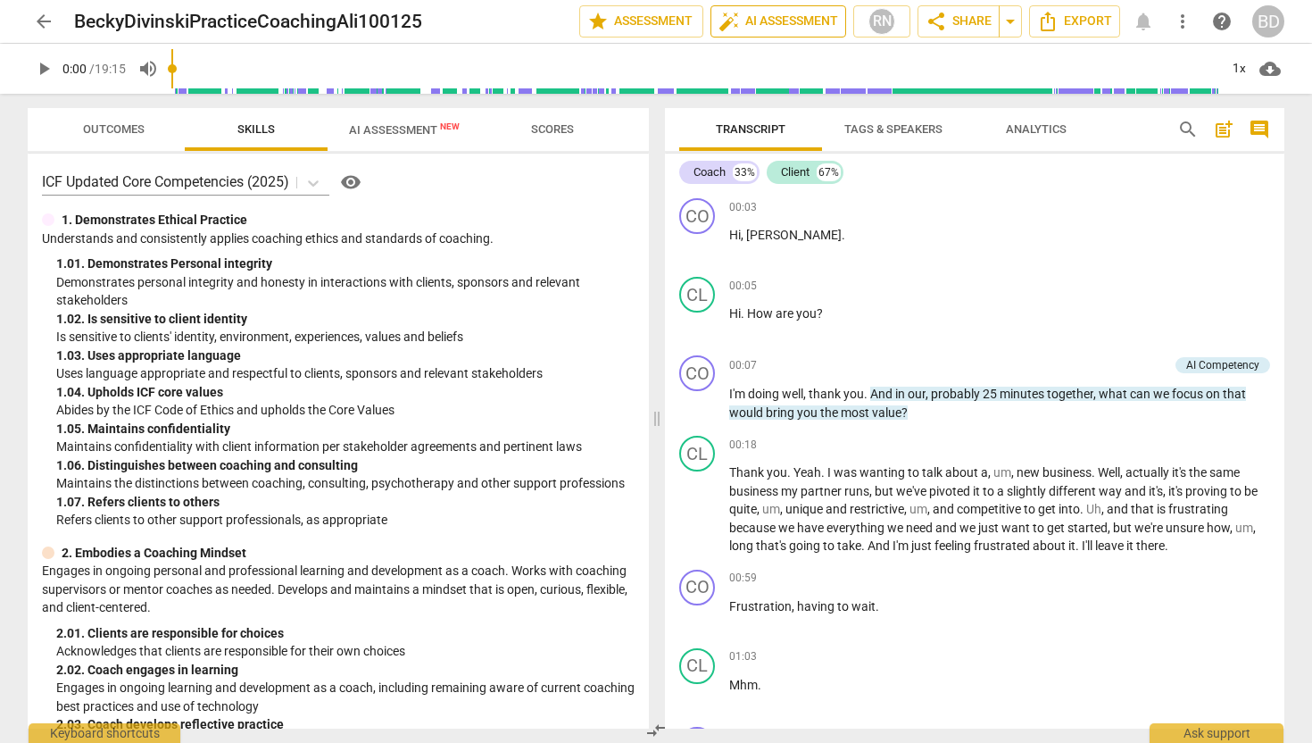
click at [793, 20] on span "auto_fix_high AI Assessment" at bounding box center [778, 21] width 120 height 21
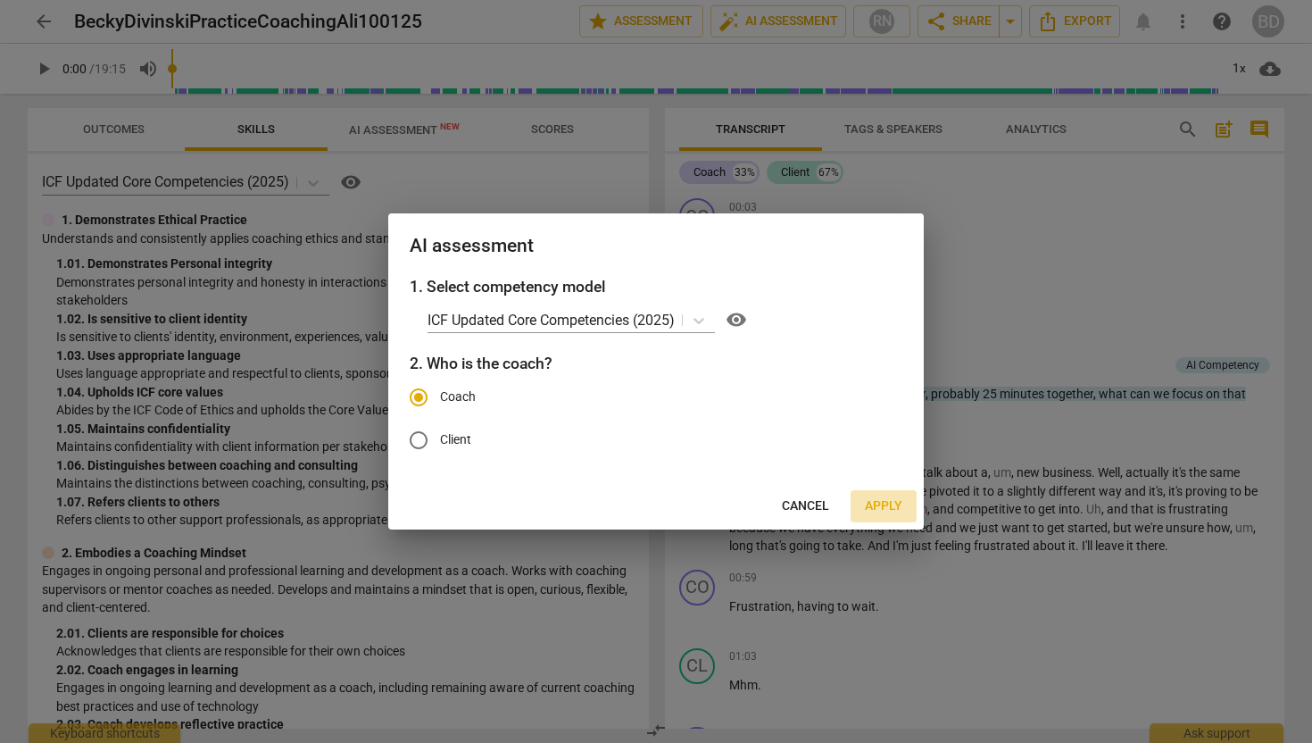
click at [879, 504] on span "Apply" at bounding box center [883, 506] width 37 height 18
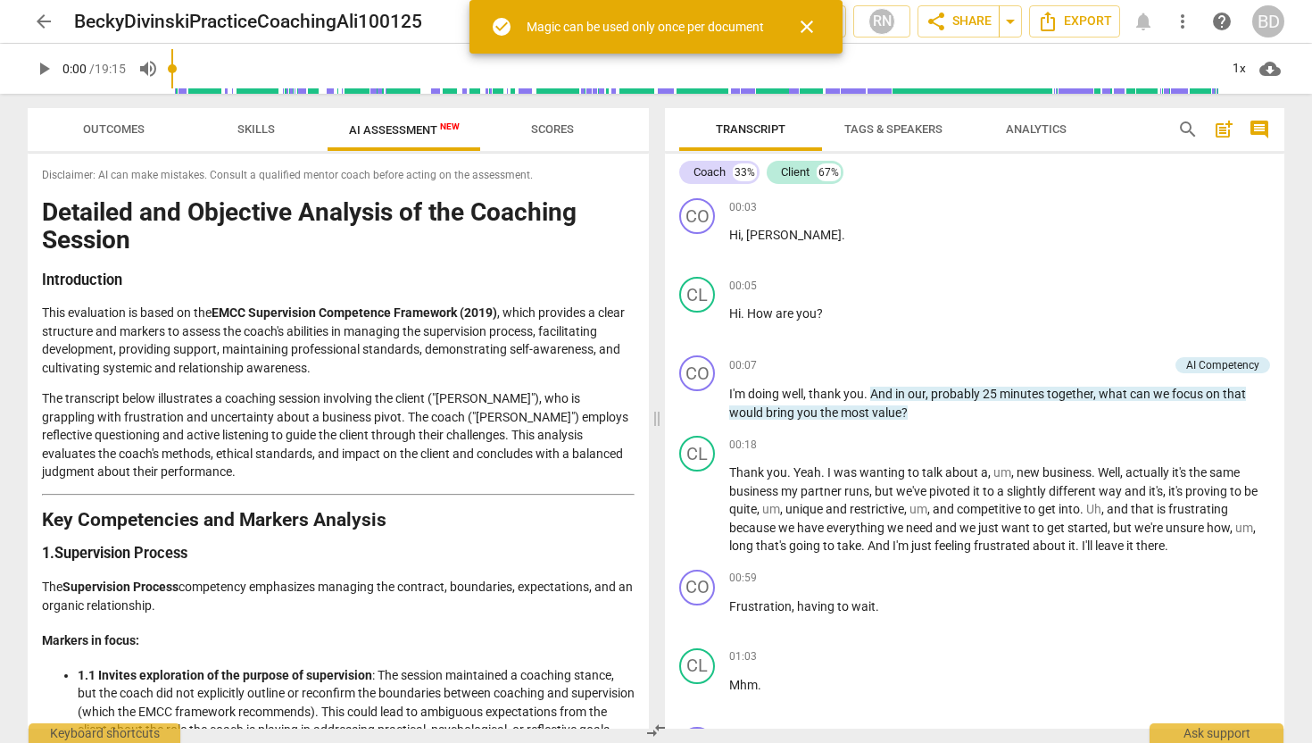
click at [806, 26] on span "close" at bounding box center [806, 26] width 21 height 21
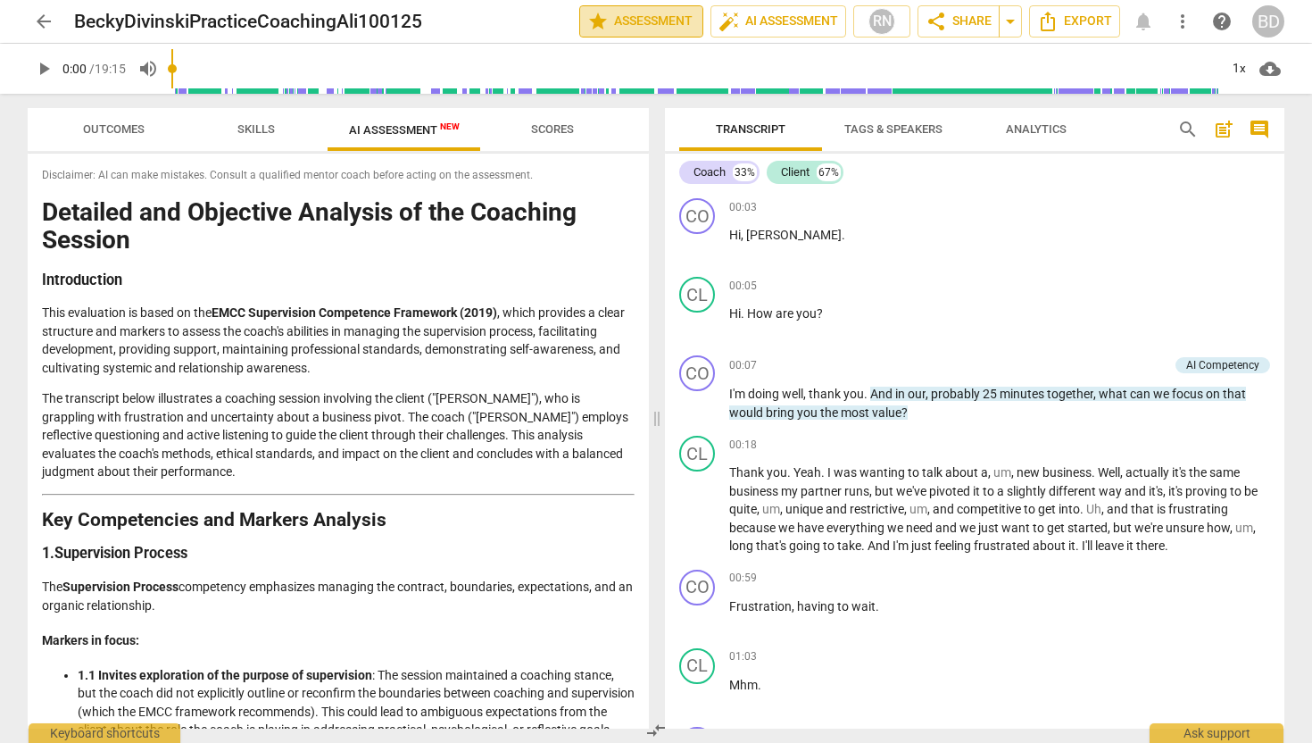
click at [652, 16] on span "star Assessment" at bounding box center [641, 21] width 108 height 21
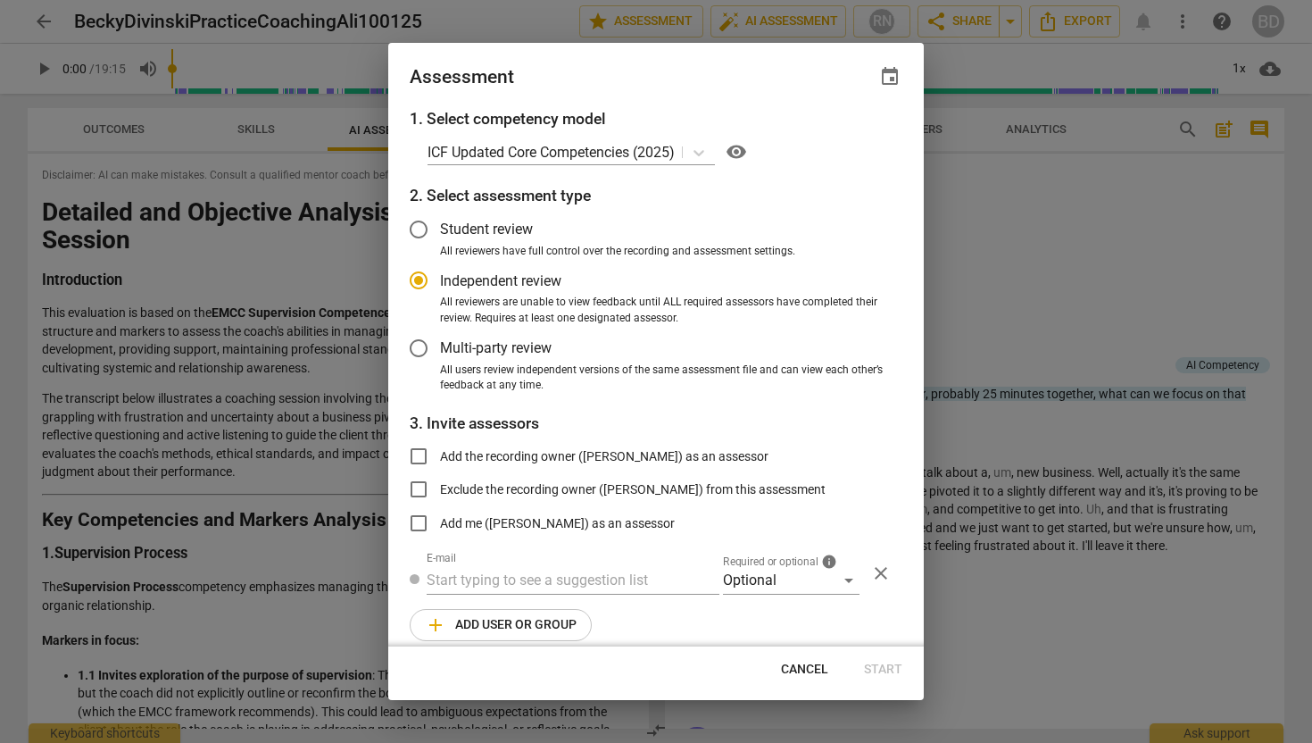
click at [981, 145] on div at bounding box center [656, 371] width 1312 height 743
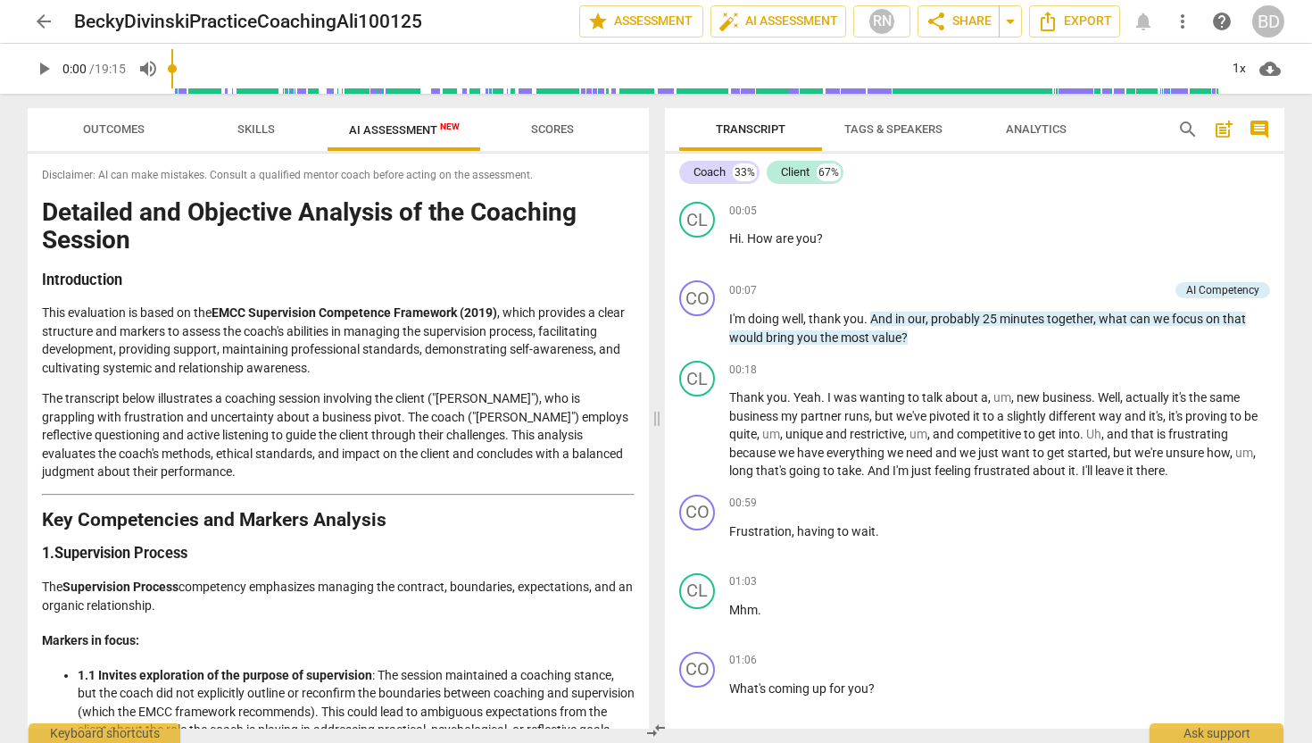
scroll to position [79, 0]
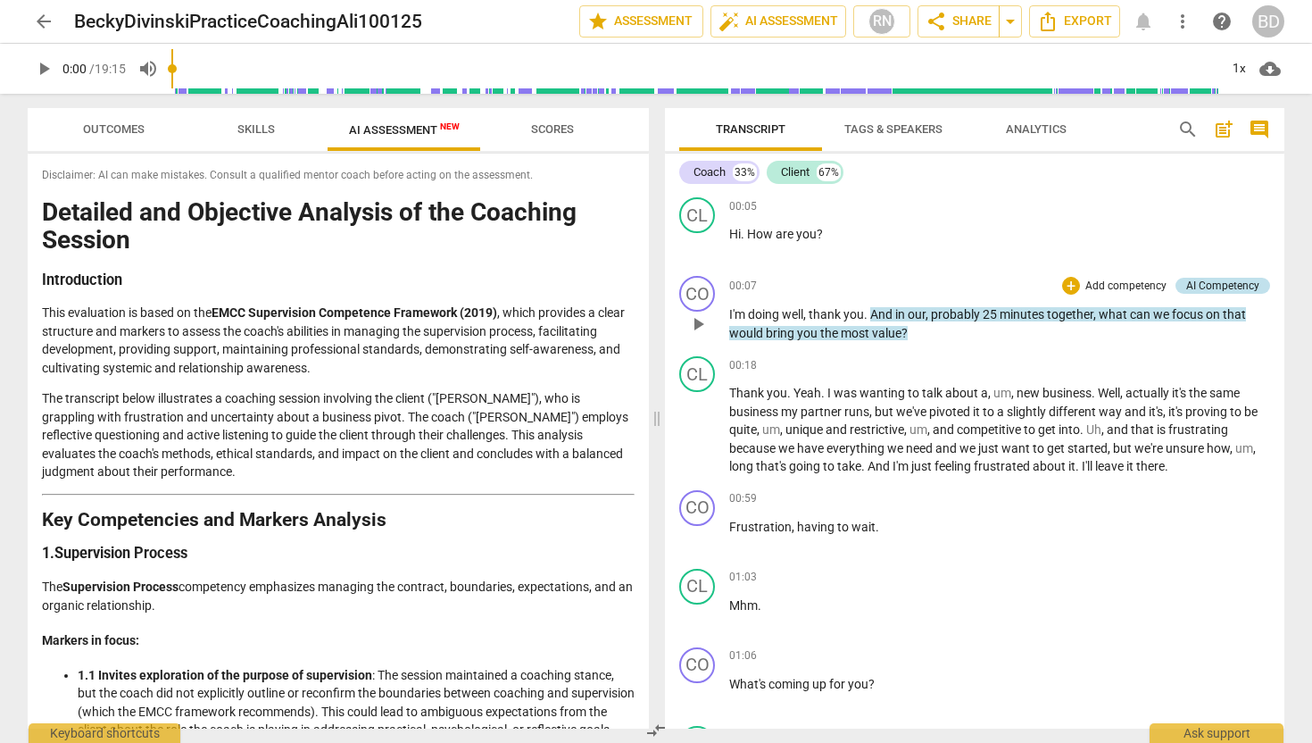
click at [1195, 282] on div "AI Competency" at bounding box center [1222, 286] width 73 height 16
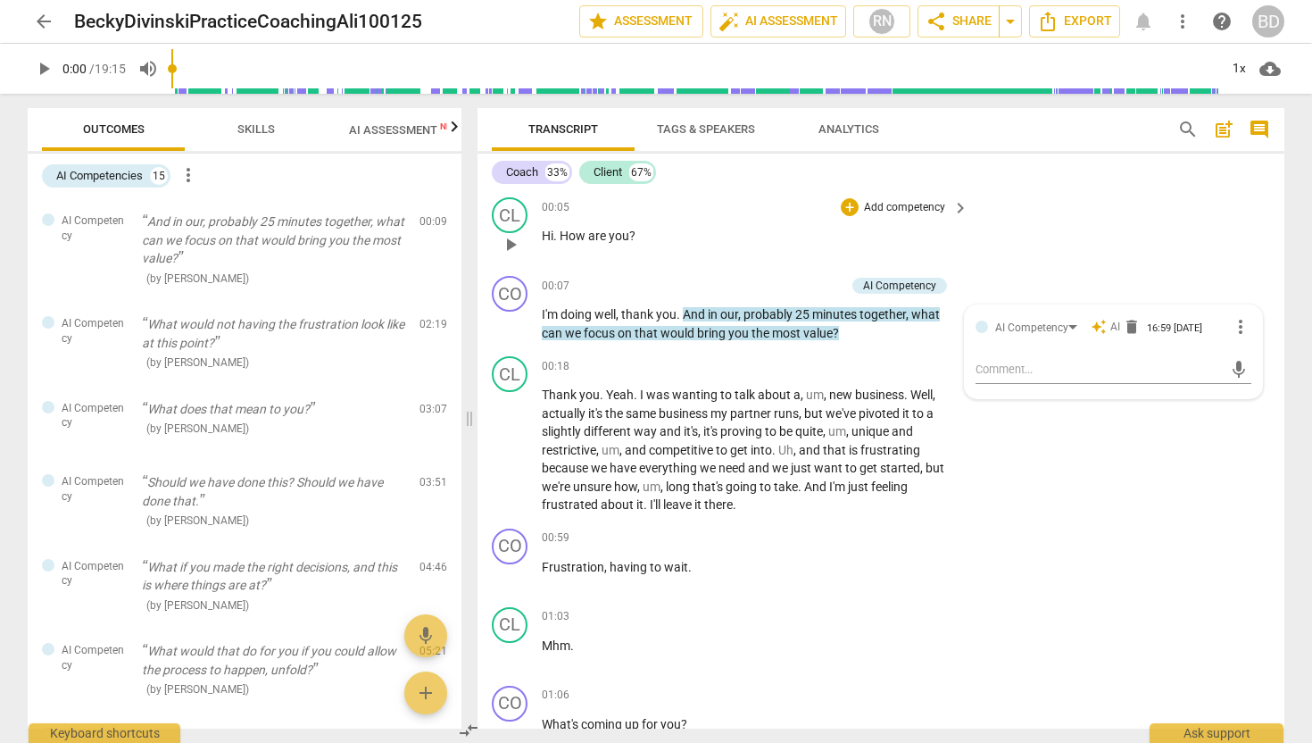
click at [1025, 227] on div "CL play_arrow pause 00:05 + Add competency keyboard_arrow_right Hi . How are yo…" at bounding box center [880, 229] width 807 height 79
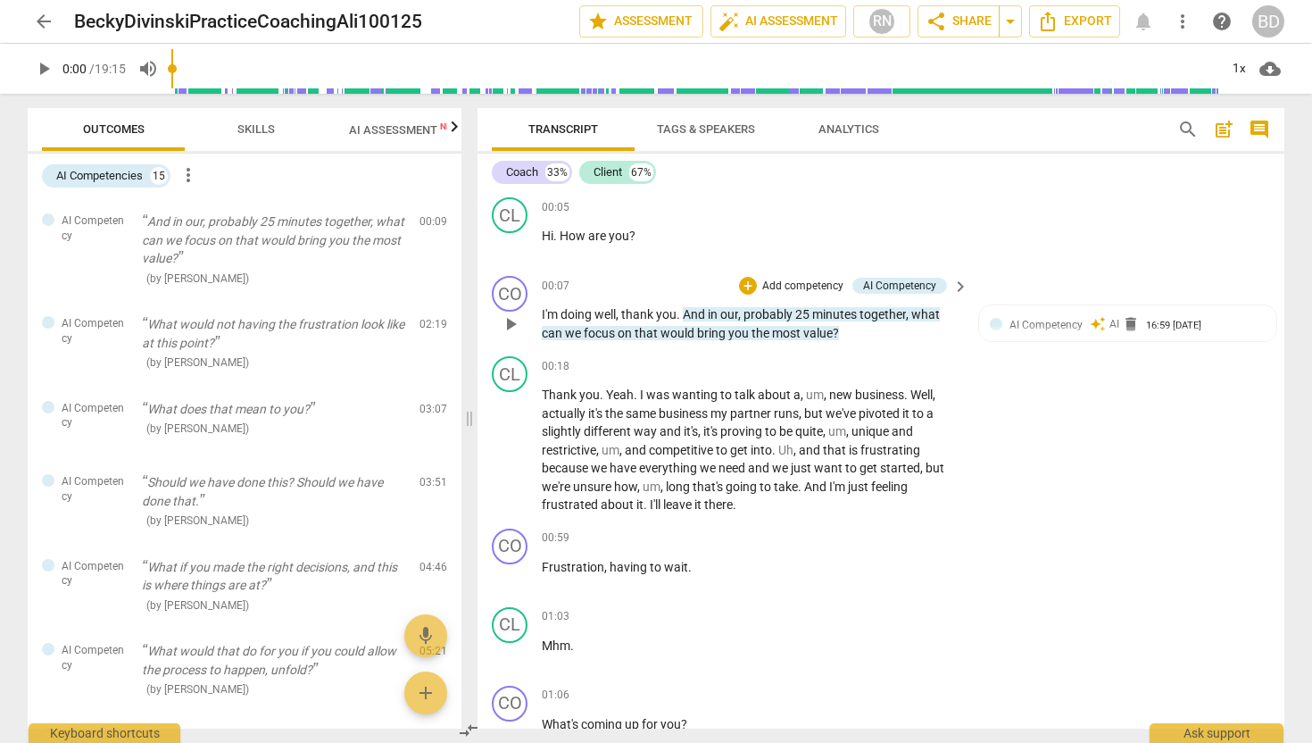
click at [959, 286] on span "keyboard_arrow_right" at bounding box center [960, 286] width 21 height 21
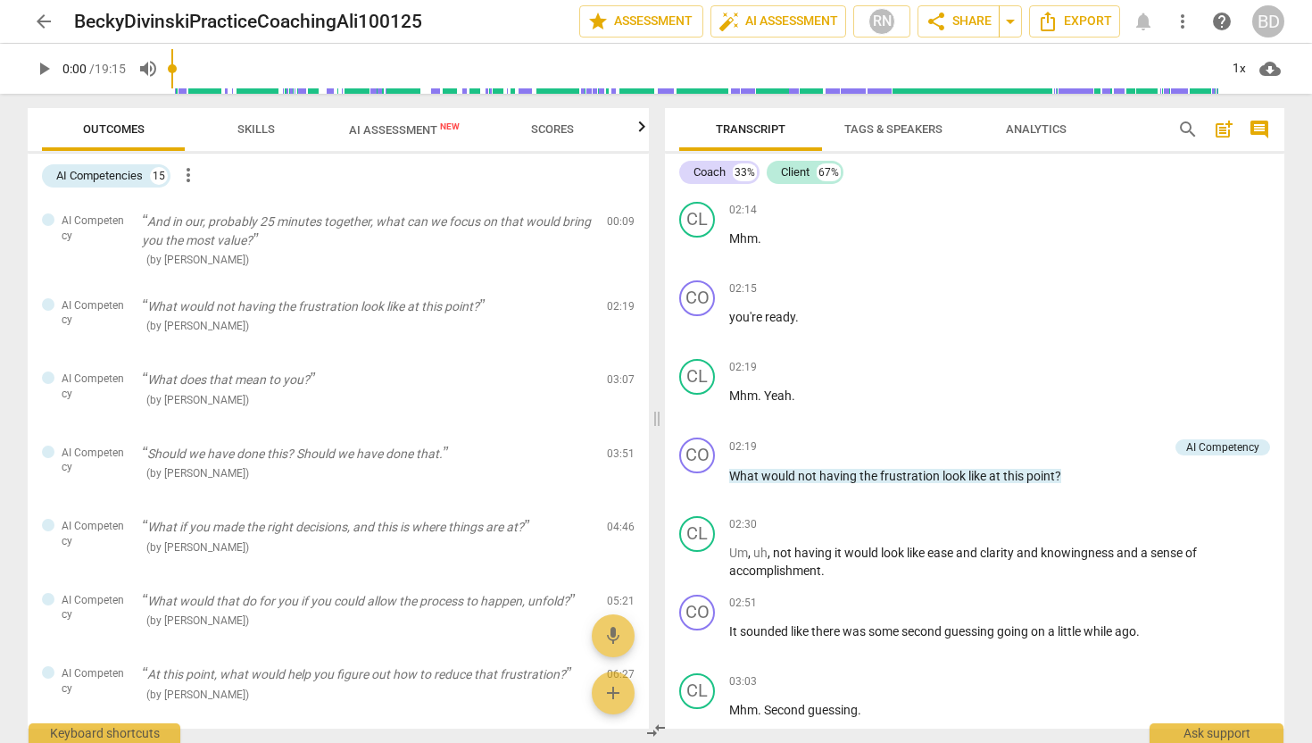
scroll to position [1149, 0]
click at [1202, 445] on div "AI Competency" at bounding box center [1222, 445] width 73 height 16
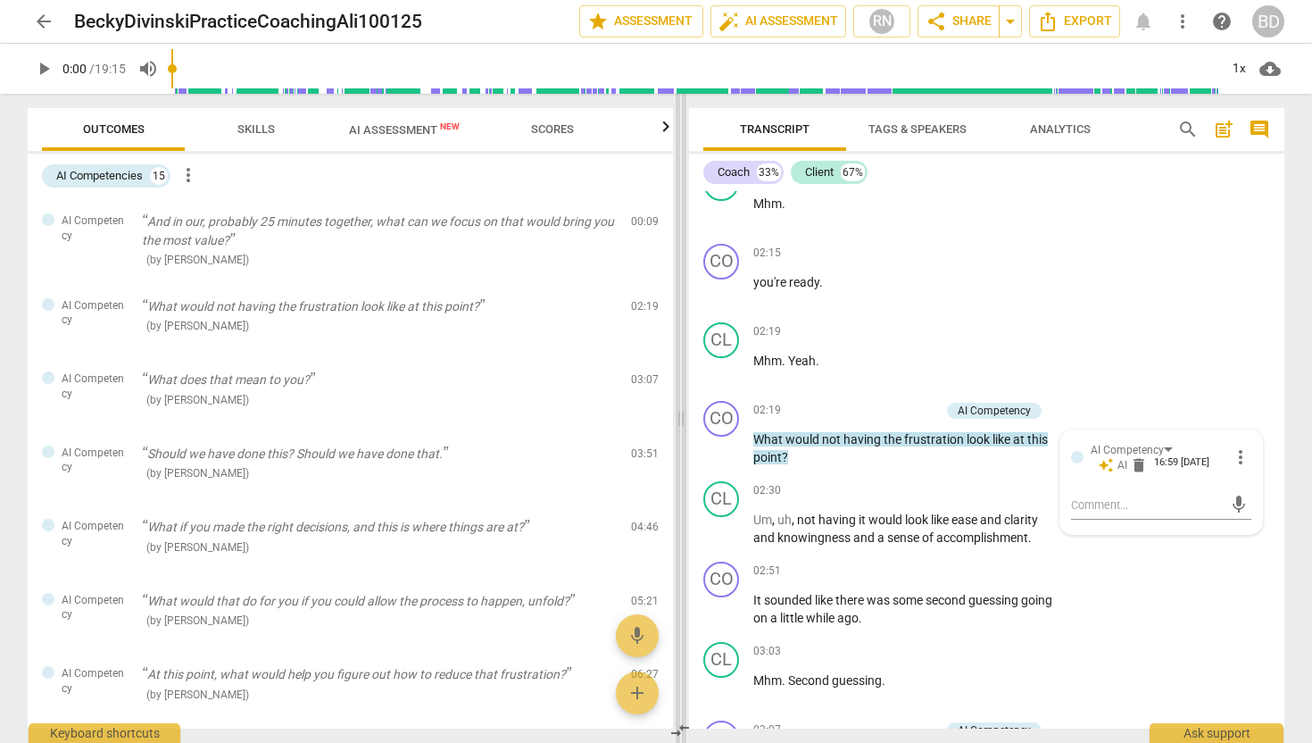
scroll to position [1336, 0]
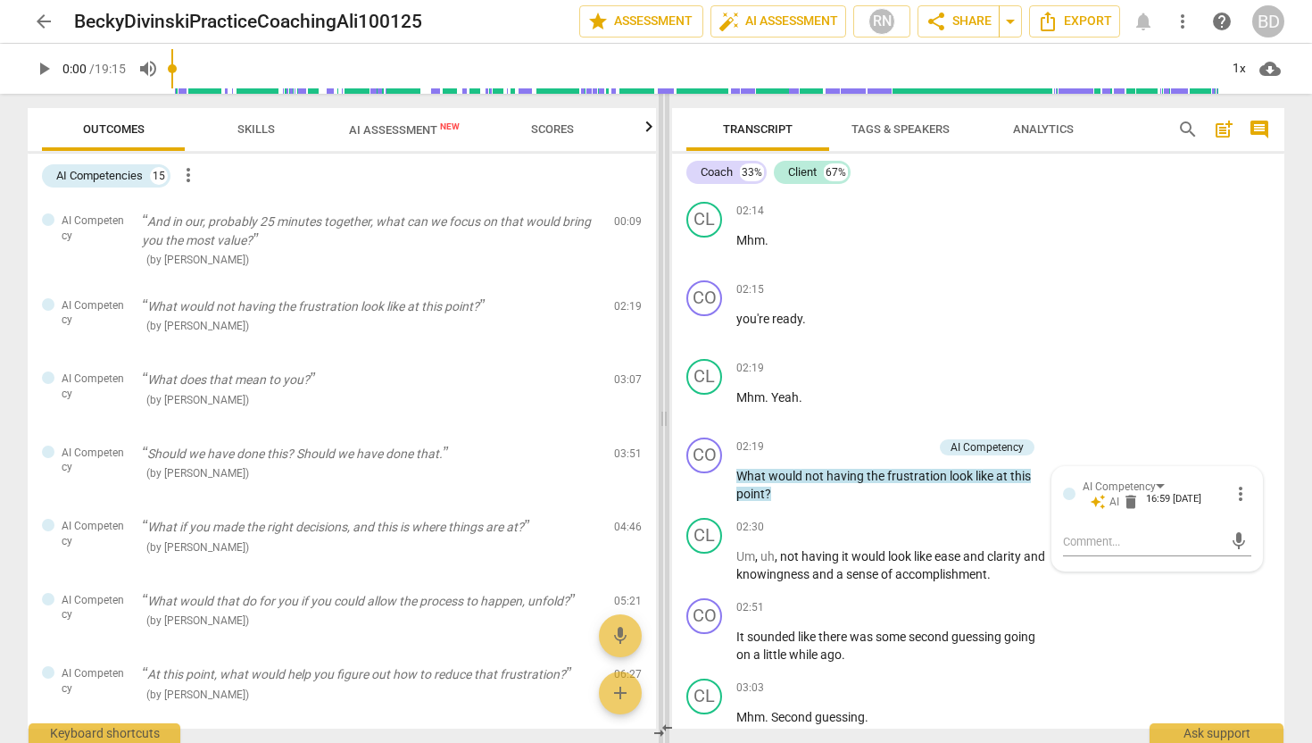
drag, startPoint x: 470, startPoint y: 417, endPoint x: 664, endPoint y: 420, distance: 193.7
click at [664, 421] on span at bounding box center [664, 418] width 11 height 649
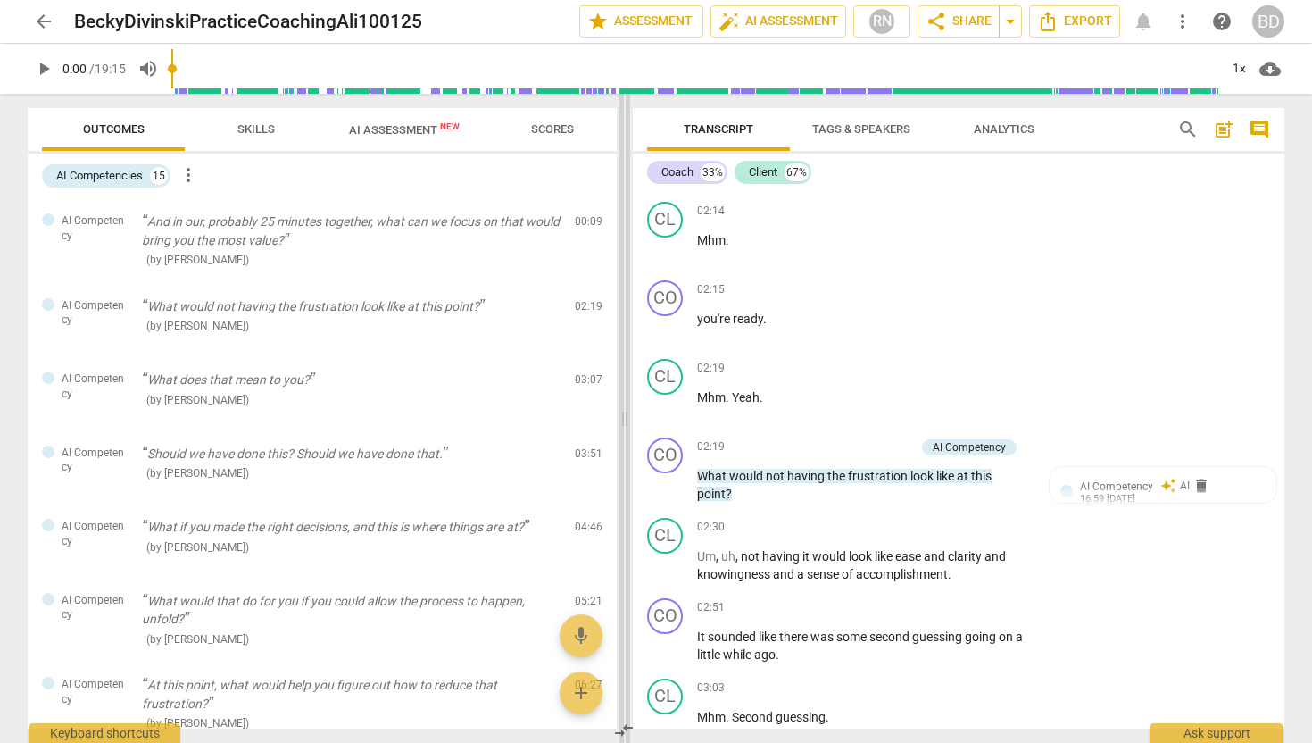
scroll to position [1317, 0]
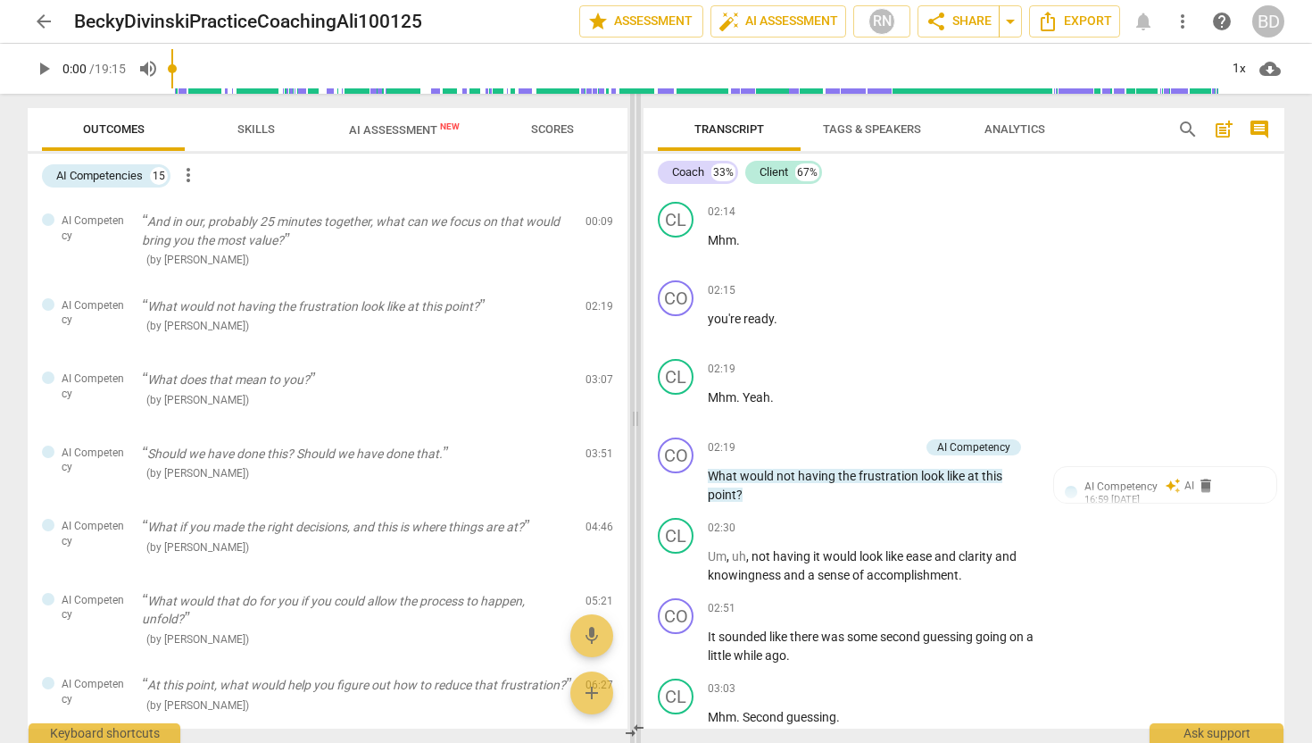
drag, startPoint x: 660, startPoint y: 418, endPoint x: 629, endPoint y: 403, distance: 33.5
click at [630, 403] on span at bounding box center [635, 418] width 11 height 649
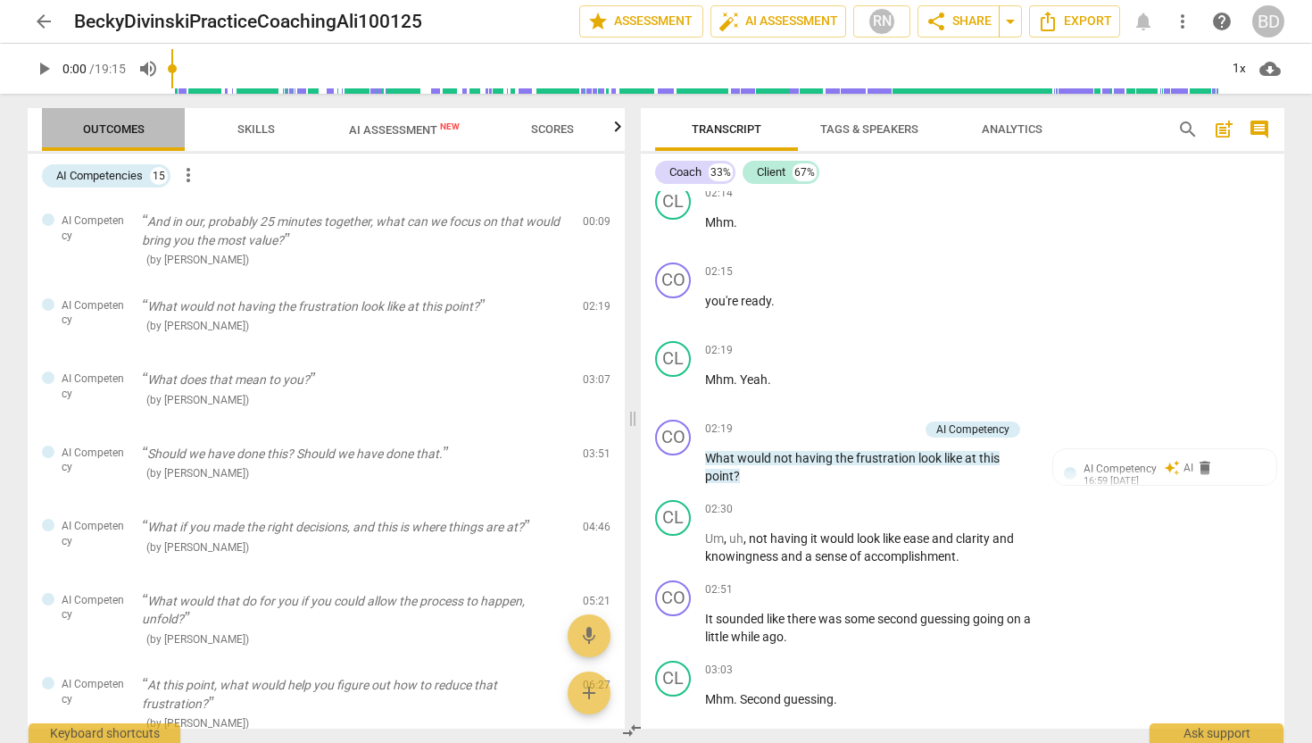
click at [136, 131] on span "Outcomes" at bounding box center [114, 128] width 62 height 13
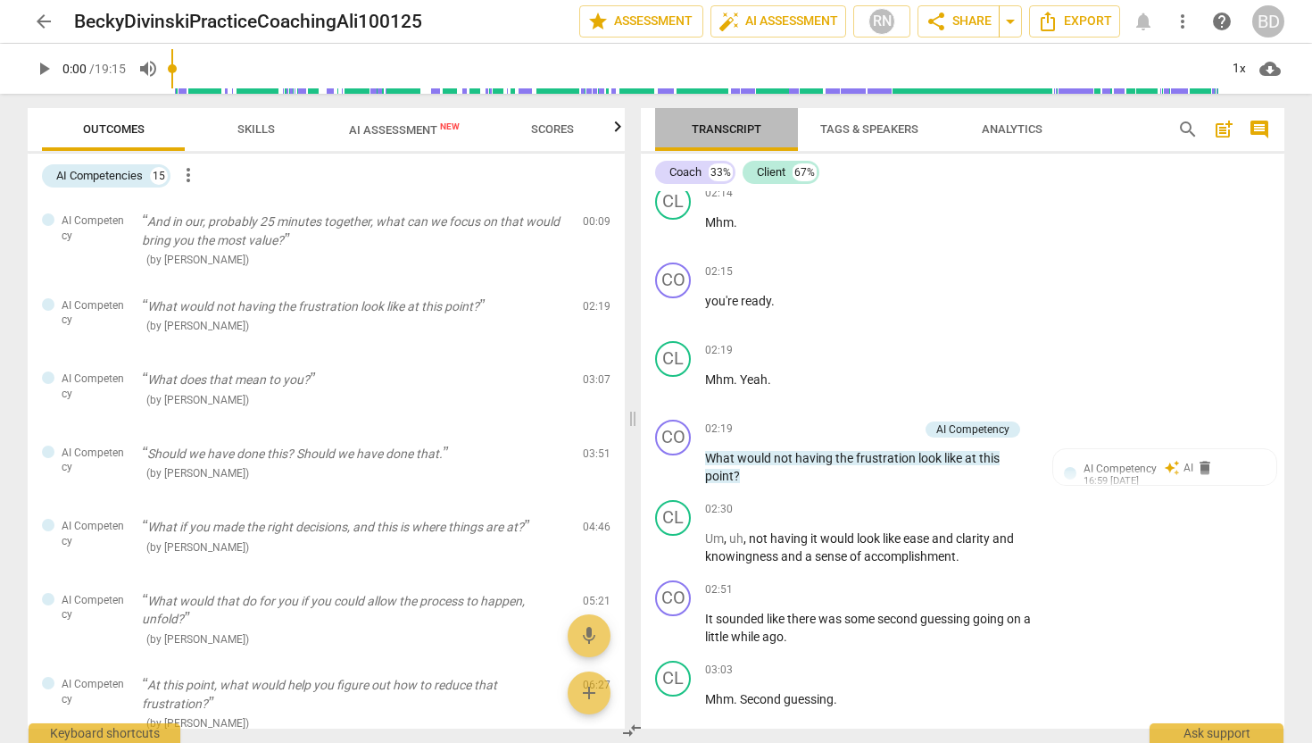
click at [732, 127] on span "Transcript" at bounding box center [727, 128] width 70 height 13
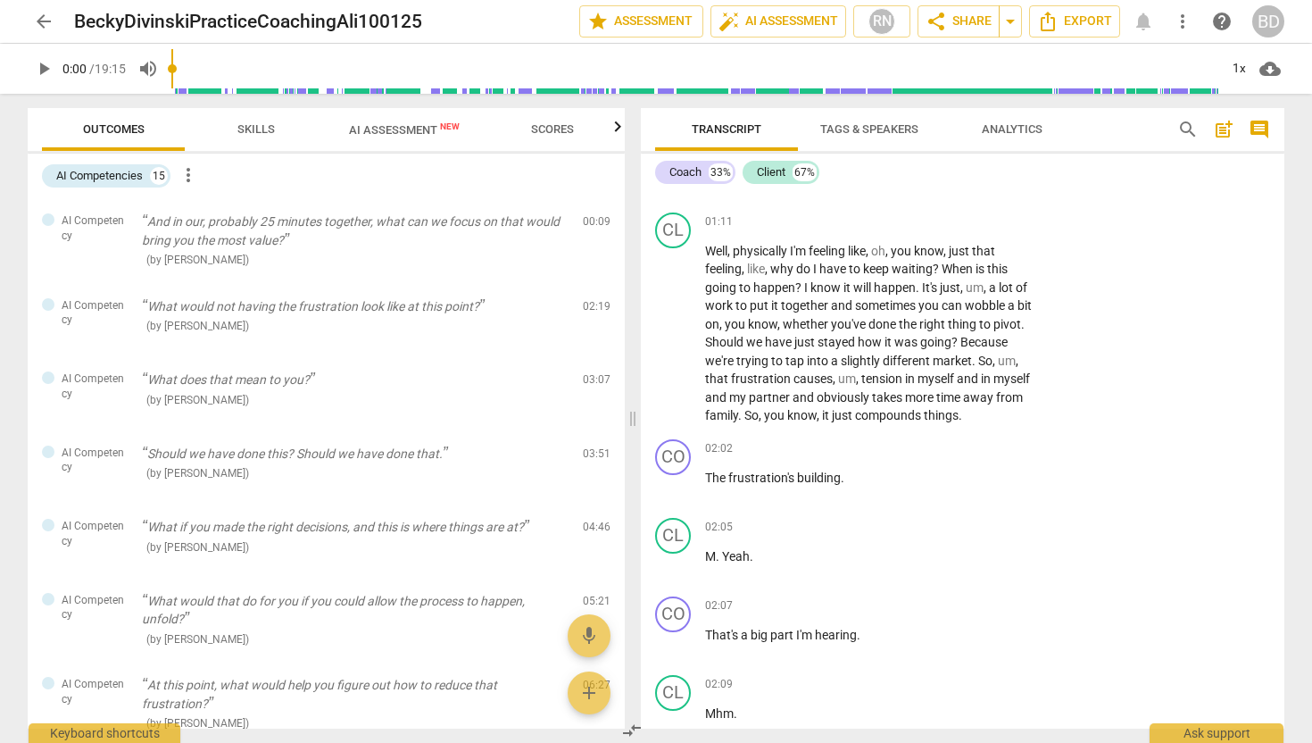
scroll to position [0, 0]
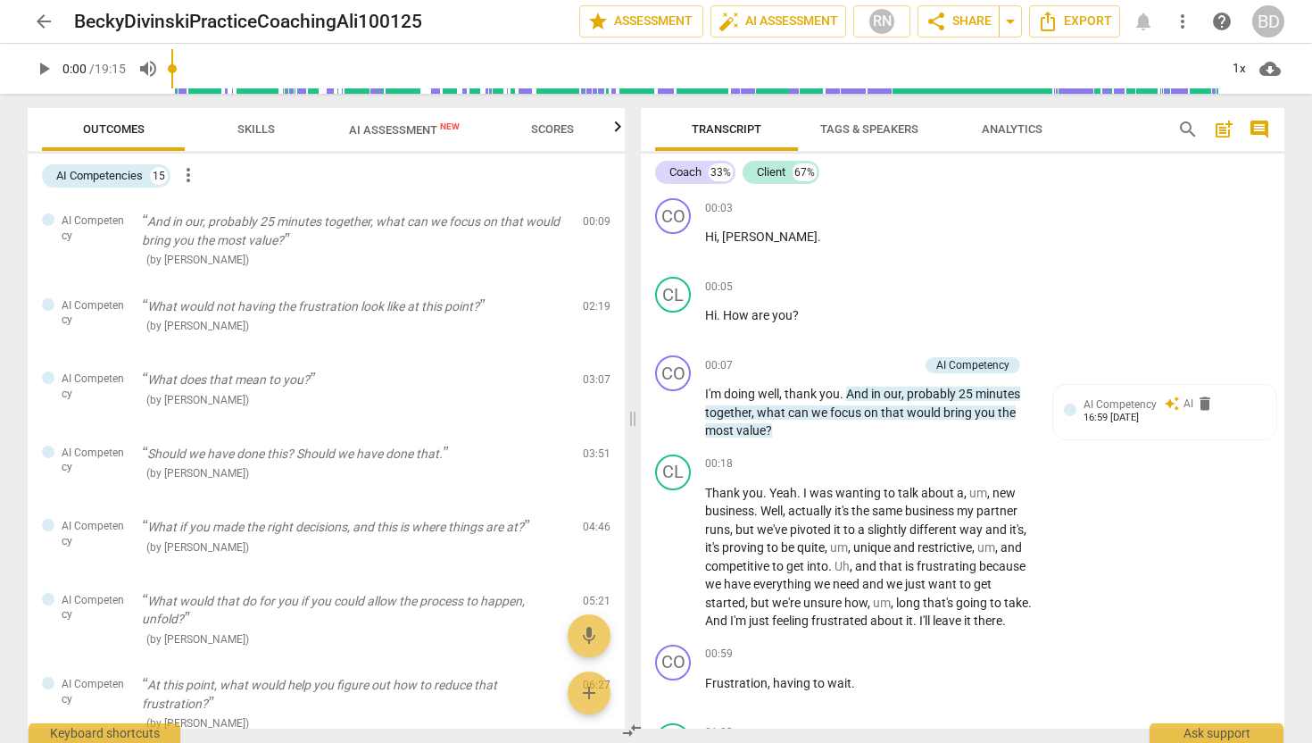
click at [1141, 20] on div "arrow_back BeckyDivinskiPracticeCoachingAli100125 edit star Assessment auto_fix…" at bounding box center [656, 21] width 1257 height 32
click at [1183, 23] on span "more_vert" at bounding box center [1182, 21] width 21 height 21
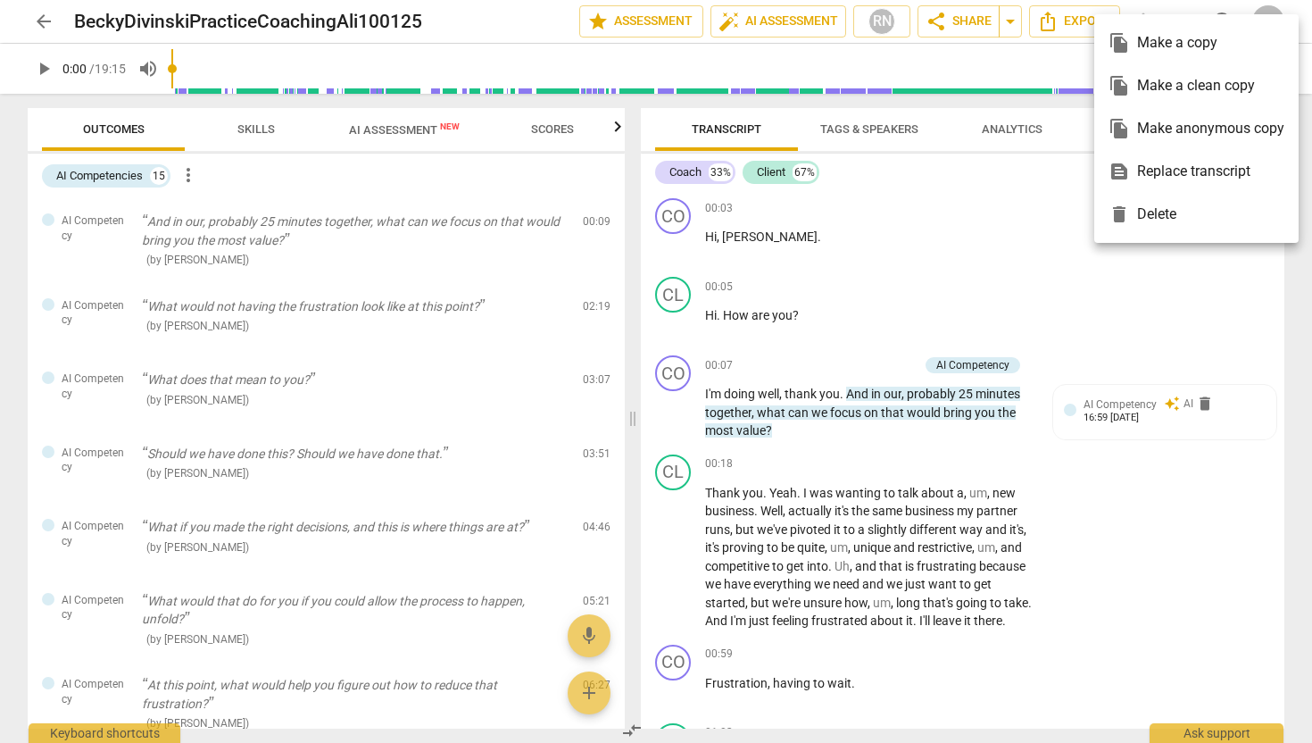
click at [1008, 204] on div at bounding box center [656, 371] width 1312 height 743
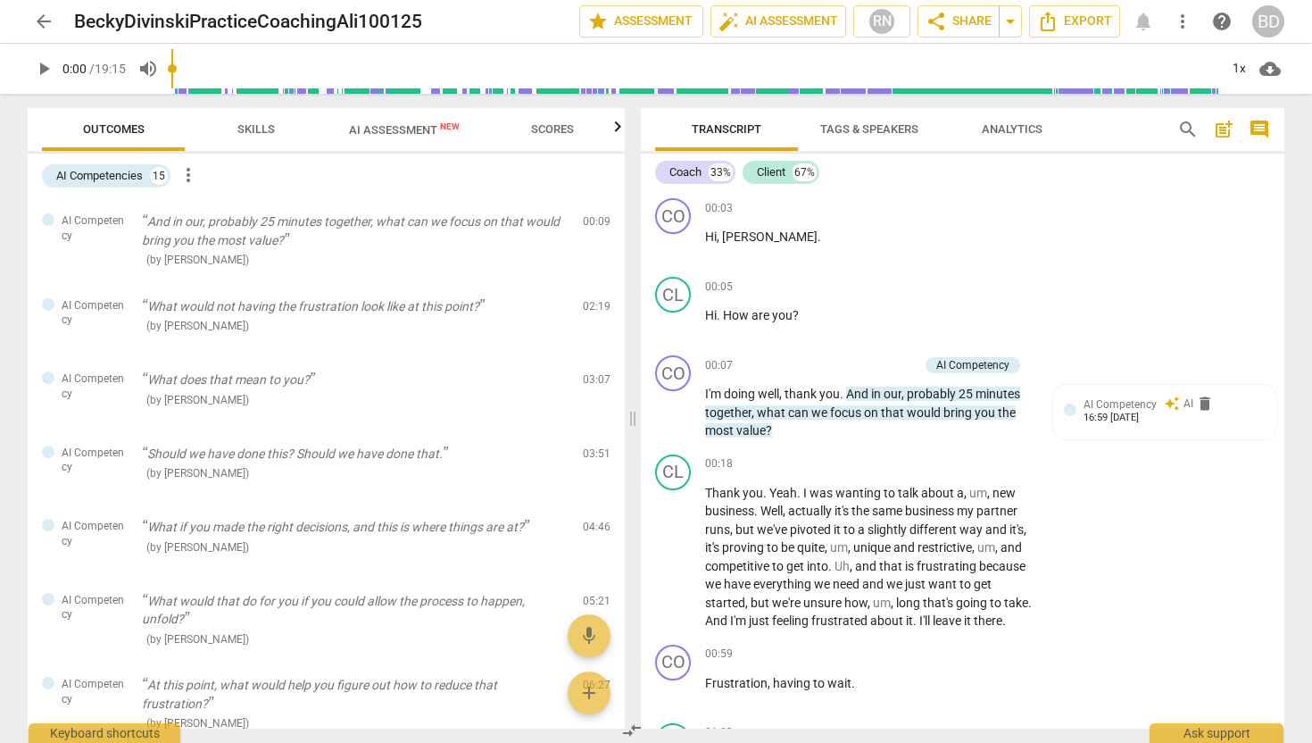
click at [50, 22] on span "arrow_back" at bounding box center [43, 21] width 21 height 21
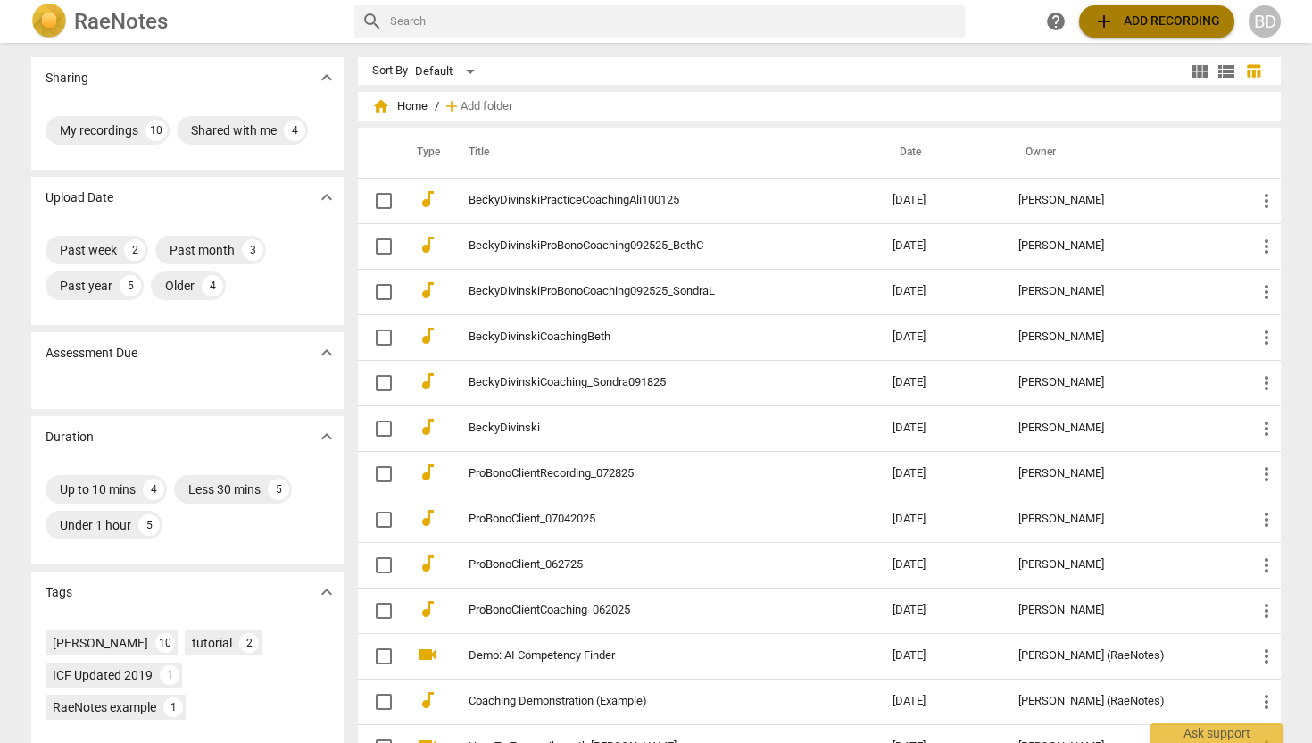
click at [1164, 19] on span "add Add recording" at bounding box center [1156, 21] width 127 height 21
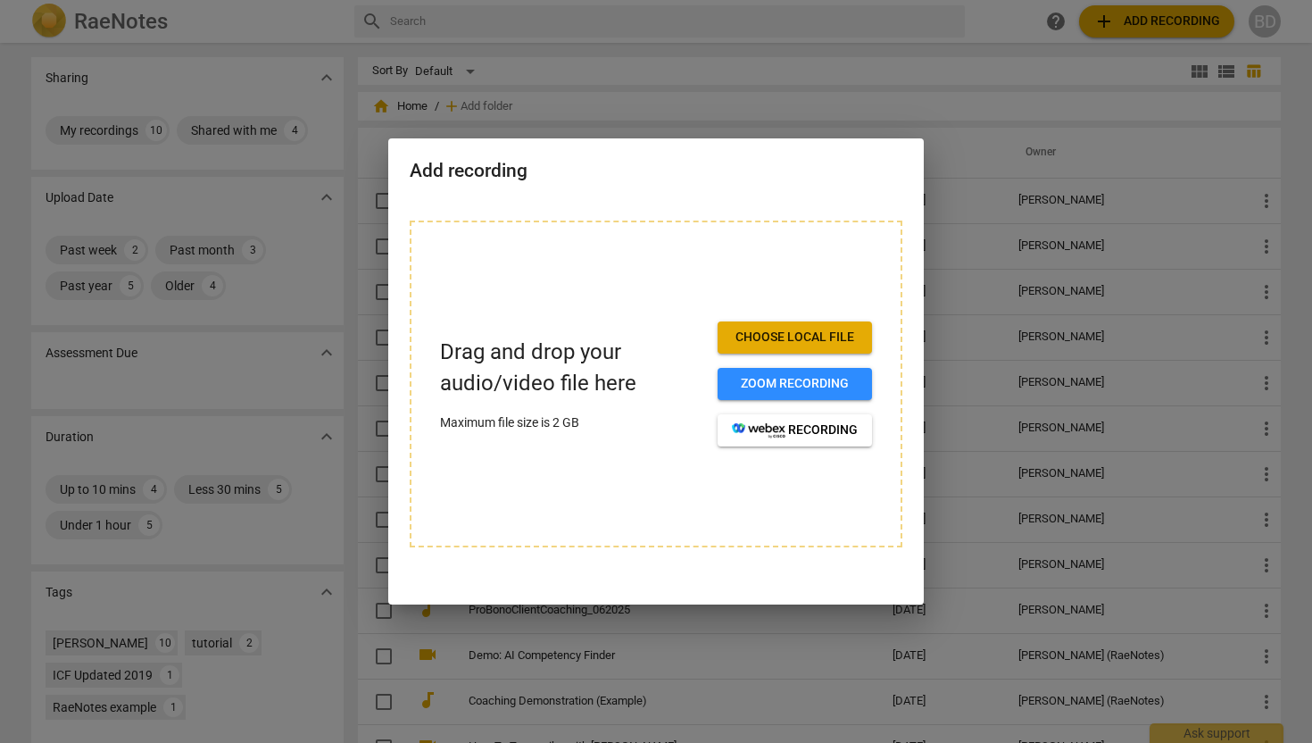
click at [803, 341] on span "Choose local file" at bounding box center [795, 337] width 126 height 18
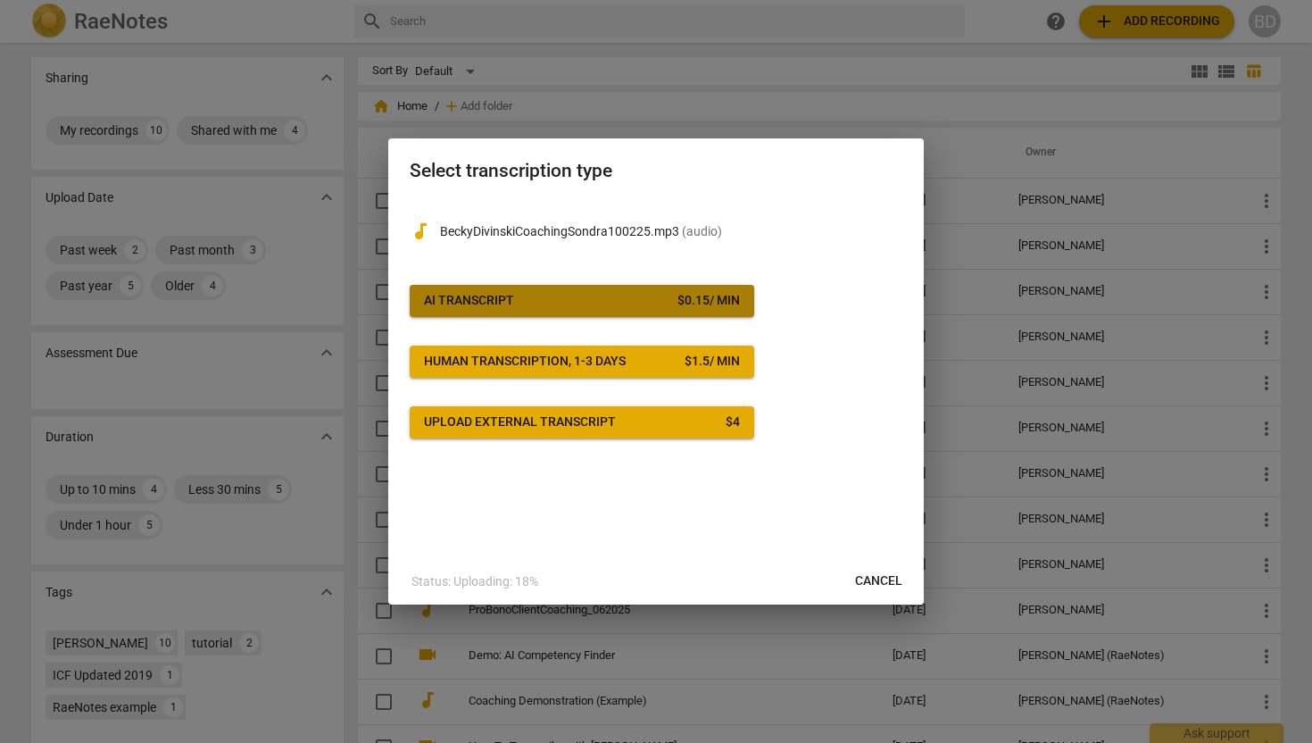
click at [700, 304] on div "$ 0.15 / min" at bounding box center [708, 301] width 62 height 18
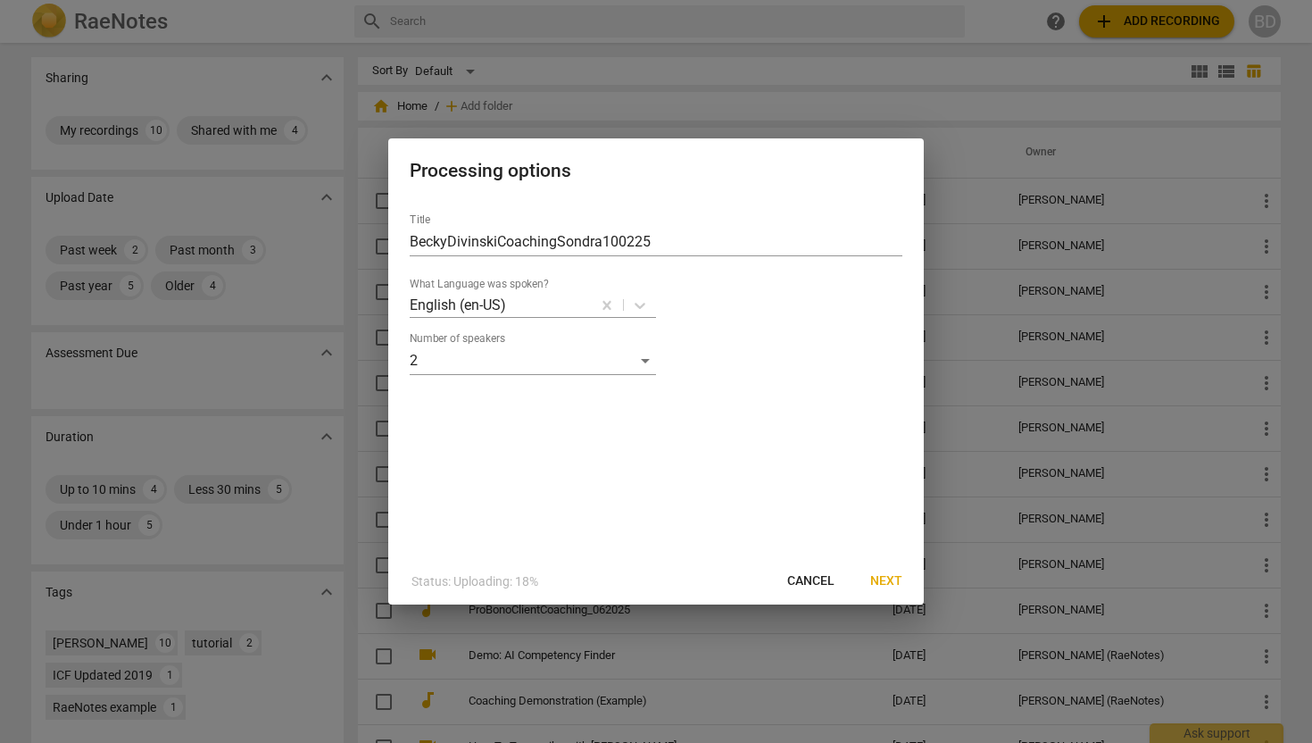
click at [884, 580] on span "Next" at bounding box center [886, 581] width 32 height 18
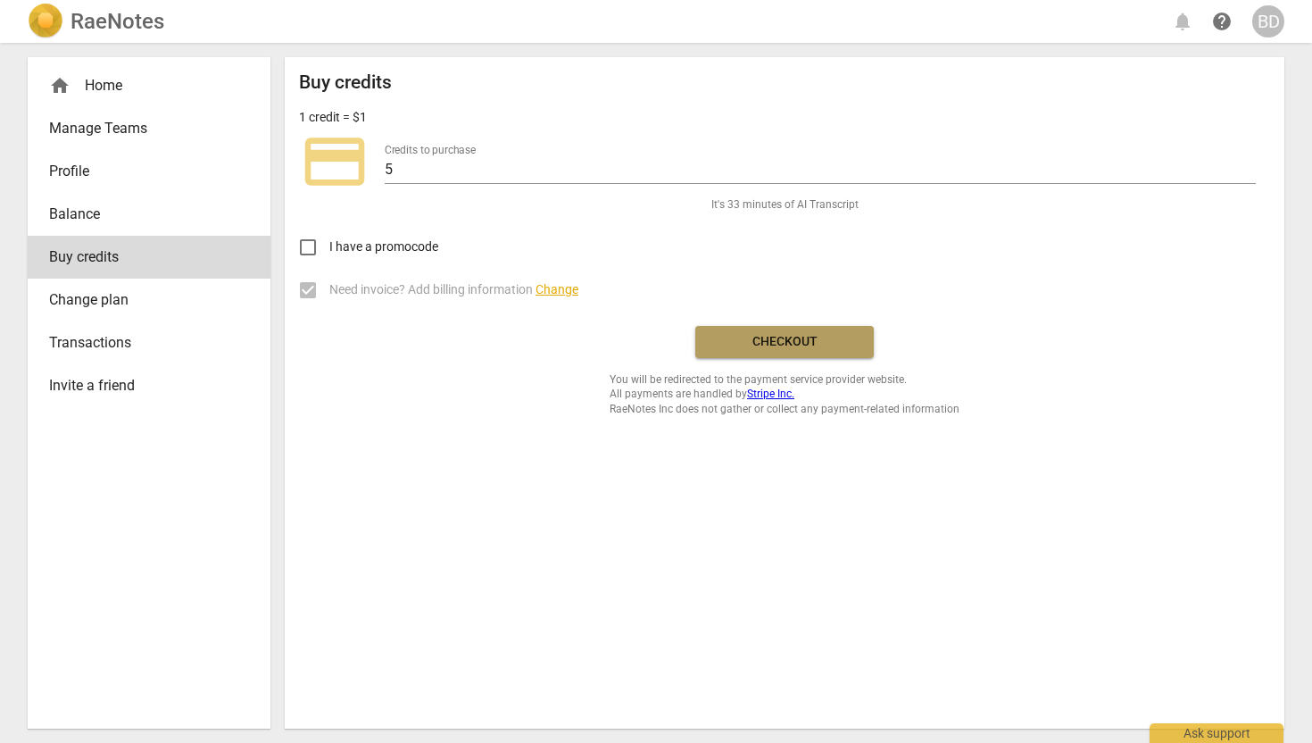
click at [776, 336] on span "Checkout" at bounding box center [785, 342] width 150 height 18
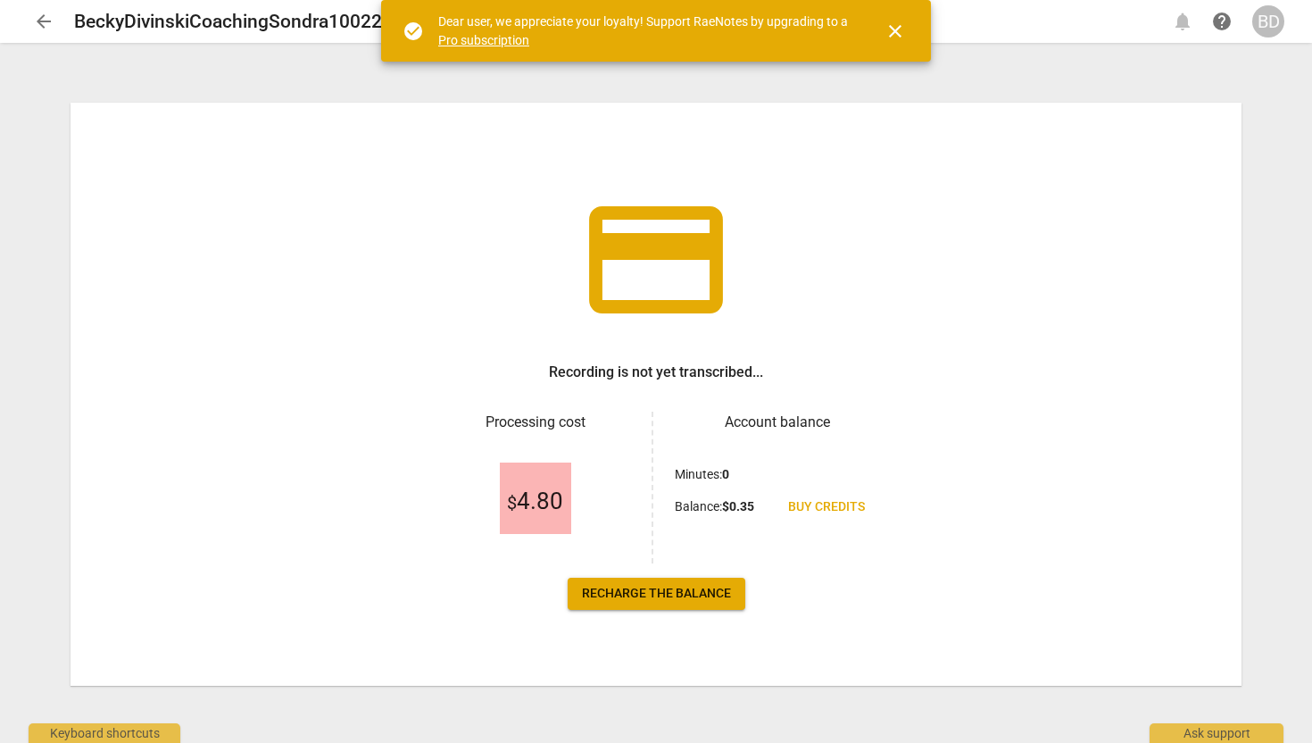
click at [897, 25] on span "close" at bounding box center [894, 31] width 21 height 21
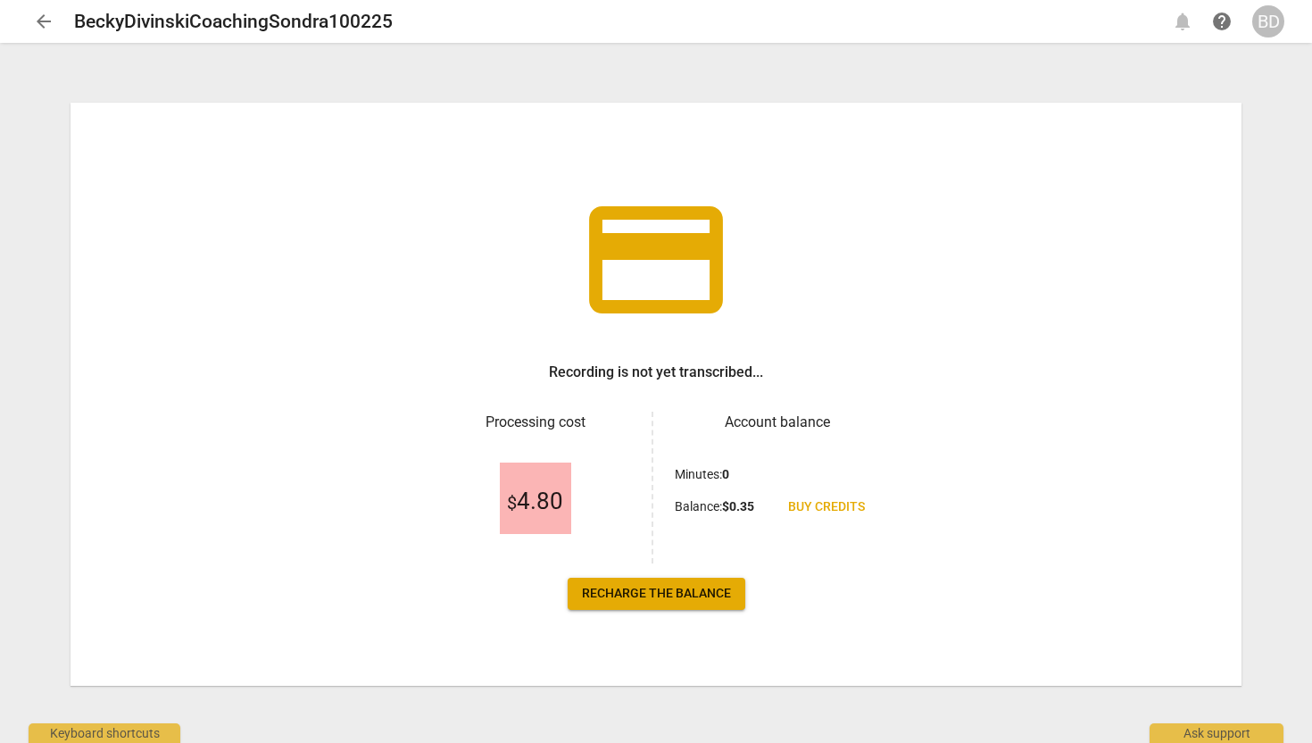
click at [46, 16] on span "arrow_back" at bounding box center [43, 21] width 21 height 21
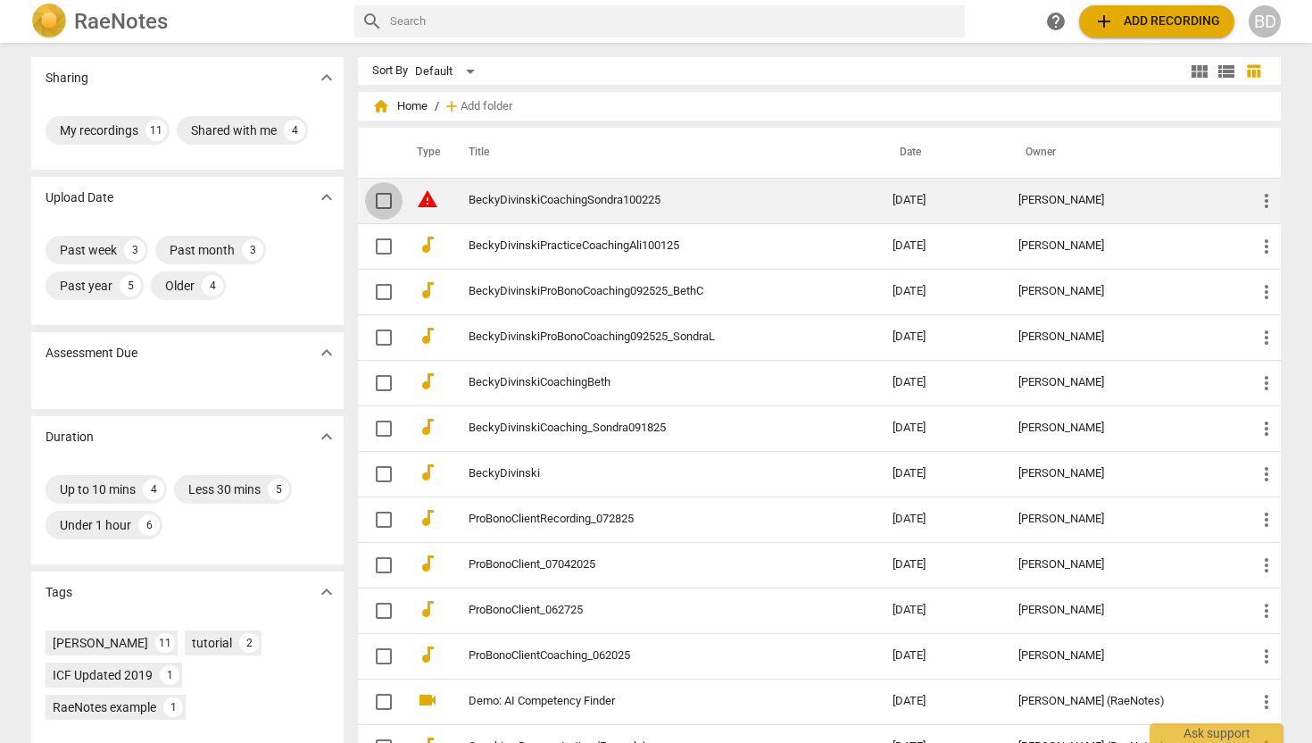
click at [384, 200] on input "checkbox" at bounding box center [383, 200] width 37 height 21
checkbox input "false"
click at [1258, 199] on span "more_vert" at bounding box center [1266, 200] width 21 height 21
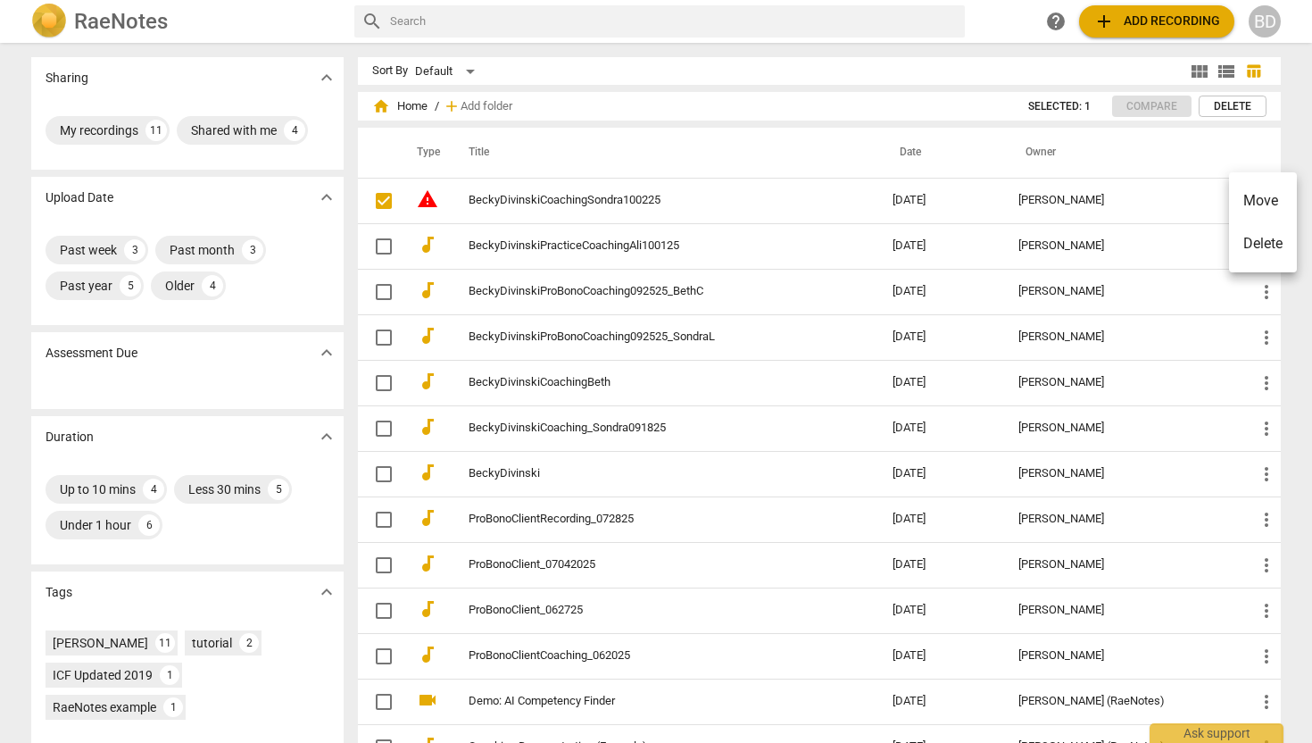
click at [1260, 245] on li "Delete" at bounding box center [1263, 243] width 68 height 43
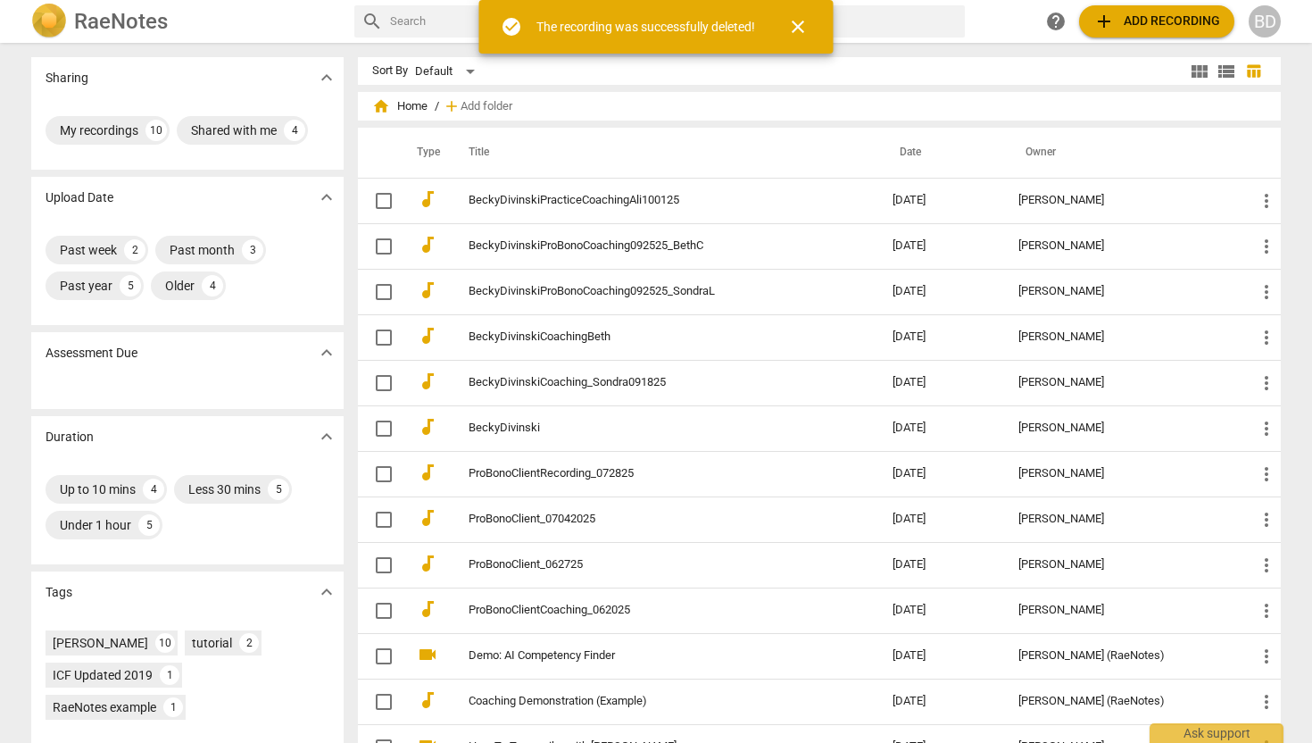
click at [798, 24] on span "close" at bounding box center [797, 26] width 21 height 21
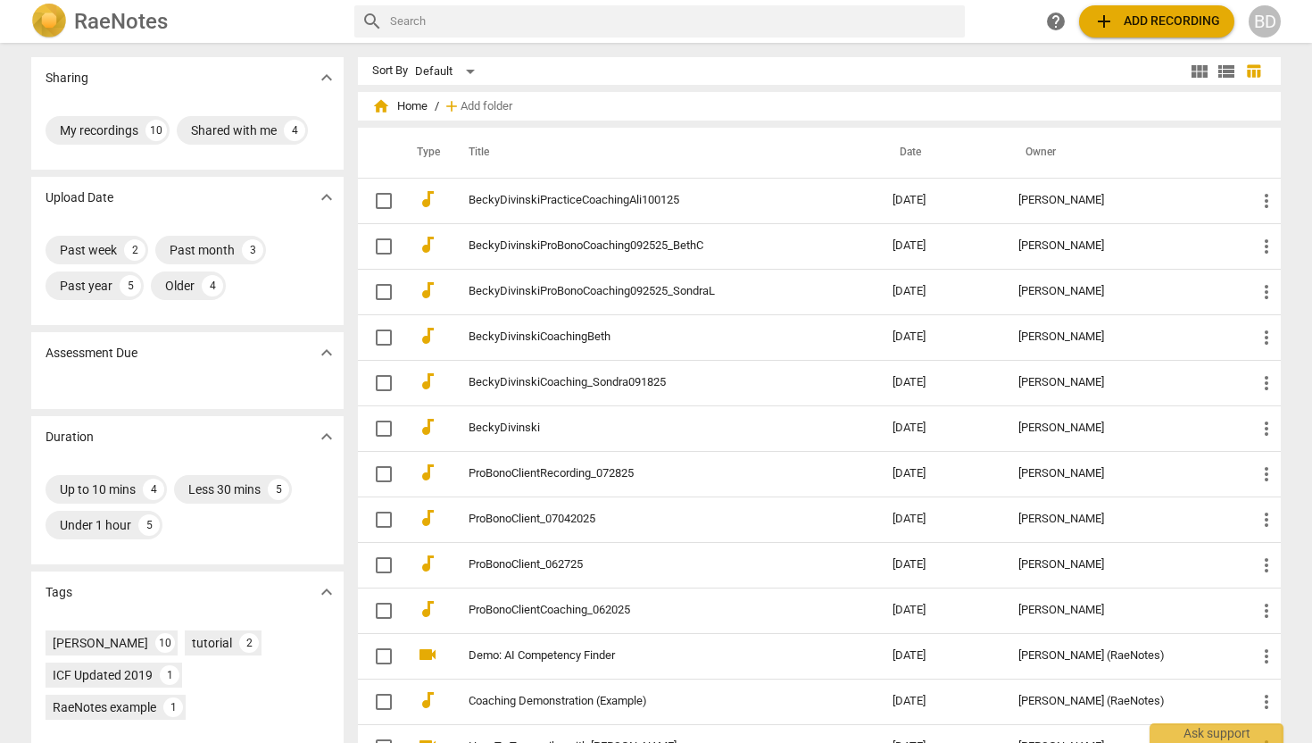
click at [1135, 12] on span "add Add recording" at bounding box center [1156, 21] width 127 height 21
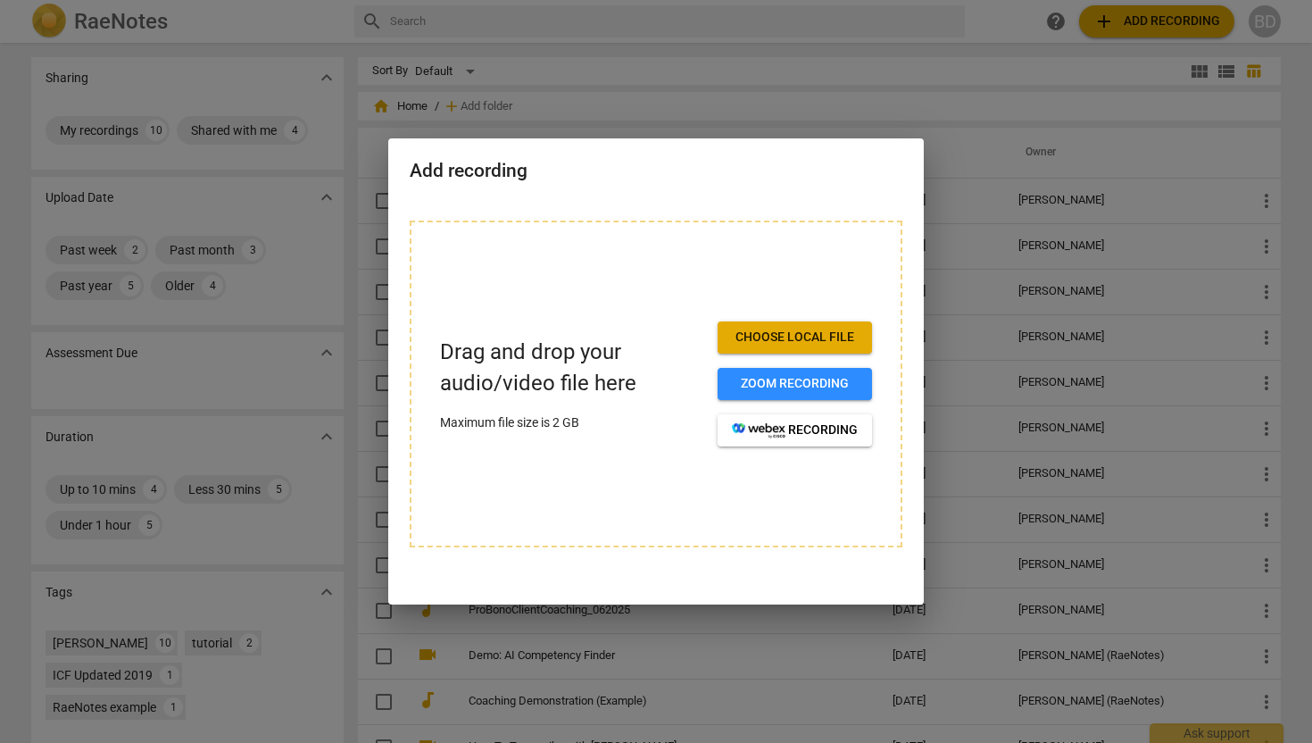
click at [789, 337] on span "Choose local file" at bounding box center [795, 337] width 126 height 18
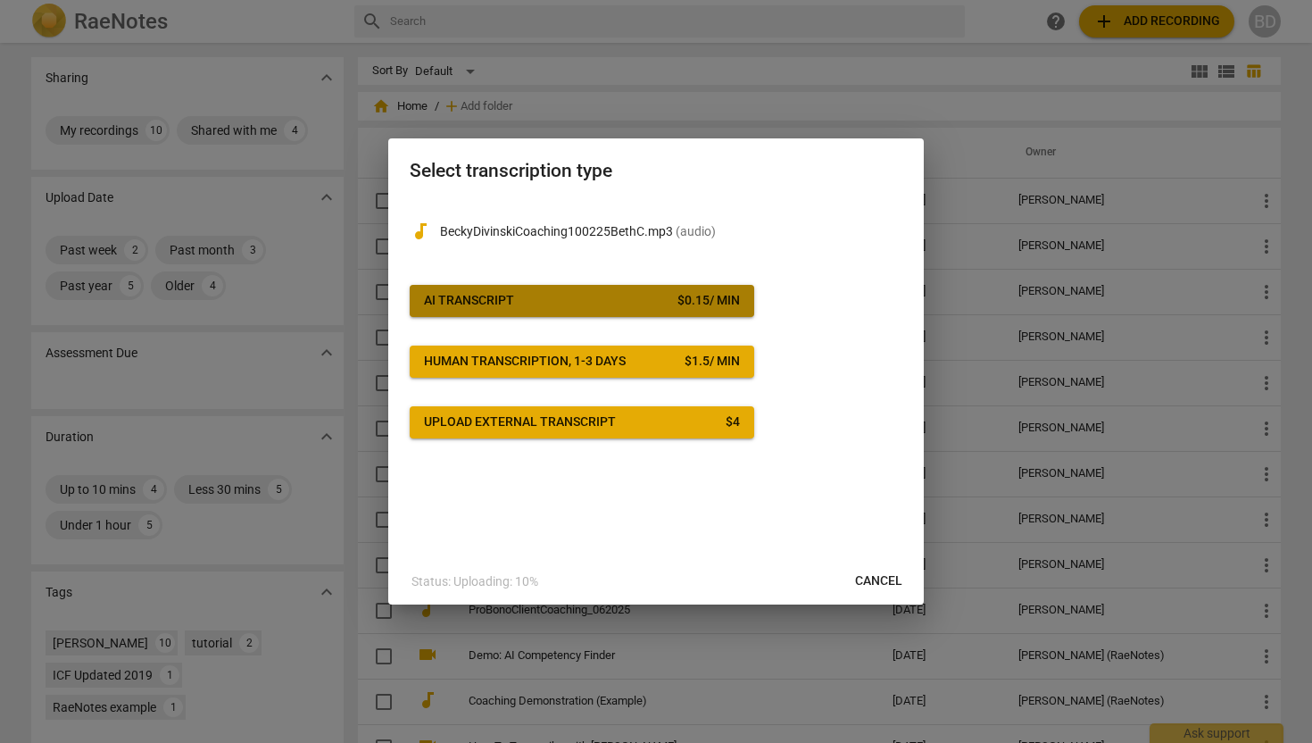
click at [687, 299] on div "$ 0.15 / min" at bounding box center [708, 301] width 62 height 18
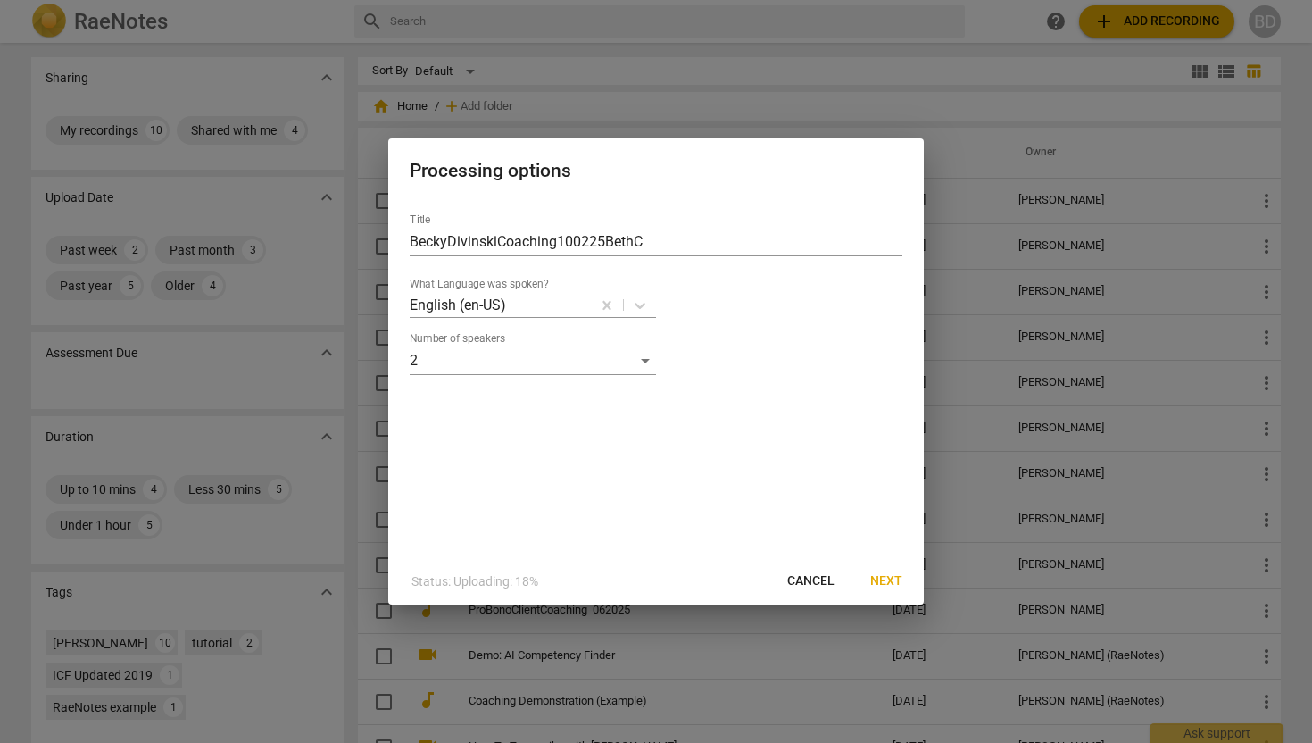
click at [882, 581] on span "Next" at bounding box center [886, 581] width 32 height 18
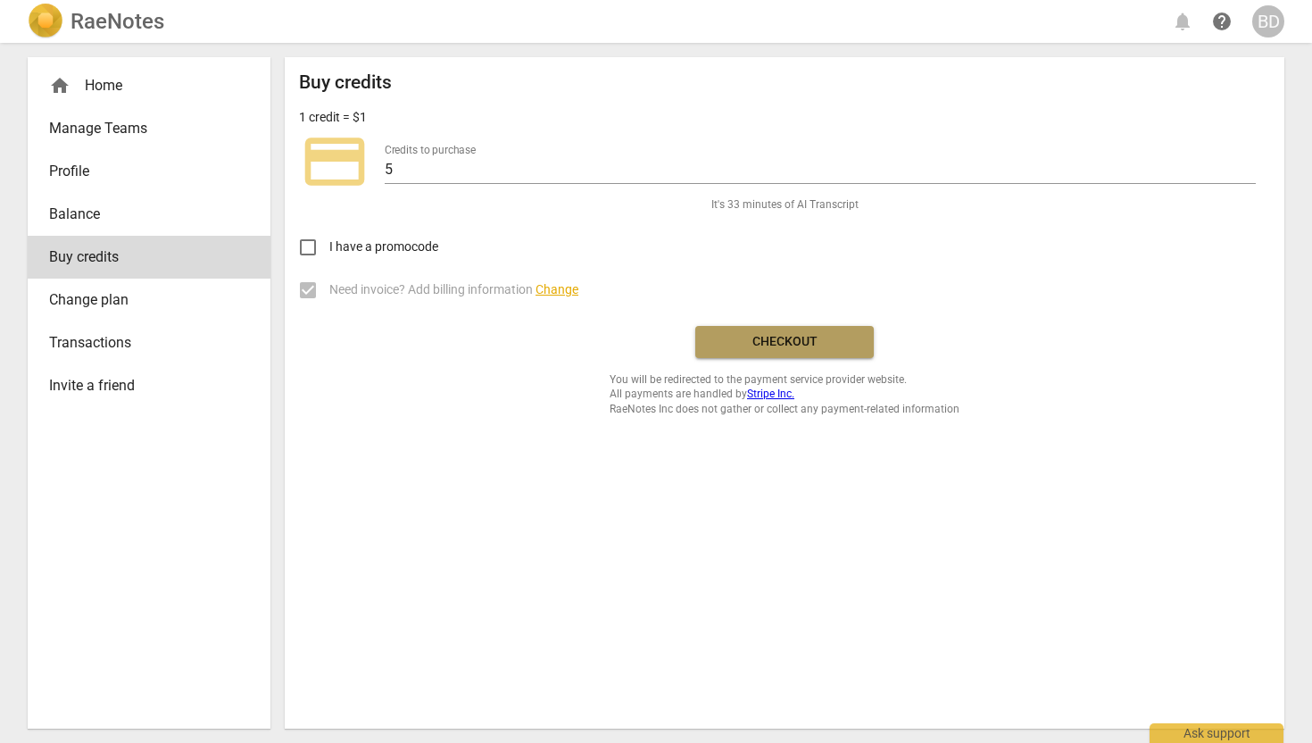
click at [786, 337] on span "Checkout" at bounding box center [785, 342] width 150 height 18
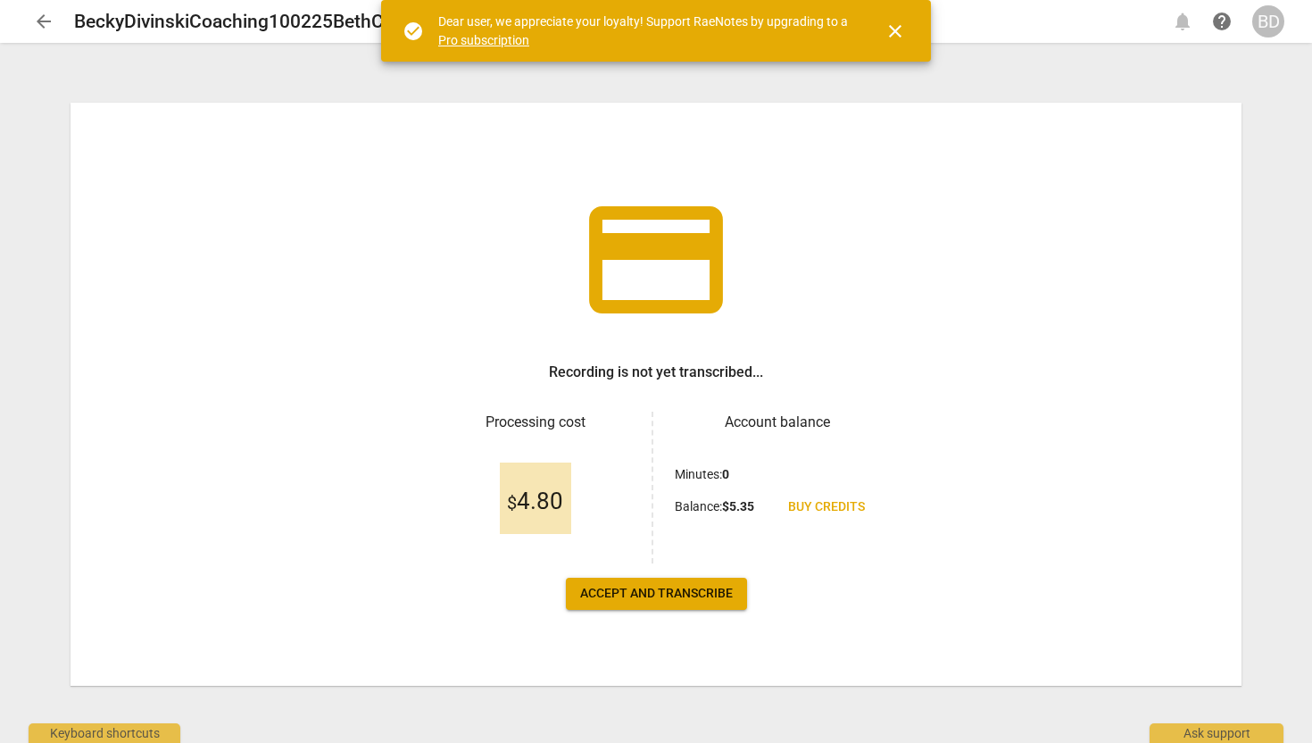
click at [627, 596] on span "Accept and transcribe" at bounding box center [656, 594] width 153 height 18
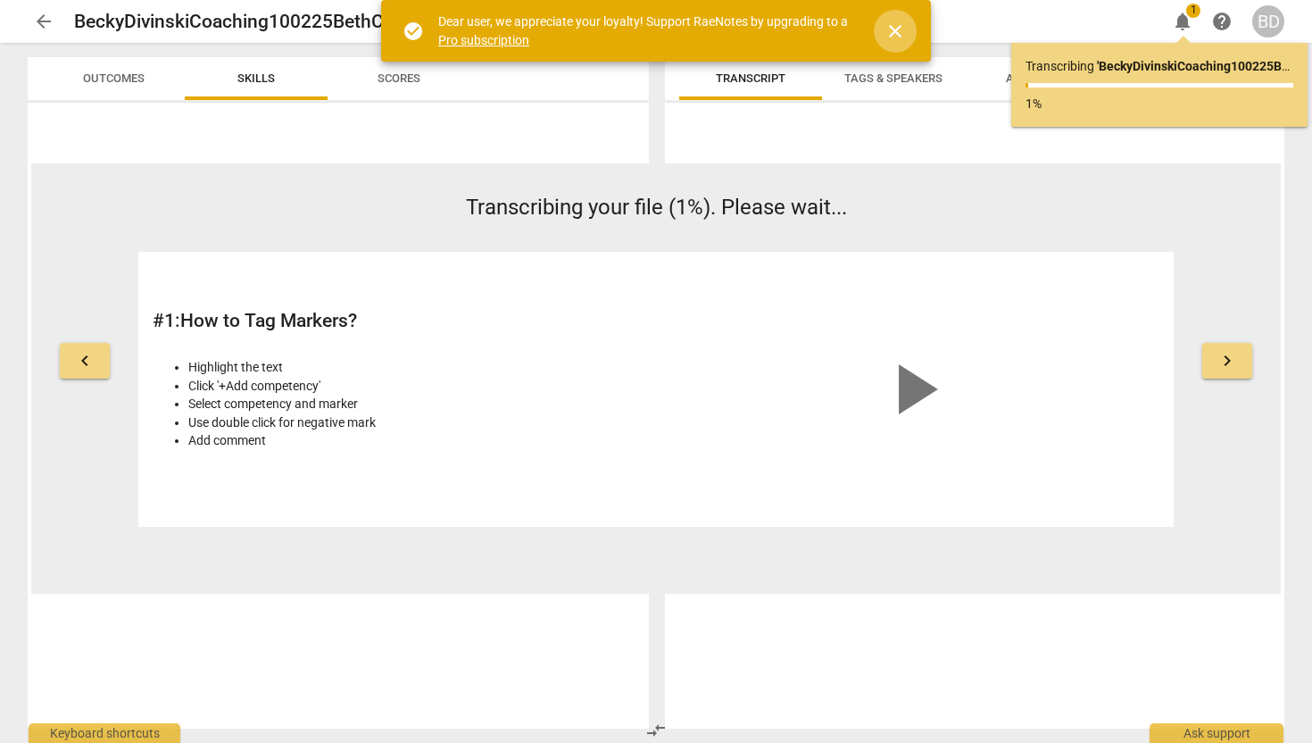
click at [895, 29] on span "close" at bounding box center [894, 31] width 21 height 21
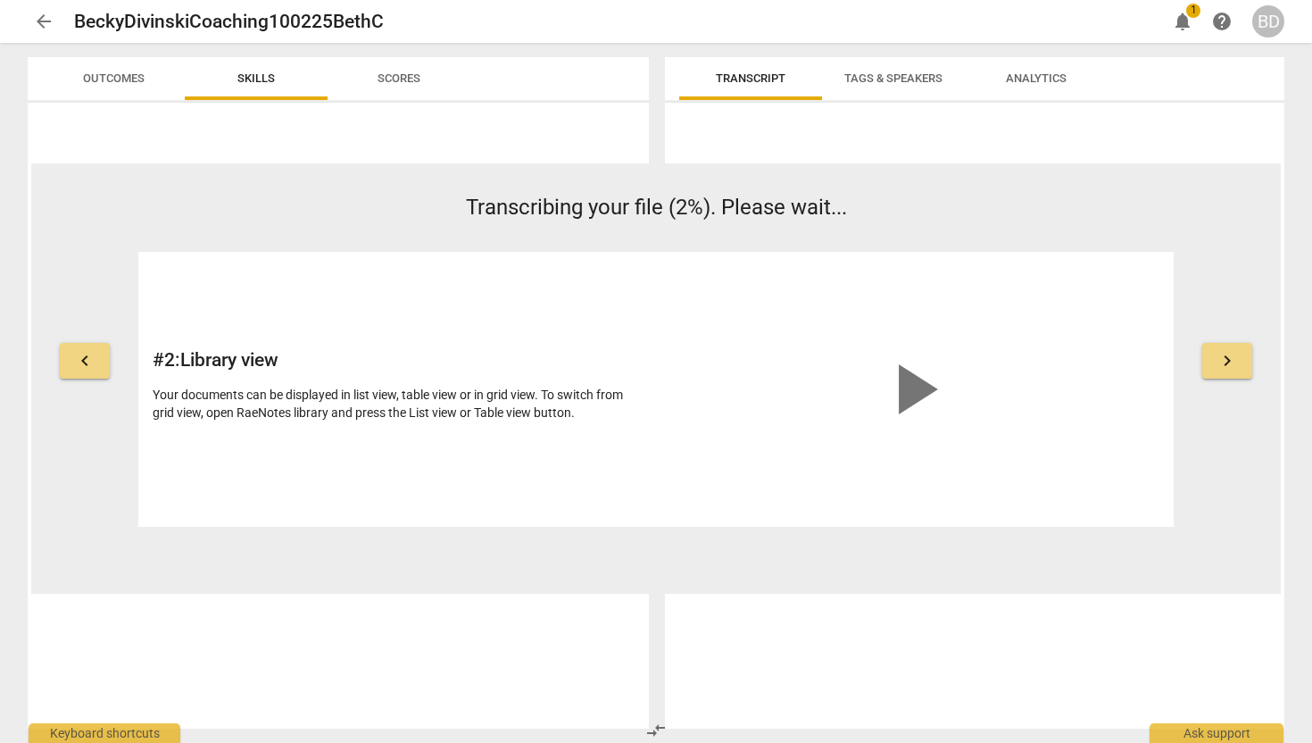
click at [1191, 8] on span "1" at bounding box center [1193, 11] width 14 height 14
